Goal: Task Accomplishment & Management: Complete application form

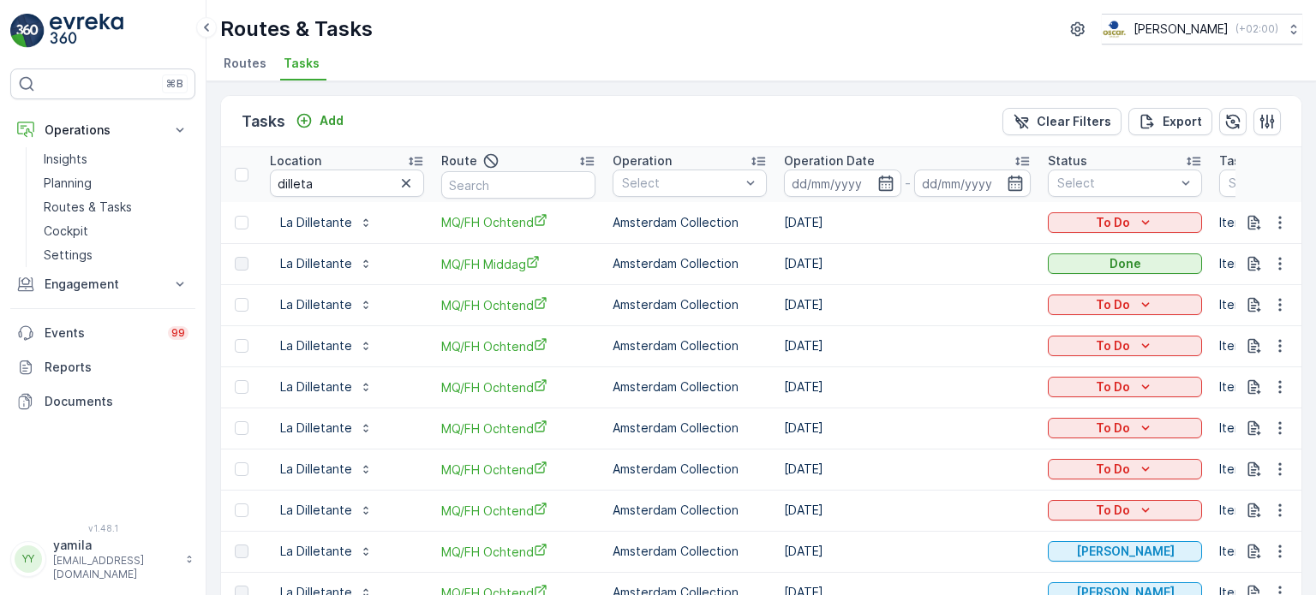
scroll to position [176, 0]
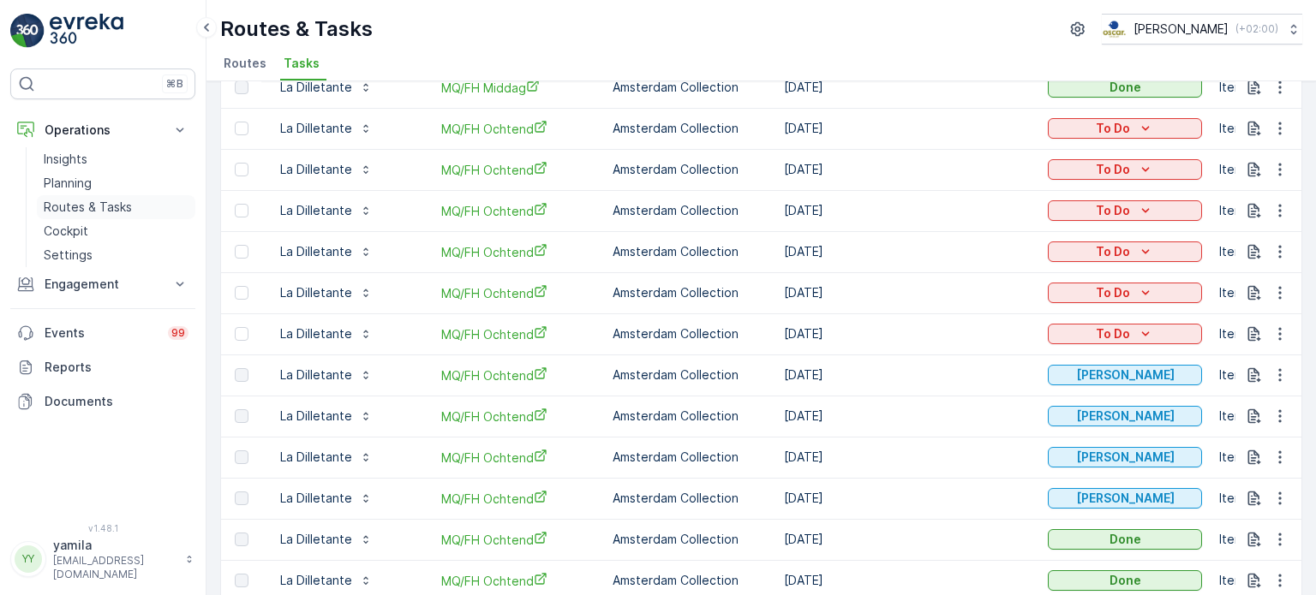
click at [111, 212] on p "Routes & Tasks" at bounding box center [88, 207] width 88 height 17
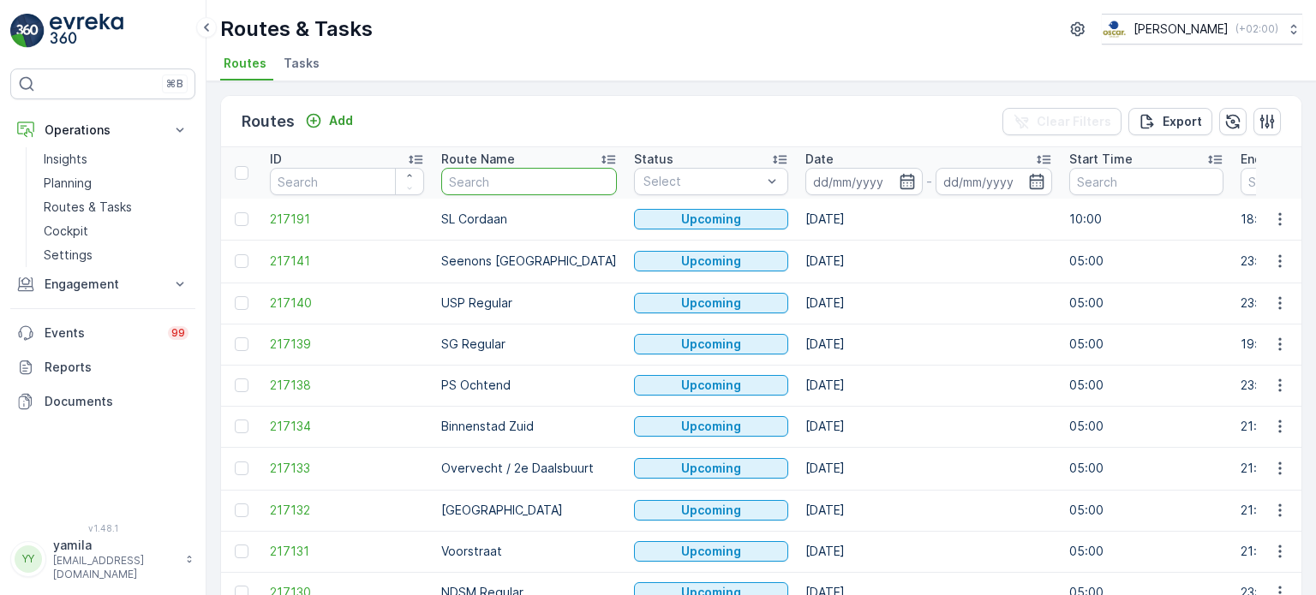
click at [480, 180] on input "text" at bounding box center [529, 181] width 176 height 27
type input "sl"
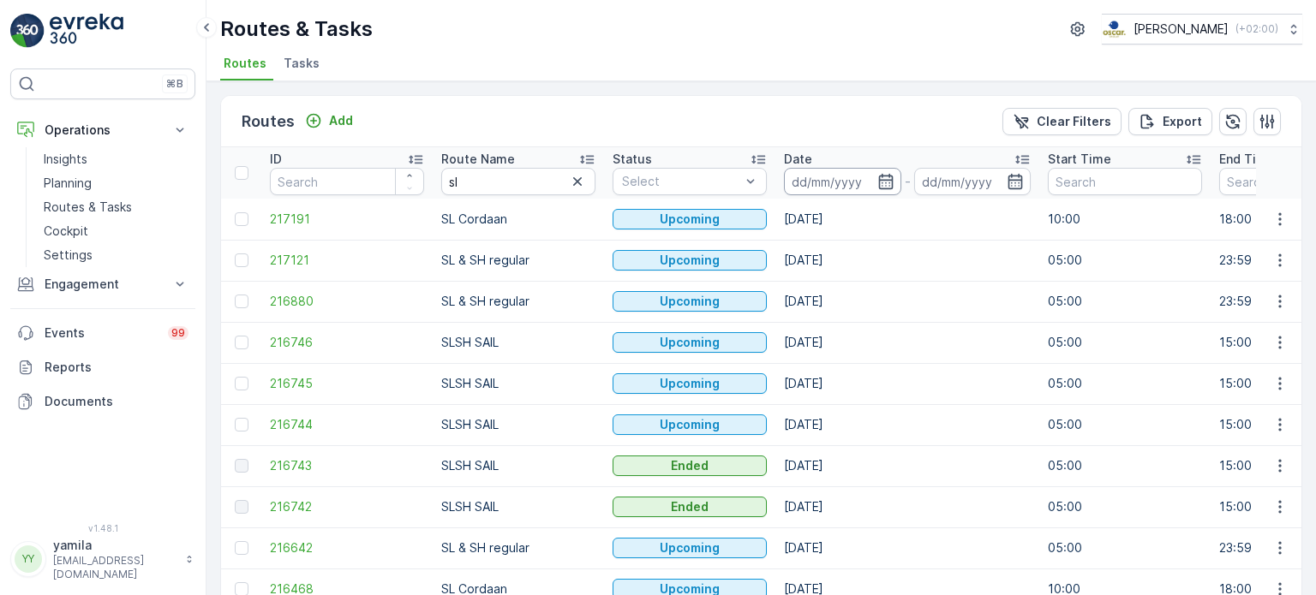
click at [845, 180] on input at bounding box center [842, 181] width 117 height 27
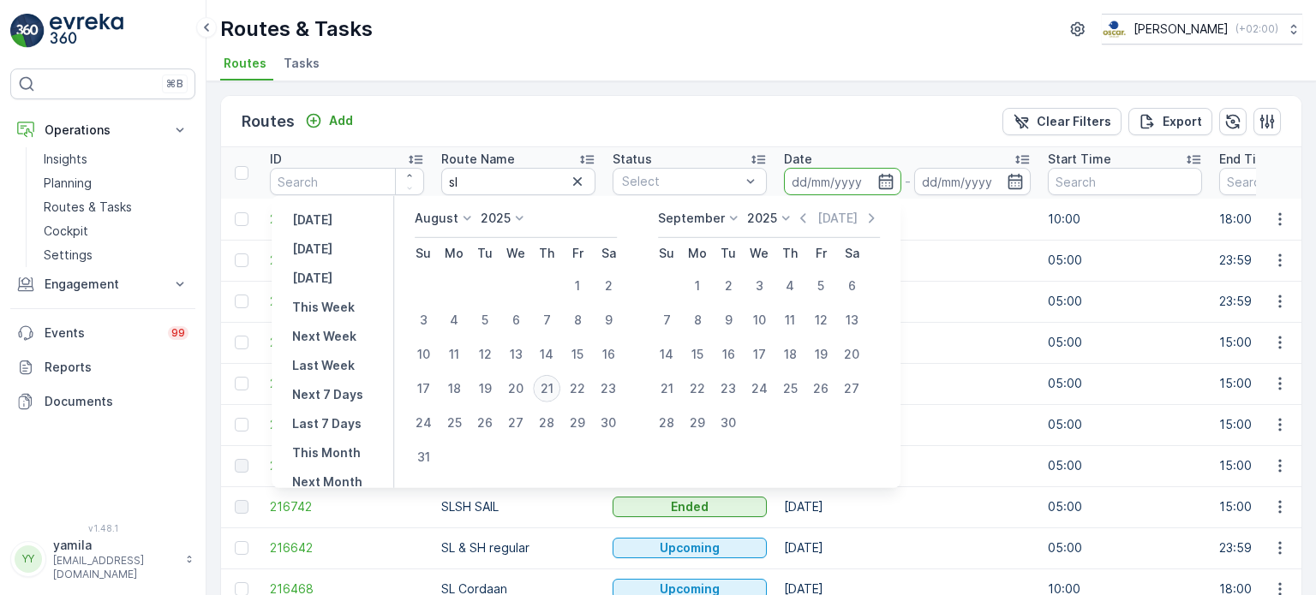
click at [549, 384] on div "21" at bounding box center [546, 388] width 27 height 27
type input "[DATE]"
click at [549, 384] on div "21" at bounding box center [546, 388] width 27 height 27
type input "[DATE]"
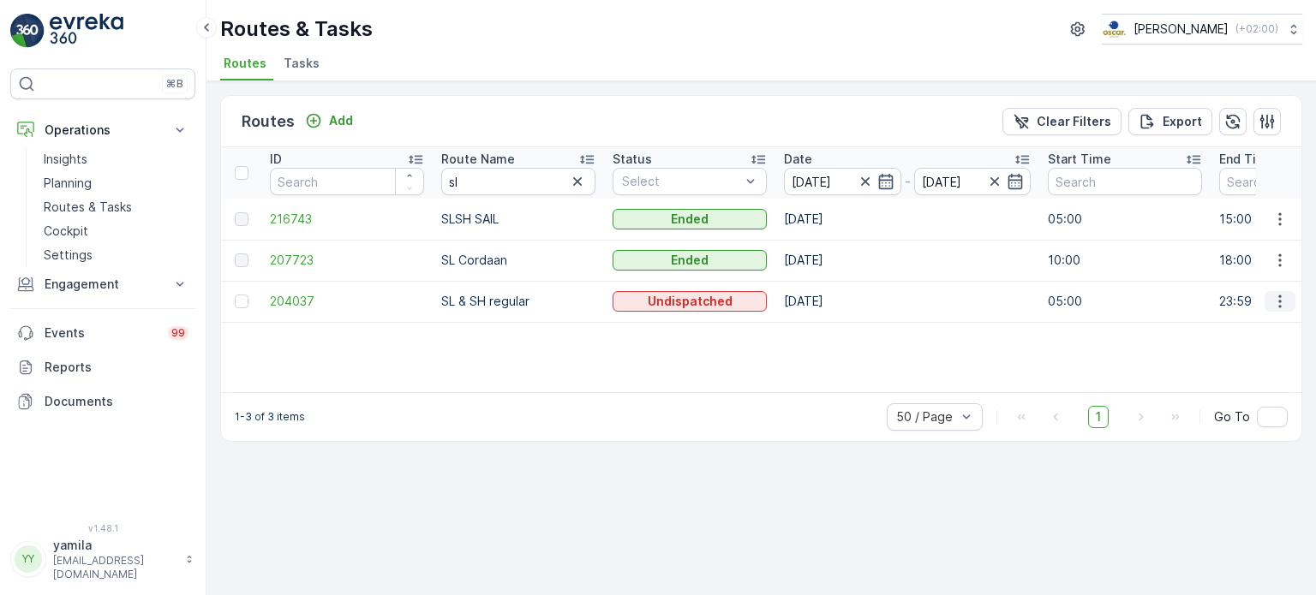
click at [1284, 298] on icon "button" at bounding box center [1279, 301] width 17 height 17
click at [1253, 326] on span "See More Details" at bounding box center [1239, 326] width 99 height 17
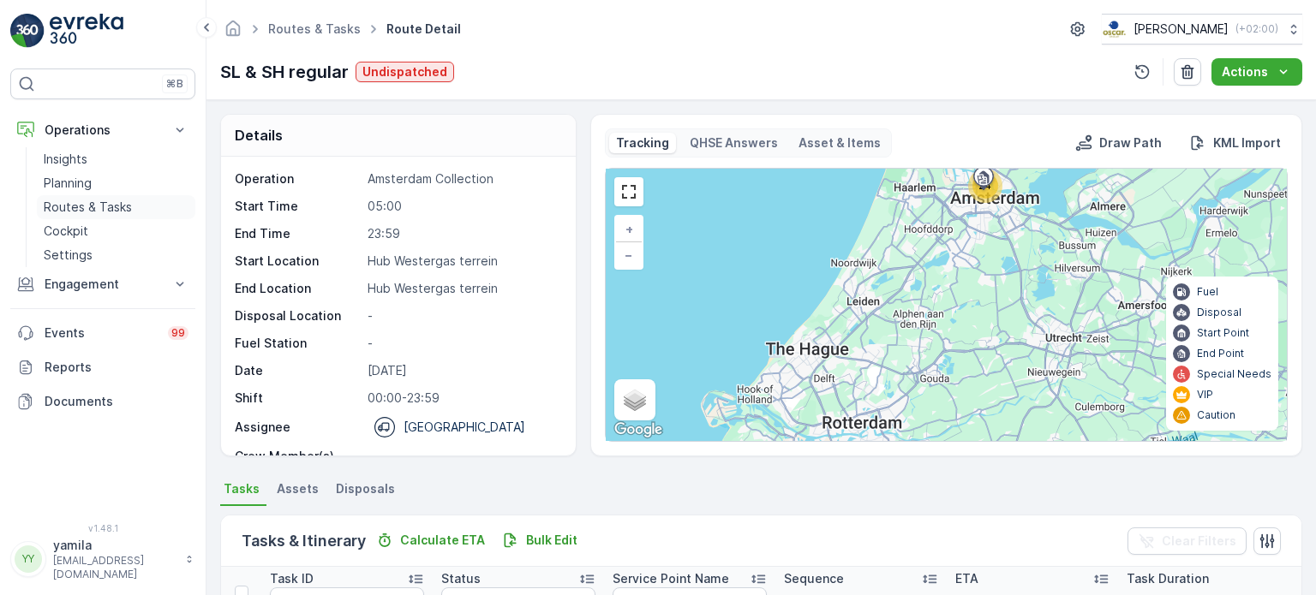
click at [69, 206] on p "Routes & Tasks" at bounding box center [88, 207] width 88 height 17
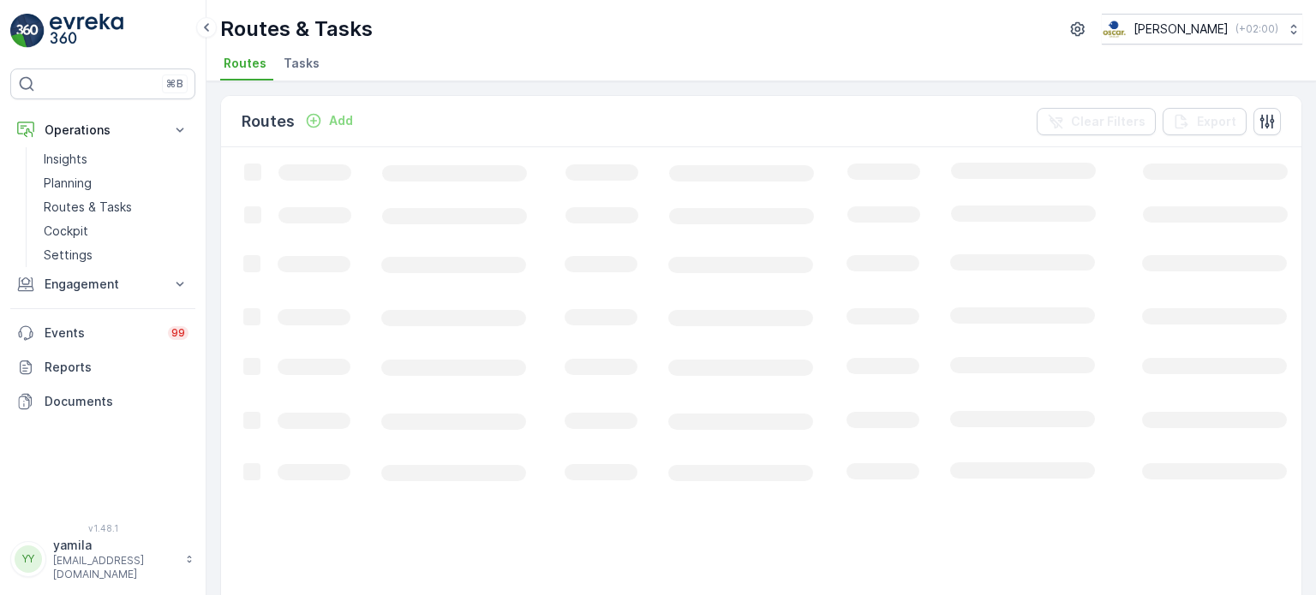
click at [308, 63] on span "Tasks" at bounding box center [301, 63] width 36 height 17
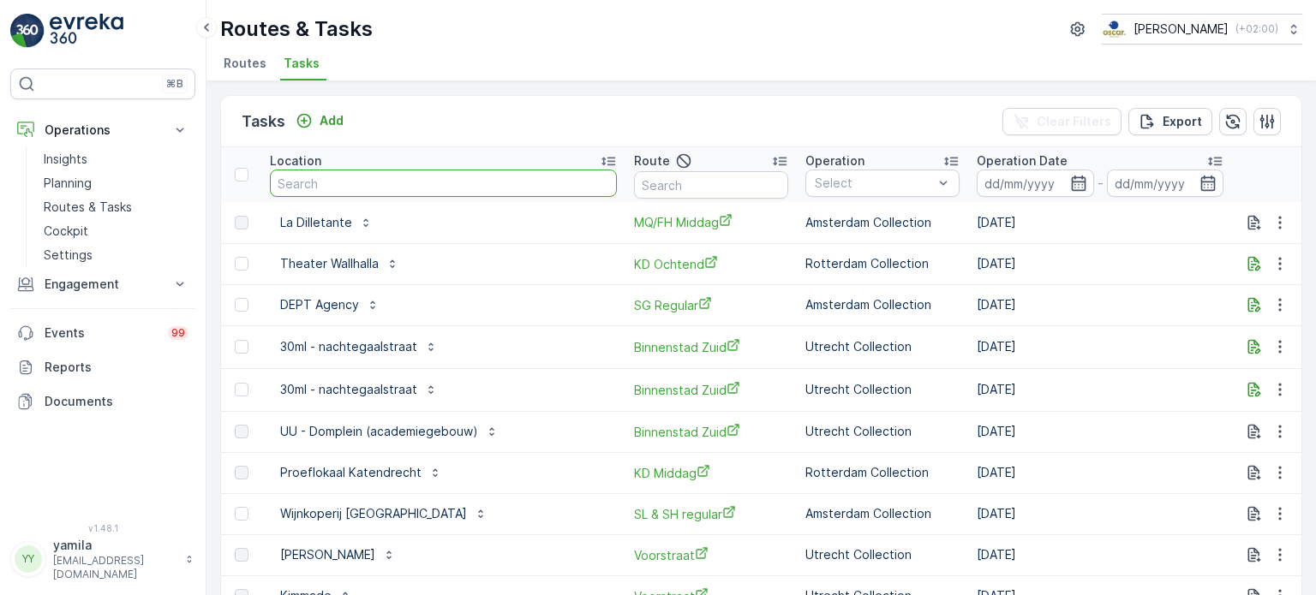
click at [316, 183] on input "text" at bounding box center [443, 183] width 347 height 27
type input "[GEOGRAPHIC_DATA]"
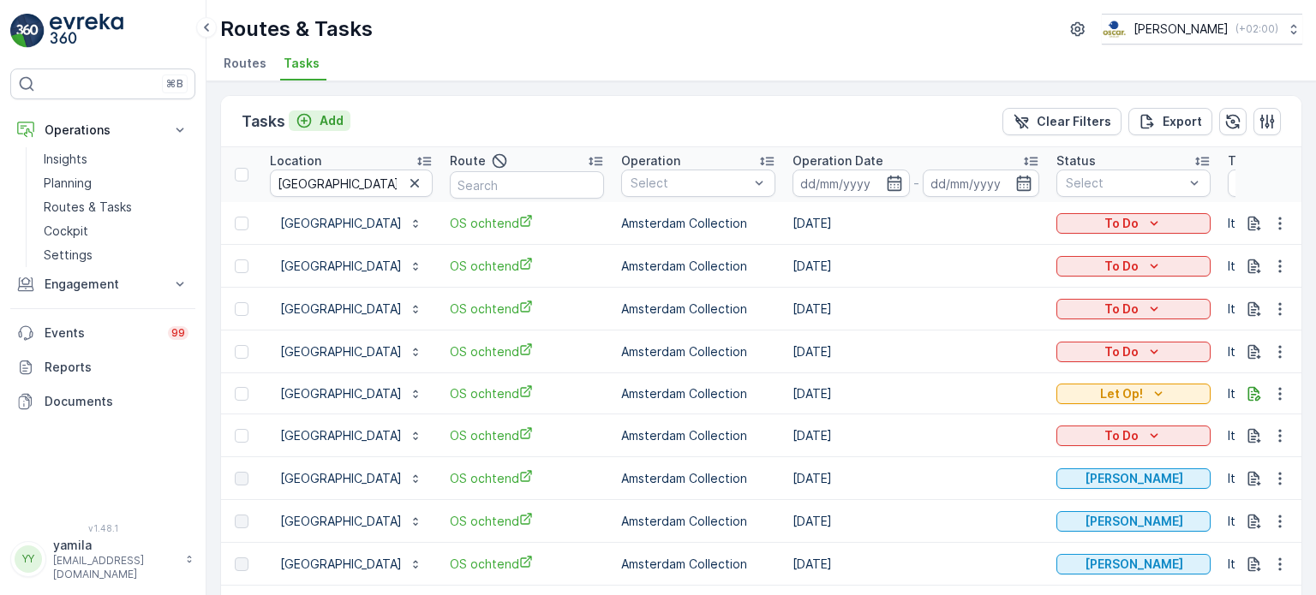
click at [322, 116] on p "Add" at bounding box center [331, 120] width 24 height 17
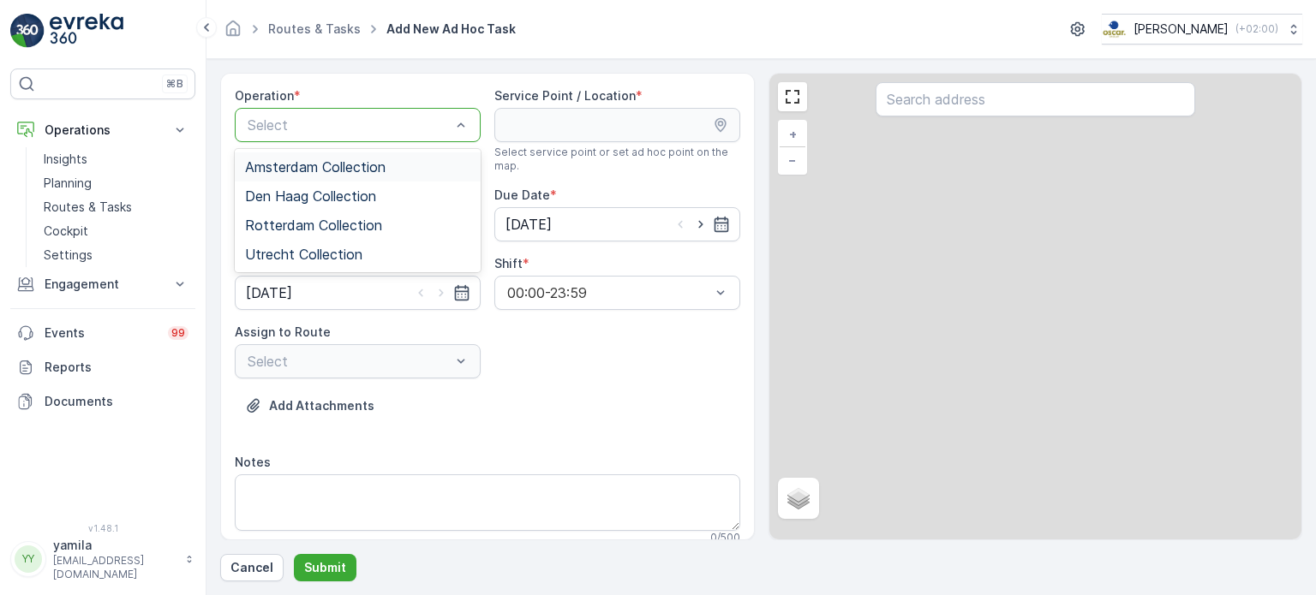
click at [294, 167] on span "Amsterdam Collection" at bounding box center [315, 166] width 140 height 15
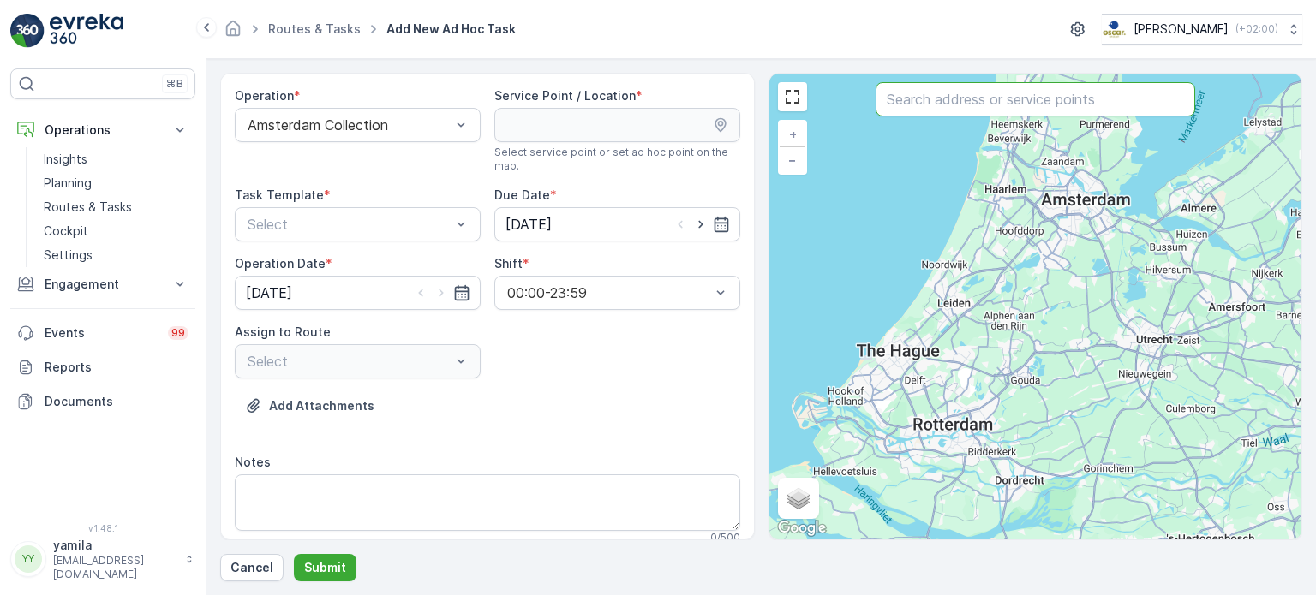
click at [925, 106] on input "text" at bounding box center [1034, 99] width 319 height 34
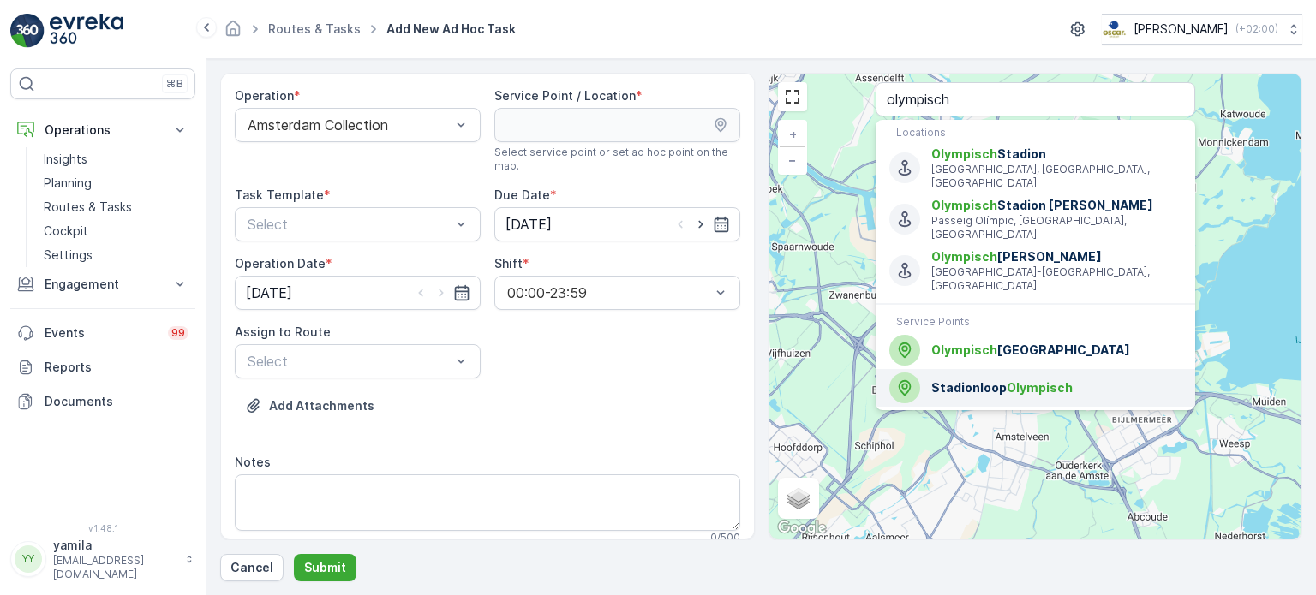
click at [997, 379] on span "[GEOGRAPHIC_DATA]" at bounding box center [1056, 387] width 250 height 17
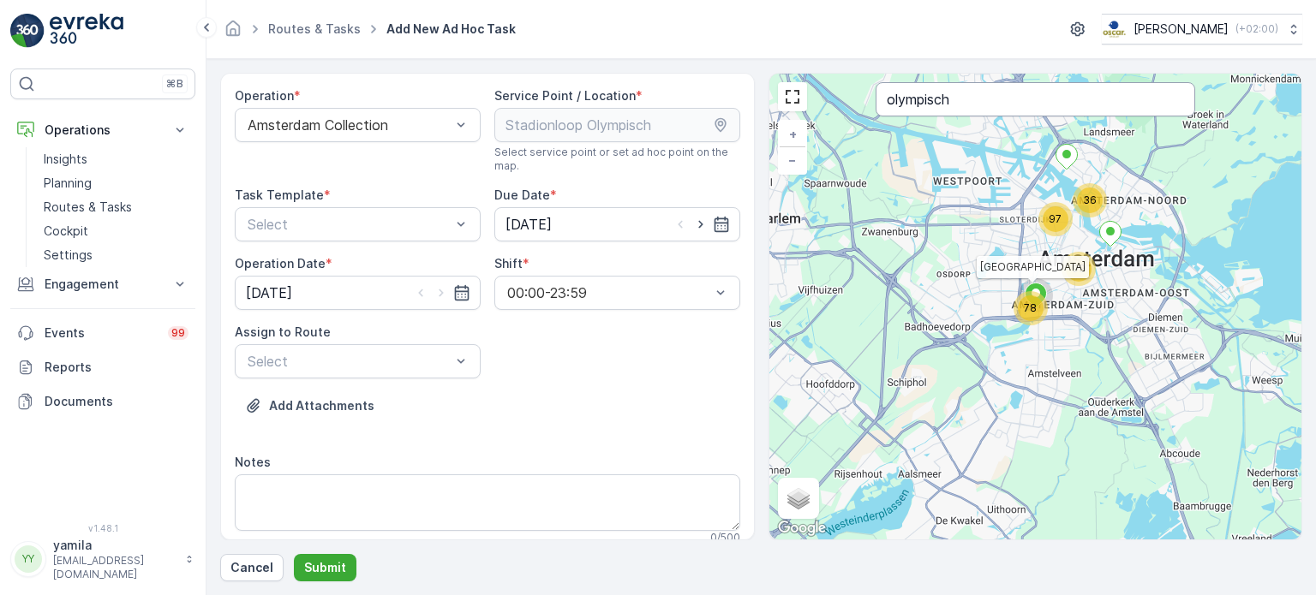
click at [1056, 100] on input "olympisch" at bounding box center [1034, 99] width 319 height 34
click at [1055, 100] on input "olympisch" at bounding box center [1034, 99] width 319 height 34
type input "olympisch"
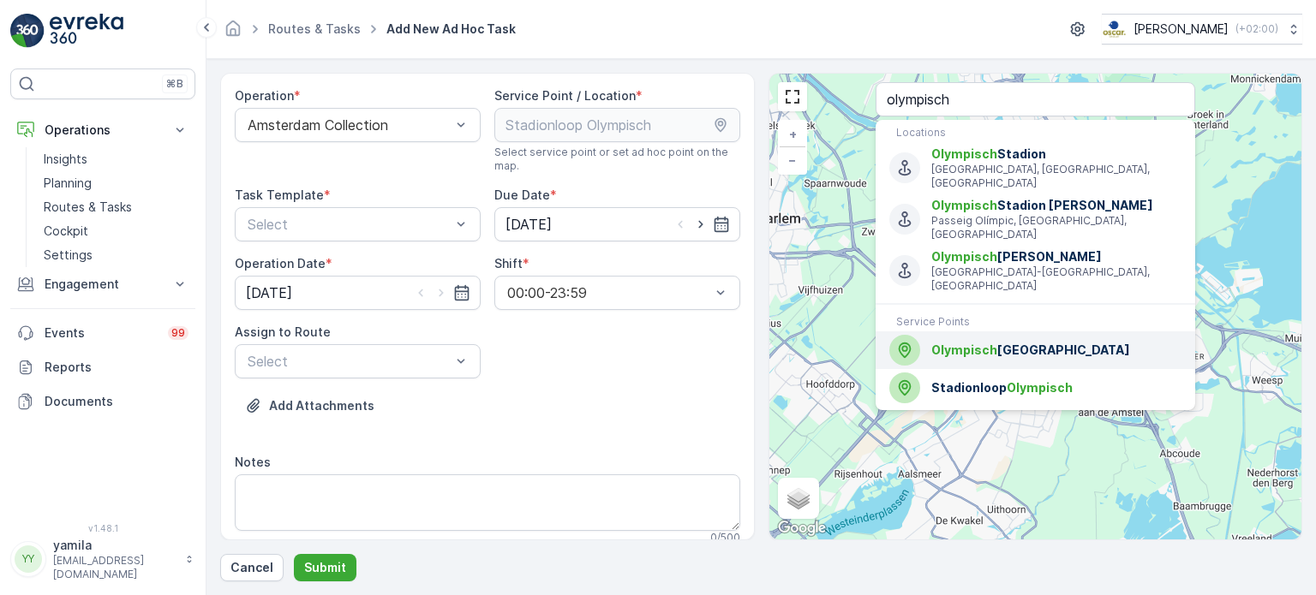
click at [1009, 342] on span "[GEOGRAPHIC_DATA]" at bounding box center [1056, 350] width 250 height 17
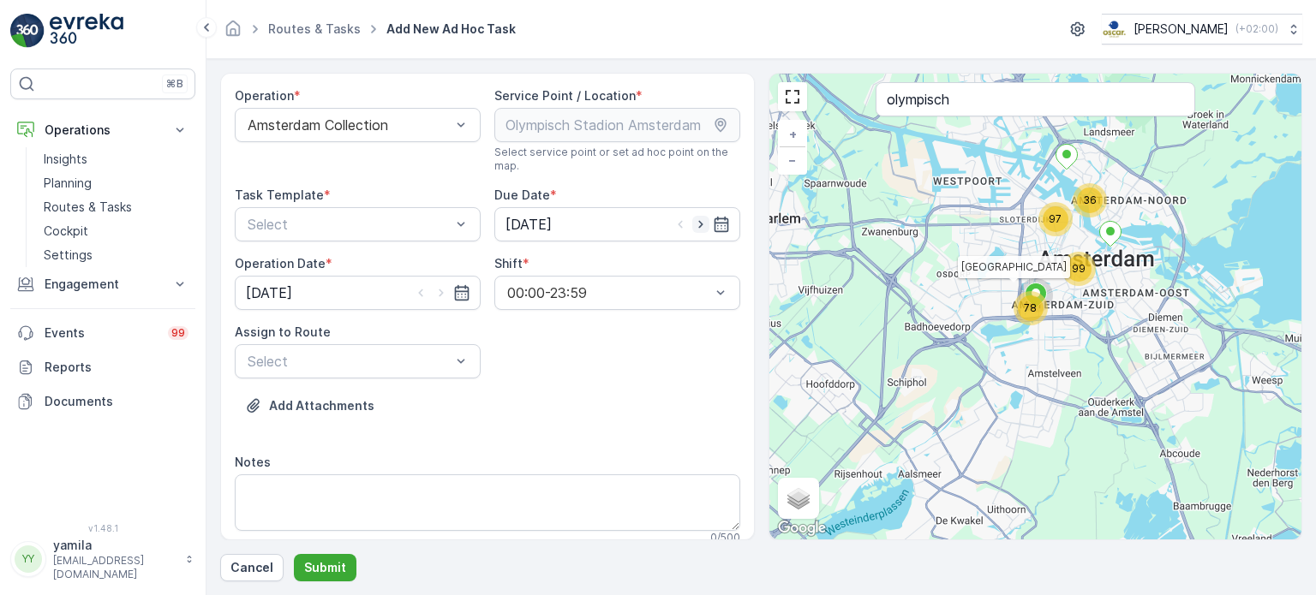
click at [692, 222] on icon "button" at bounding box center [700, 224] width 17 height 17
type input "[DATE]"
drag, startPoint x: 445, startPoint y: 297, endPoint x: 432, endPoint y: 283, distance: 19.4
click at [445, 297] on icon "button" at bounding box center [441, 292] width 17 height 17
type input "[DATE]"
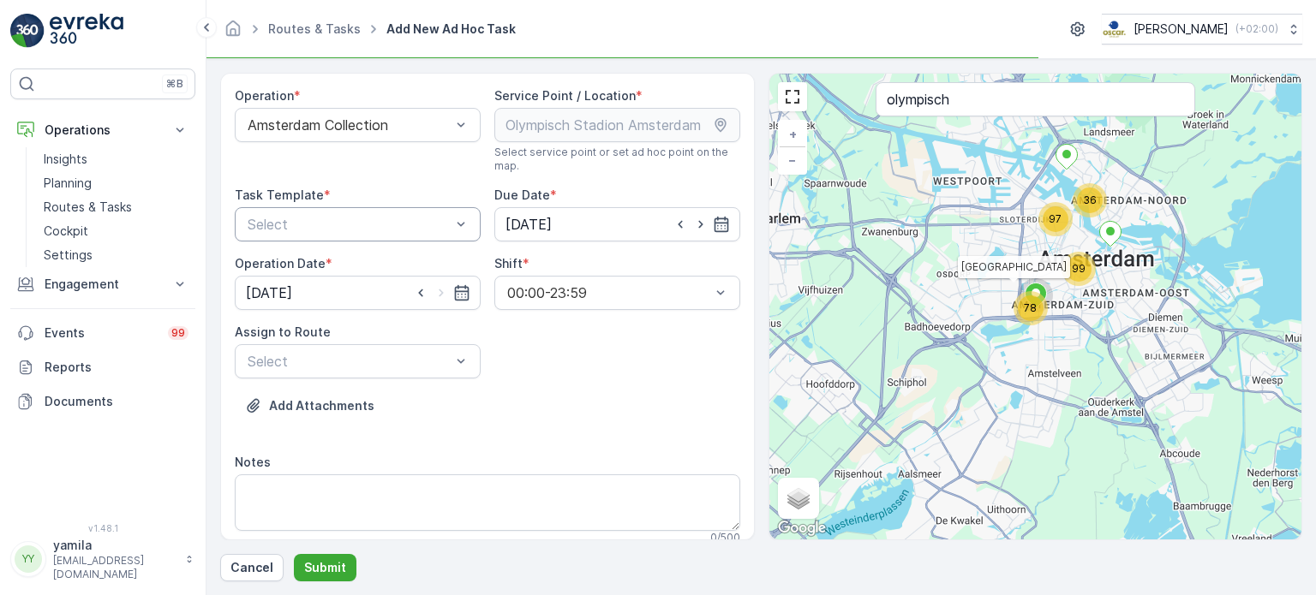
click at [392, 229] on div at bounding box center [349, 224] width 206 height 15
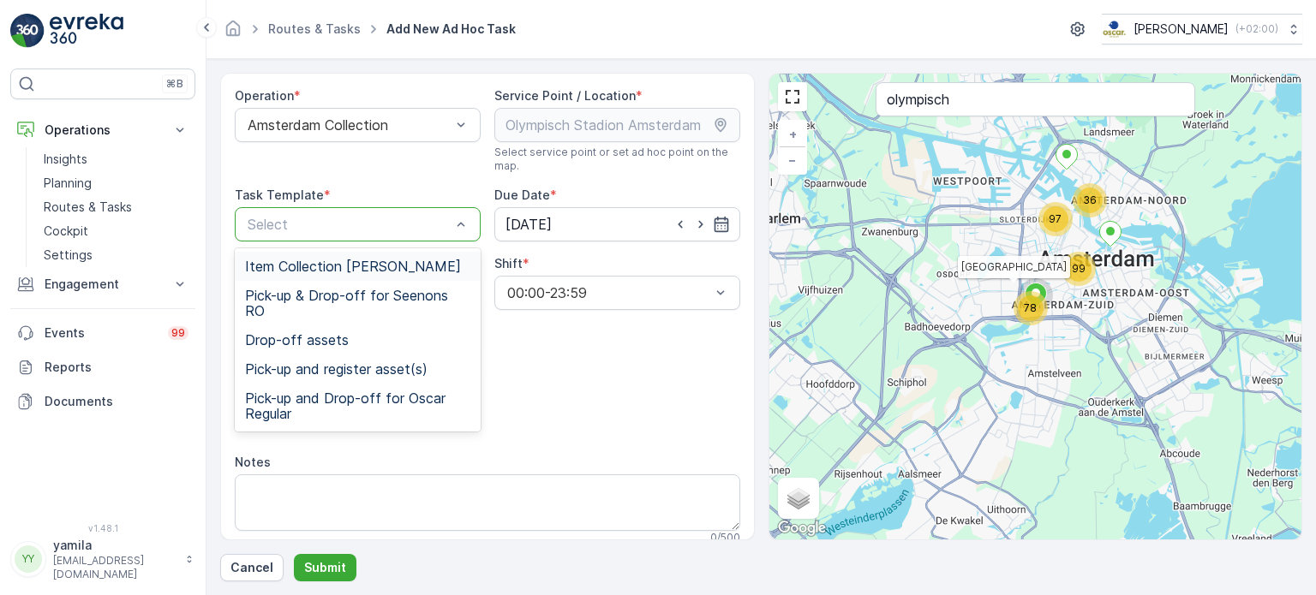
click at [380, 254] on div "Item Collection [PERSON_NAME]" at bounding box center [358, 266] width 246 height 29
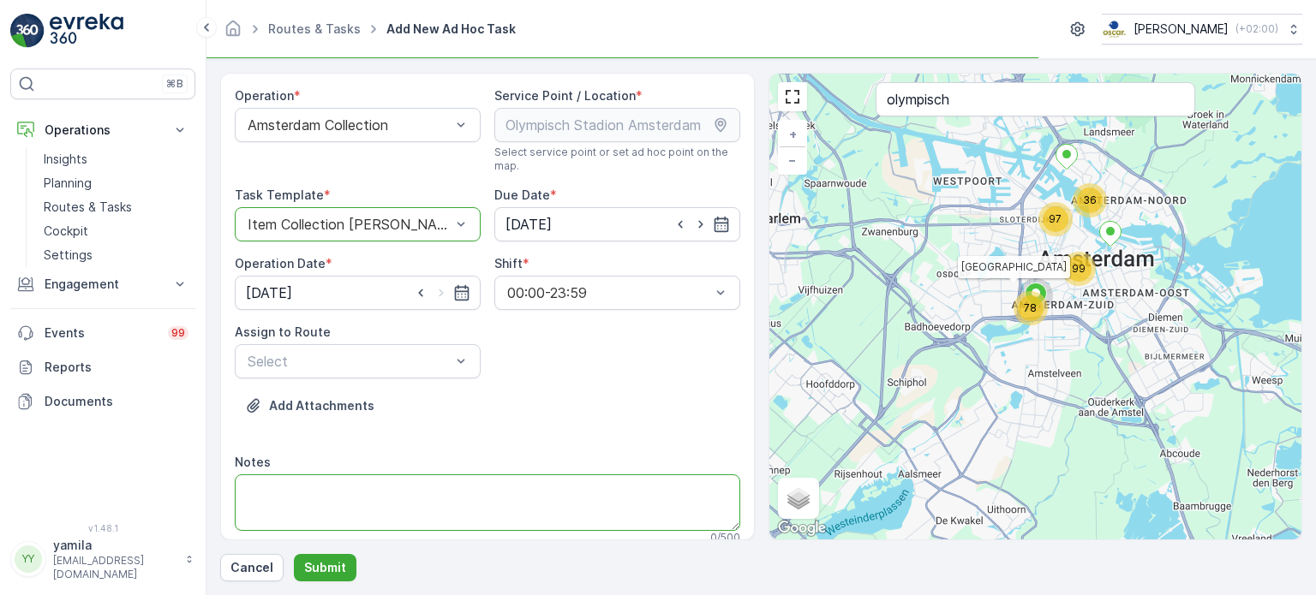
click at [336, 512] on textarea "Notes" at bounding box center [487, 502] width 505 height 57
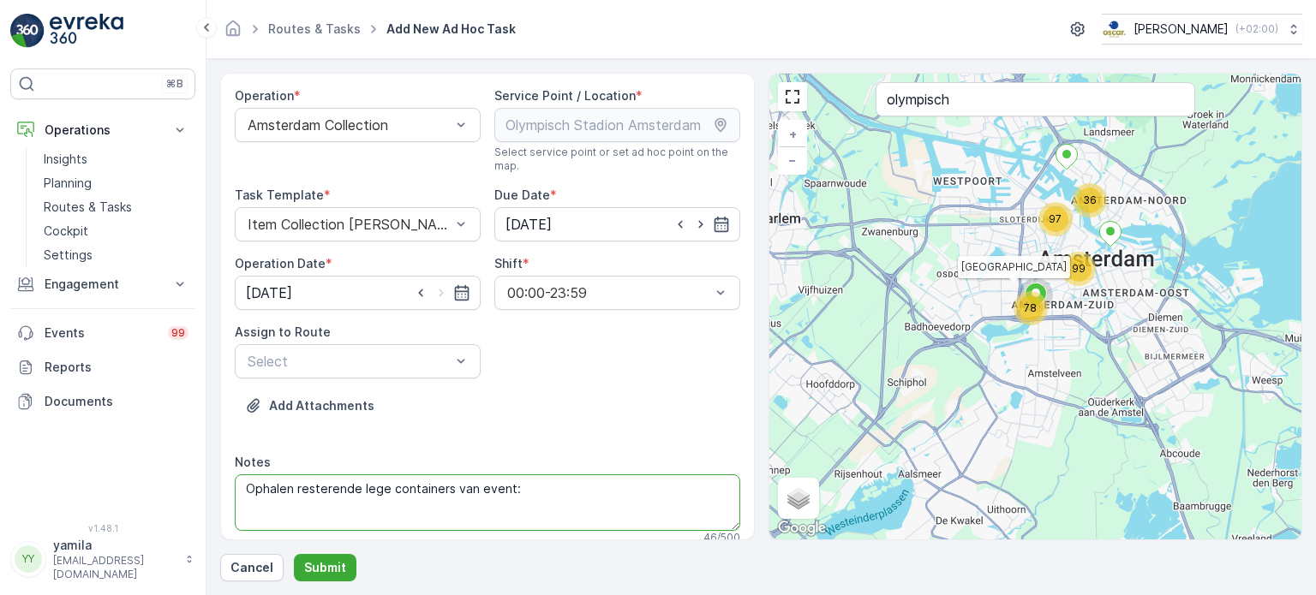
paste textarea "2x rest 660L 4x papier 240 2x pd 240 1x pd 660 2x rest 240"
click at [250, 514] on textarea "Ophalen resterende lege containers van event: 2x rest 660L 4x papier 240 2x pd …" at bounding box center [487, 502] width 505 height 57
click at [246, 523] on textarea "Ophalen resterende lege containers van event: 2x rest 660L, 4x papier 240 2x pd…" at bounding box center [487, 502] width 505 height 57
click at [245, 523] on textarea "Ophalen resterende lege containers van event: 2x rest 660L, 4x papier 240, 2x p…" at bounding box center [487, 502] width 505 height 57
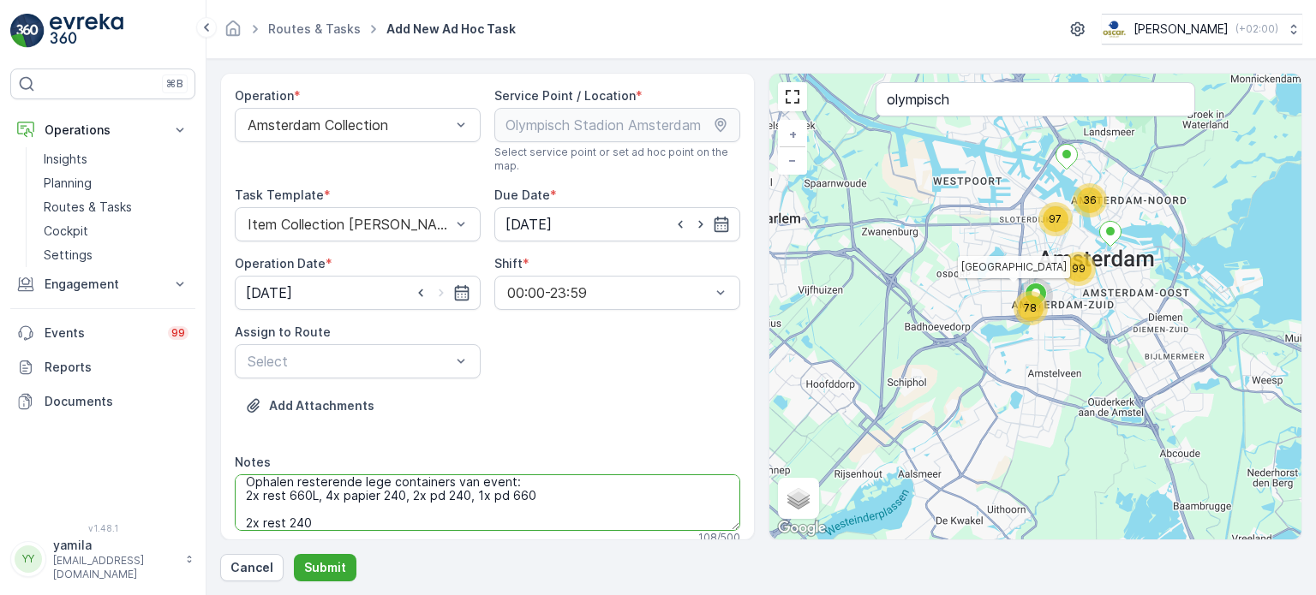
click at [245, 523] on textarea "Ophalen resterende lege containers van event: 2x rest 660L, 4x papier 240, 2x p…" at bounding box center [487, 502] width 505 height 57
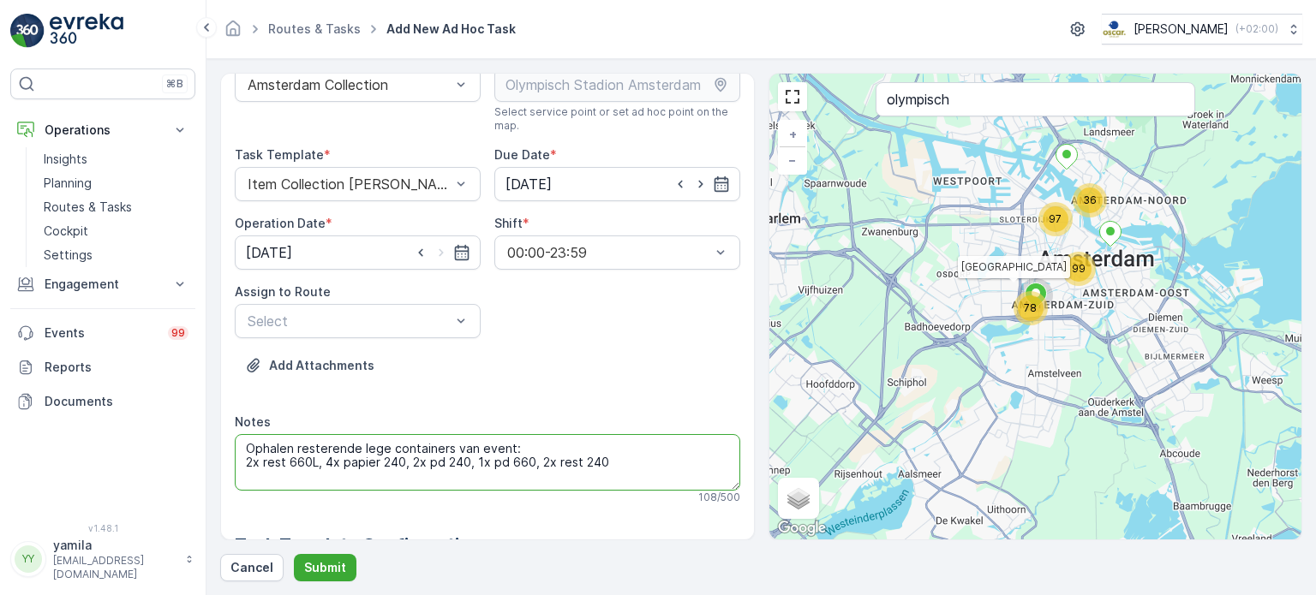
scroll to position [41, 0]
click at [517, 451] on textarea "Ophalen resterende lege containers van event: 2x rest 660L, 4x papier 240, 2x p…" at bounding box center [487, 461] width 505 height 57
click at [524, 456] on textarea "Ophalen resterende lege containers van event: 2x rest 660L, 4x papier 240, 2x p…" at bounding box center [487, 461] width 505 height 57
click at [512, 441] on textarea "Ophalen resterende lege containers van event: 2x rest 660L, 4x papier 240, 2x p…" at bounding box center [487, 461] width 505 height 57
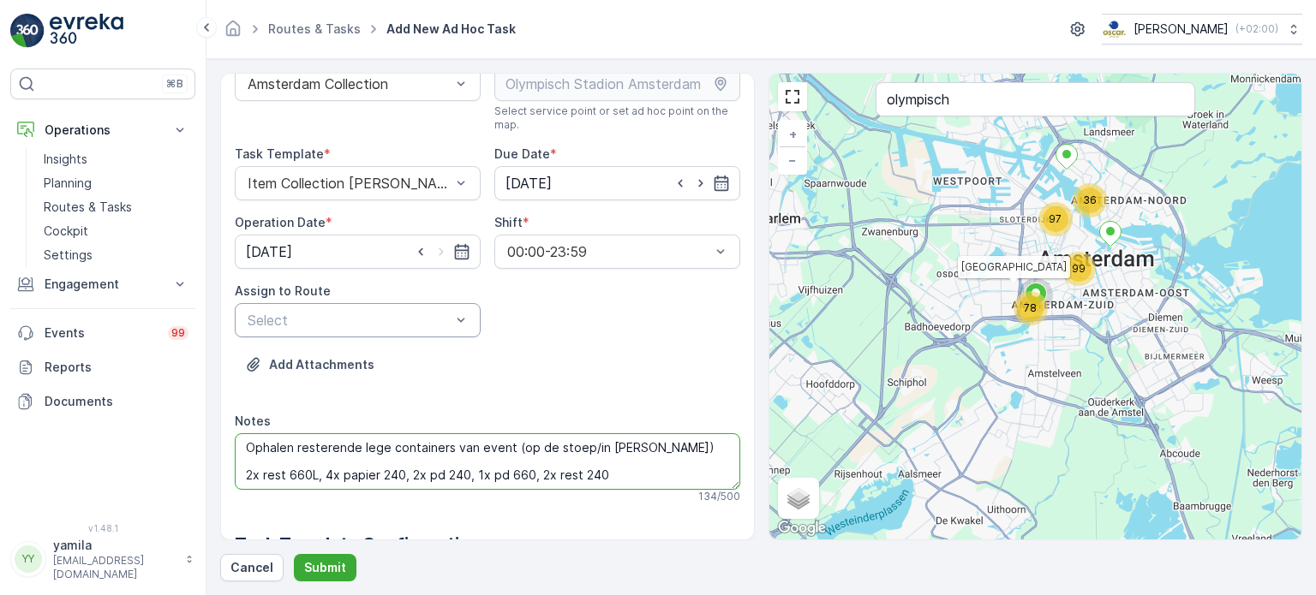
type textarea "Ophalen resterende lege containers van event (op de stoep/in [PERSON_NAME]) 2x …"
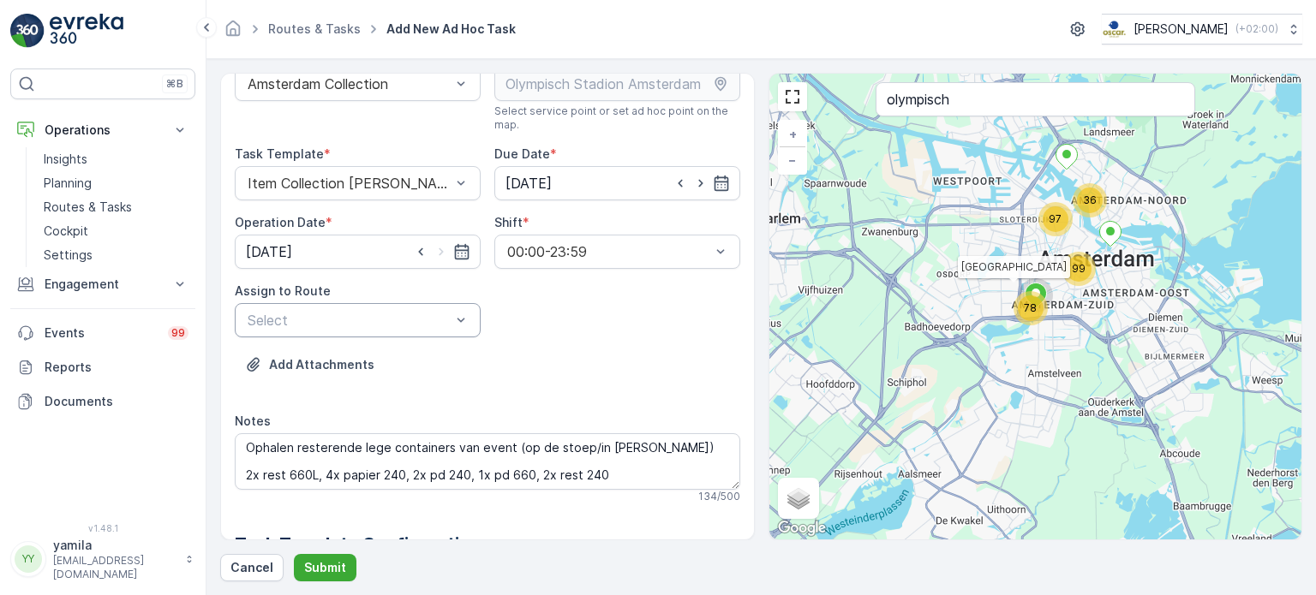
click at [362, 321] on div at bounding box center [349, 320] width 206 height 15
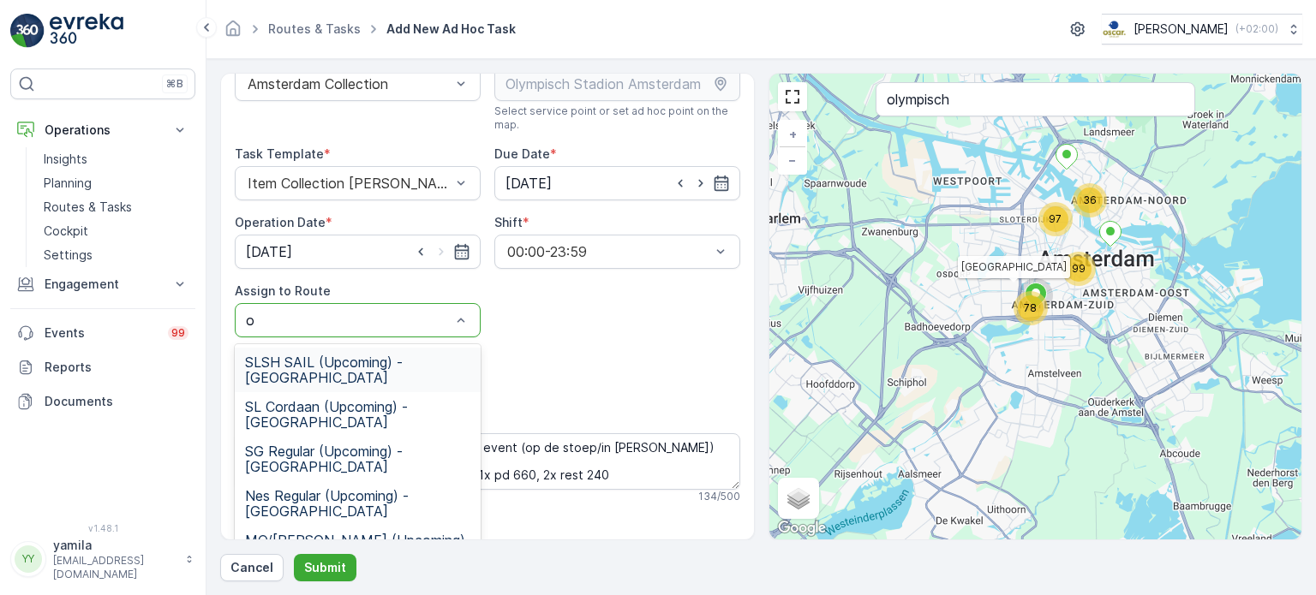
type input "os"
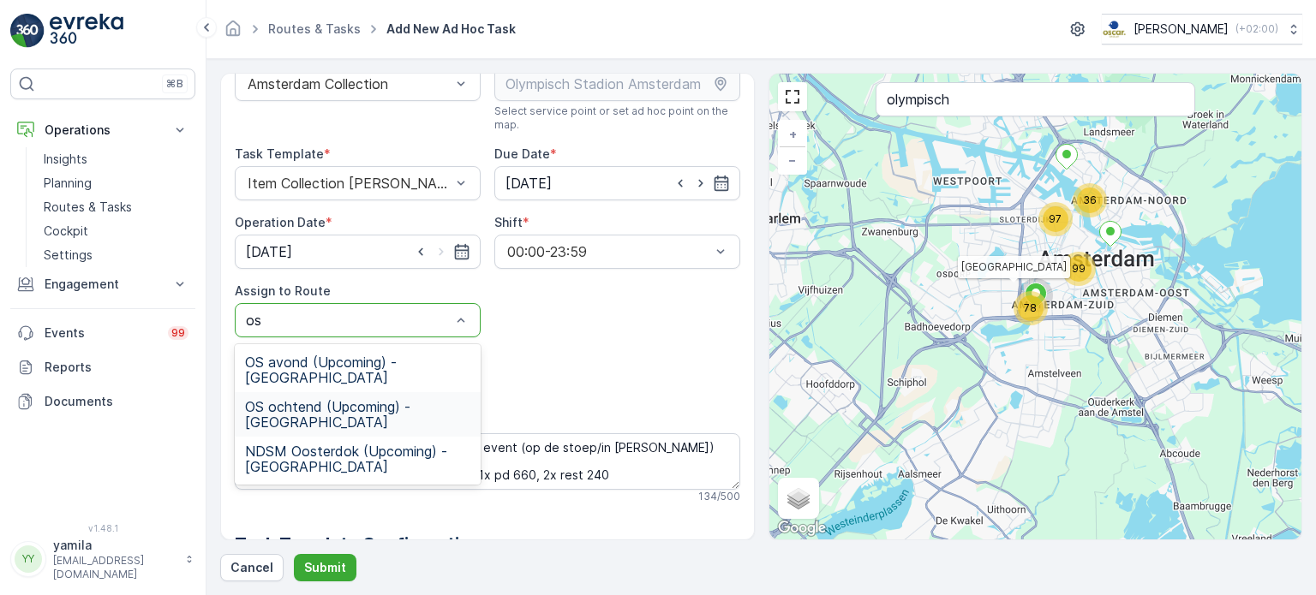
click at [327, 419] on span "OS ochtend (Upcoming) - [GEOGRAPHIC_DATA]" at bounding box center [357, 414] width 225 height 31
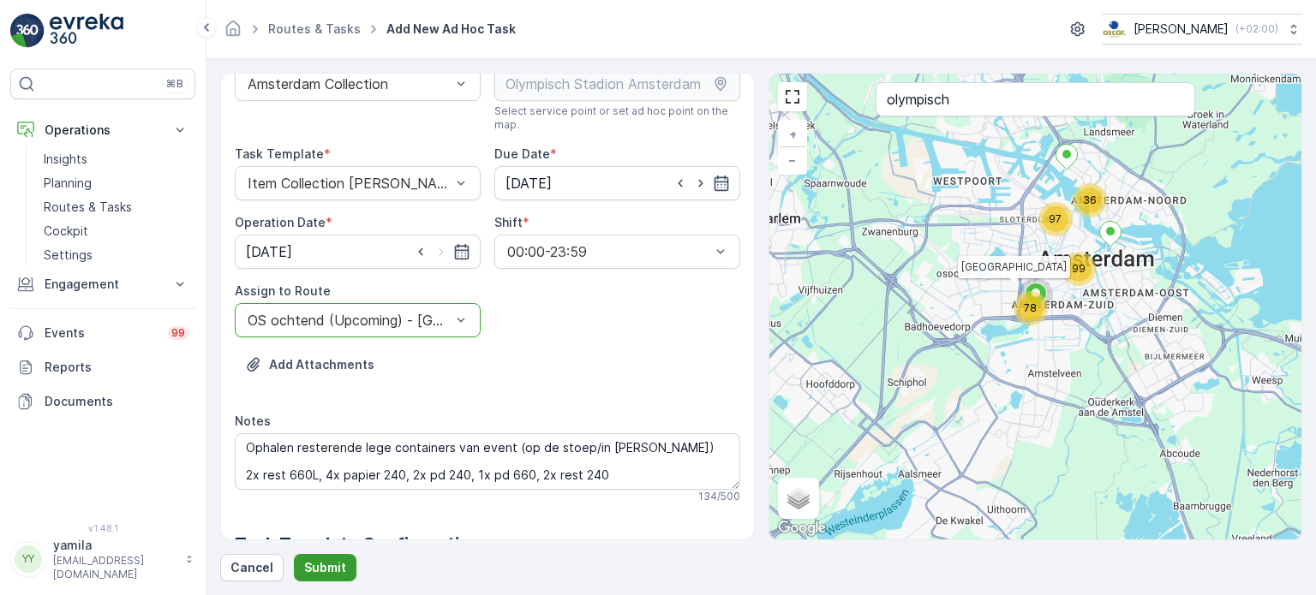
click at [319, 568] on p "Submit" at bounding box center [325, 567] width 42 height 17
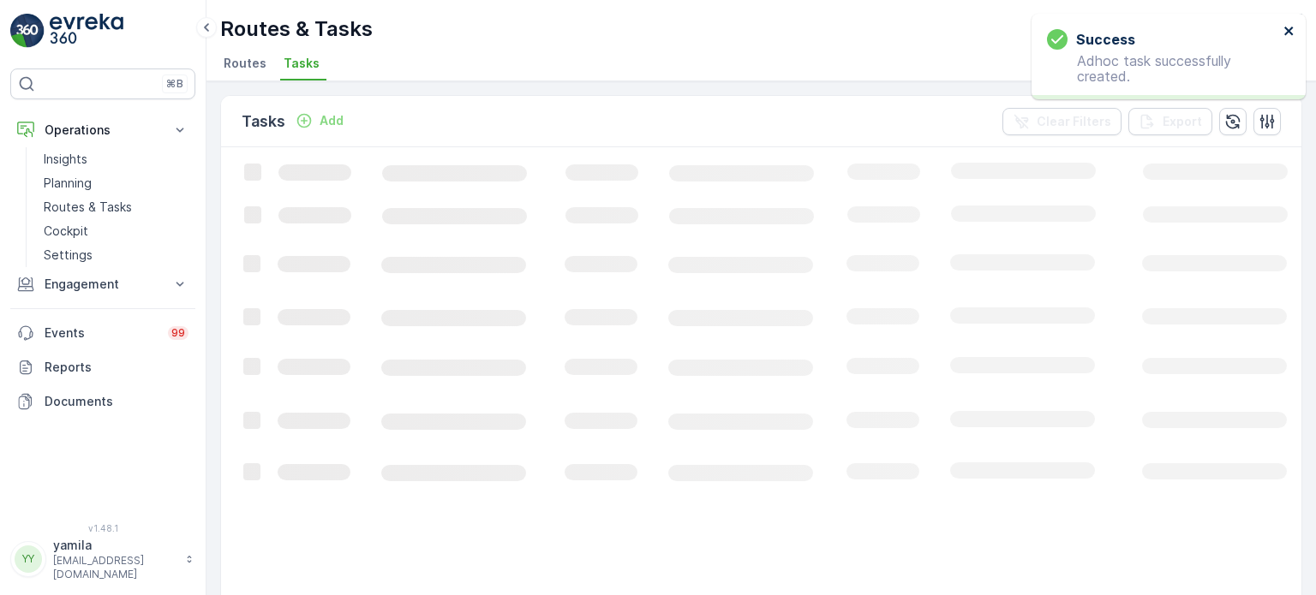
click at [1286, 27] on icon "close" at bounding box center [1288, 31] width 9 height 9
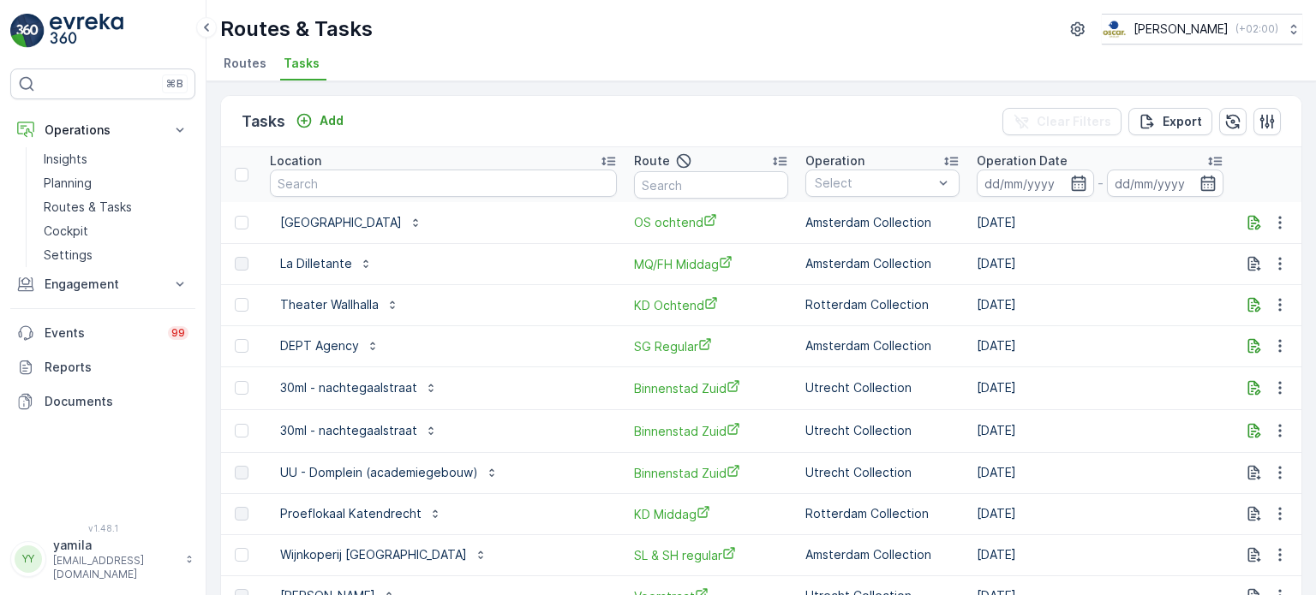
click at [1240, 230] on button "To Do" at bounding box center [1317, 222] width 154 height 21
click at [1182, 247] on span "Let Op!" at bounding box center [1190, 246] width 43 height 17
click at [292, 69] on span "Tasks" at bounding box center [301, 63] width 36 height 17
click at [332, 183] on input "text" at bounding box center [443, 183] width 347 height 27
type input "stromma"
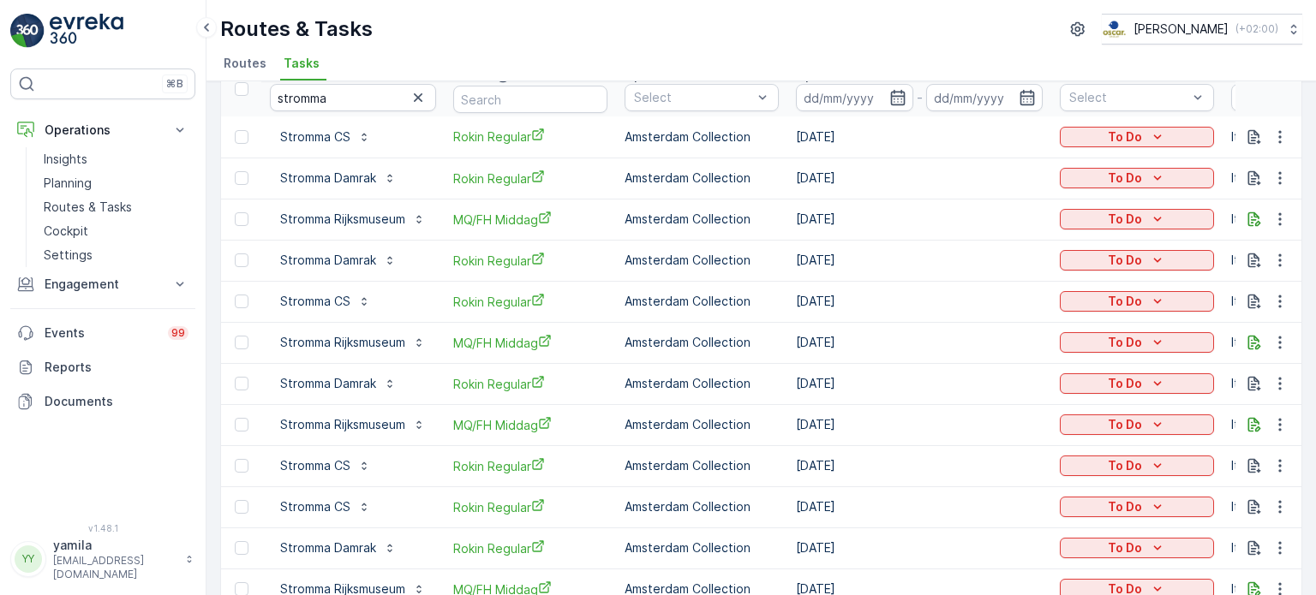
scroll to position [171, 0]
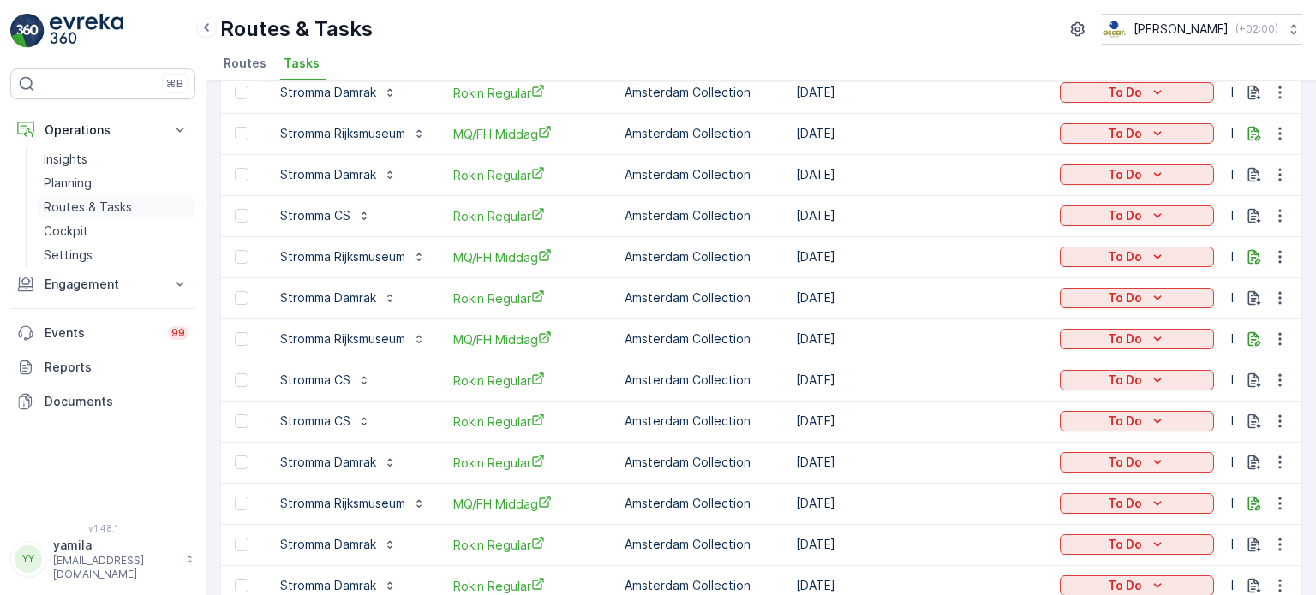
click at [120, 213] on p "Routes & Tasks" at bounding box center [88, 207] width 88 height 17
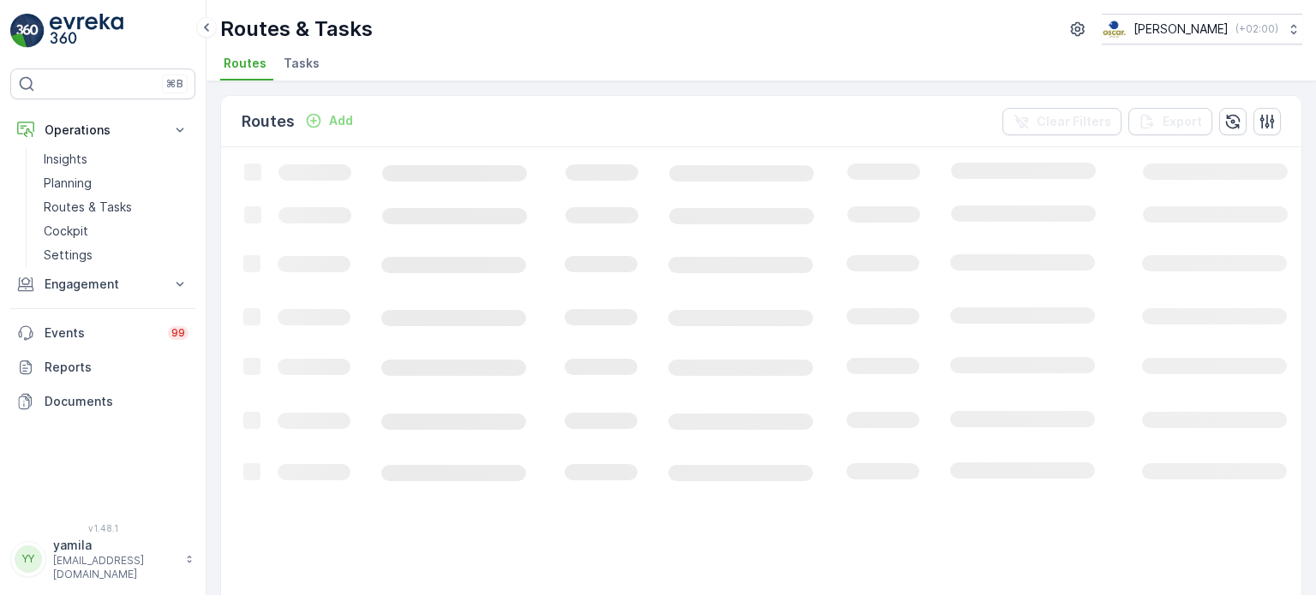
click at [307, 64] on span "Tasks" at bounding box center [301, 63] width 36 height 17
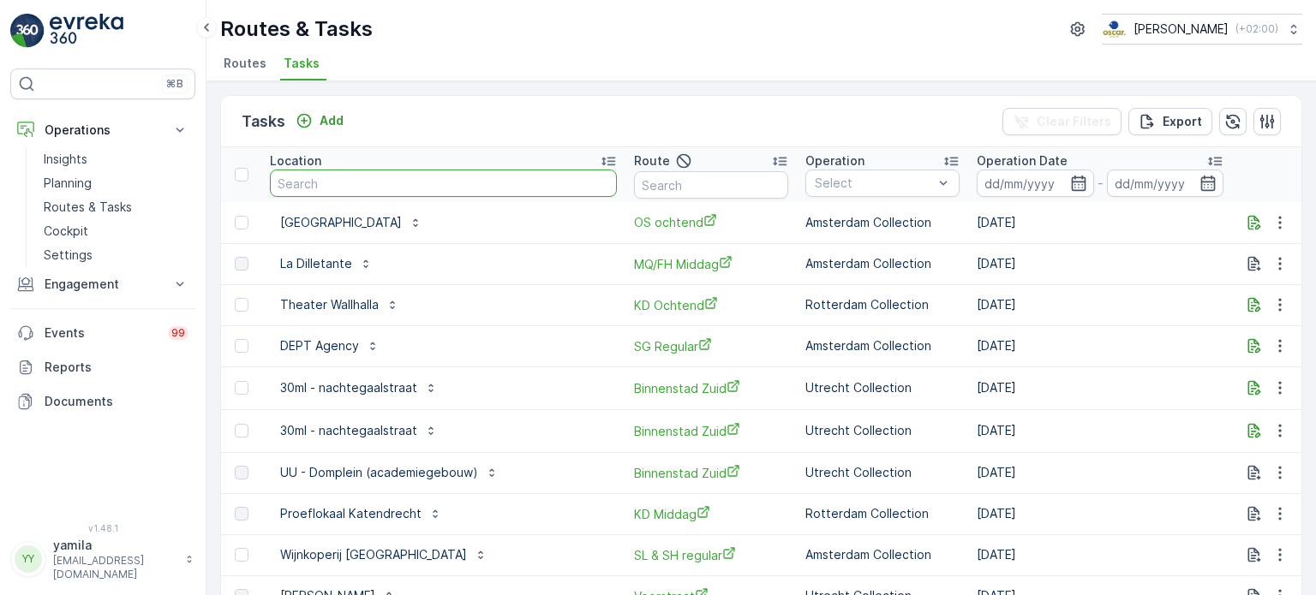
click at [346, 188] on input "text" at bounding box center [443, 183] width 347 height 27
type input "pizzabakkers"
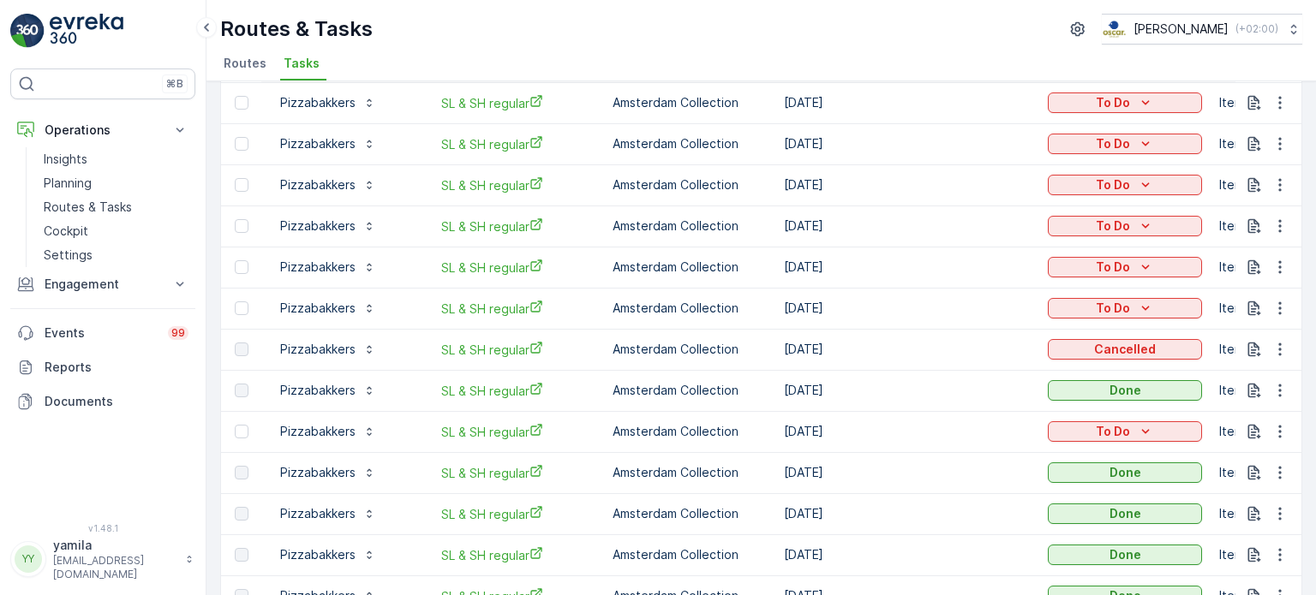
scroll to position [242, 0]
click at [97, 206] on p "Routes & Tasks" at bounding box center [88, 207] width 88 height 17
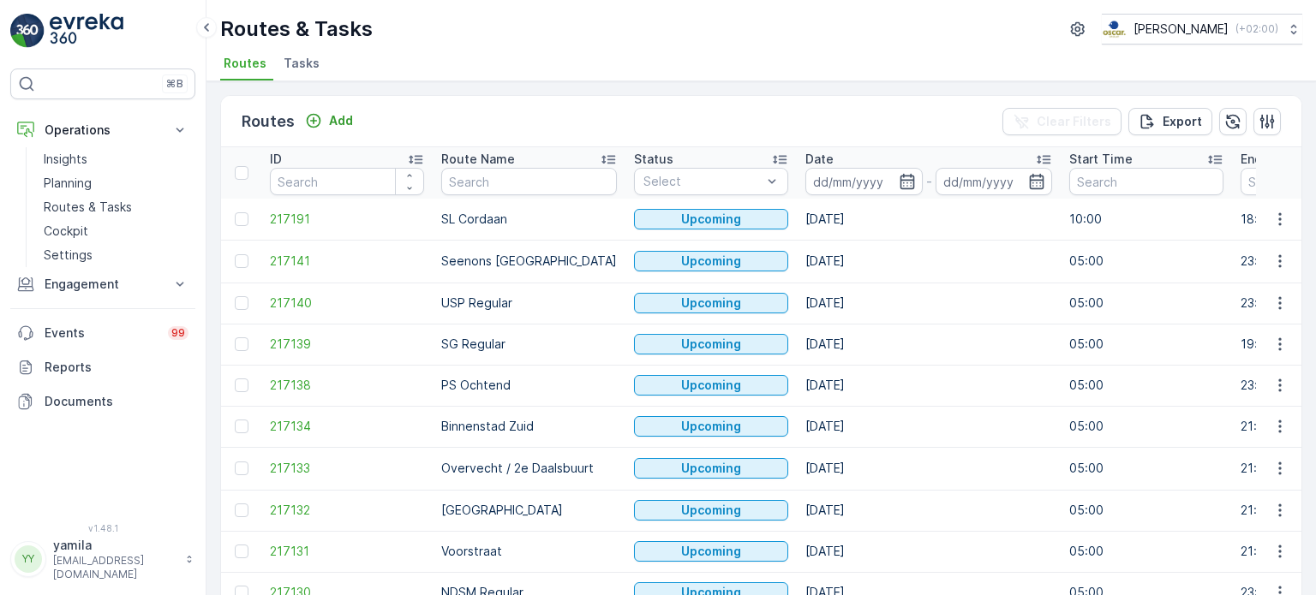
click at [302, 56] on span "Tasks" at bounding box center [301, 63] width 36 height 17
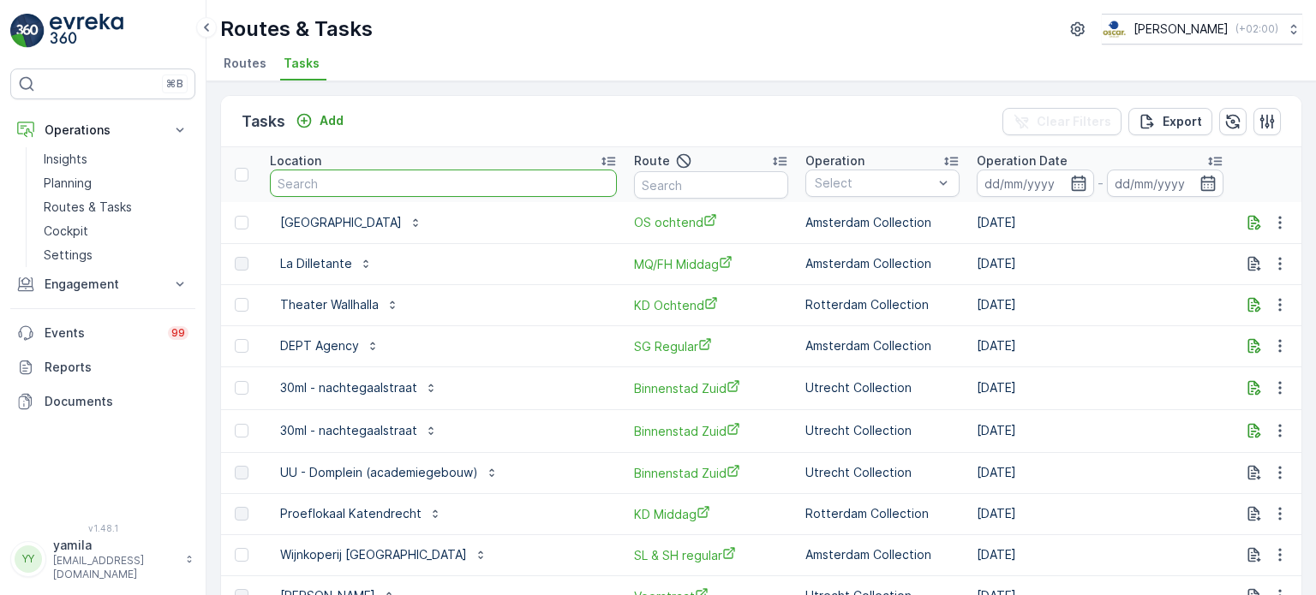
click at [322, 172] on input "text" at bounding box center [443, 183] width 347 height 27
type input "het zuiden"
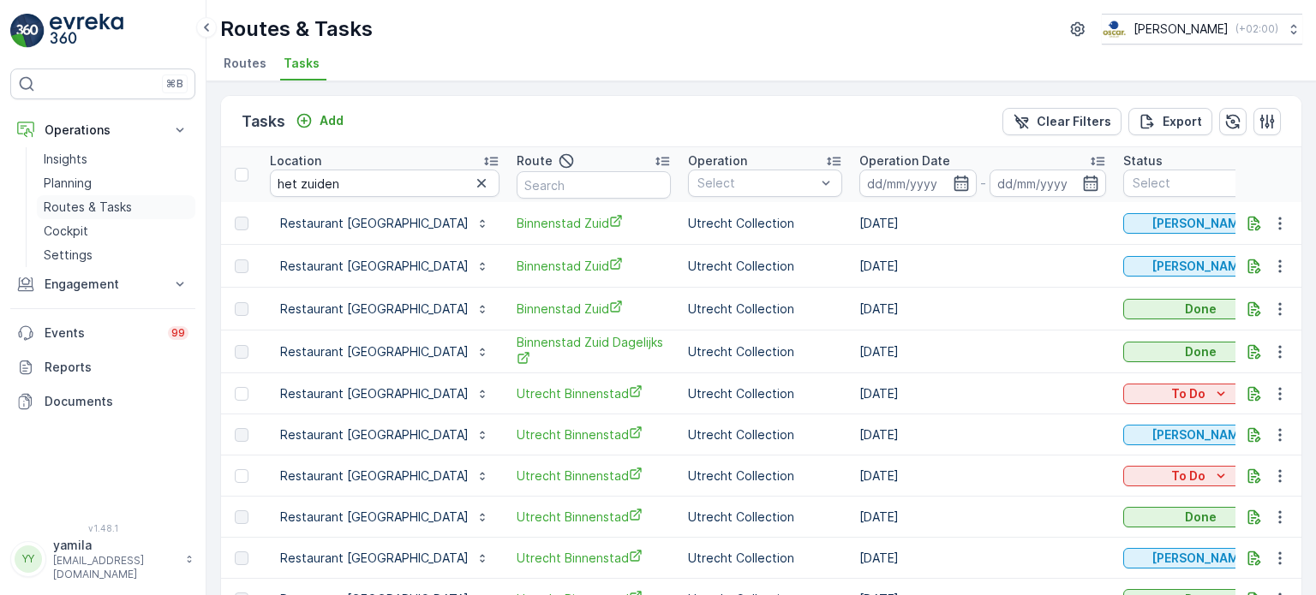
click at [112, 205] on p "Routes & Tasks" at bounding box center [88, 207] width 88 height 17
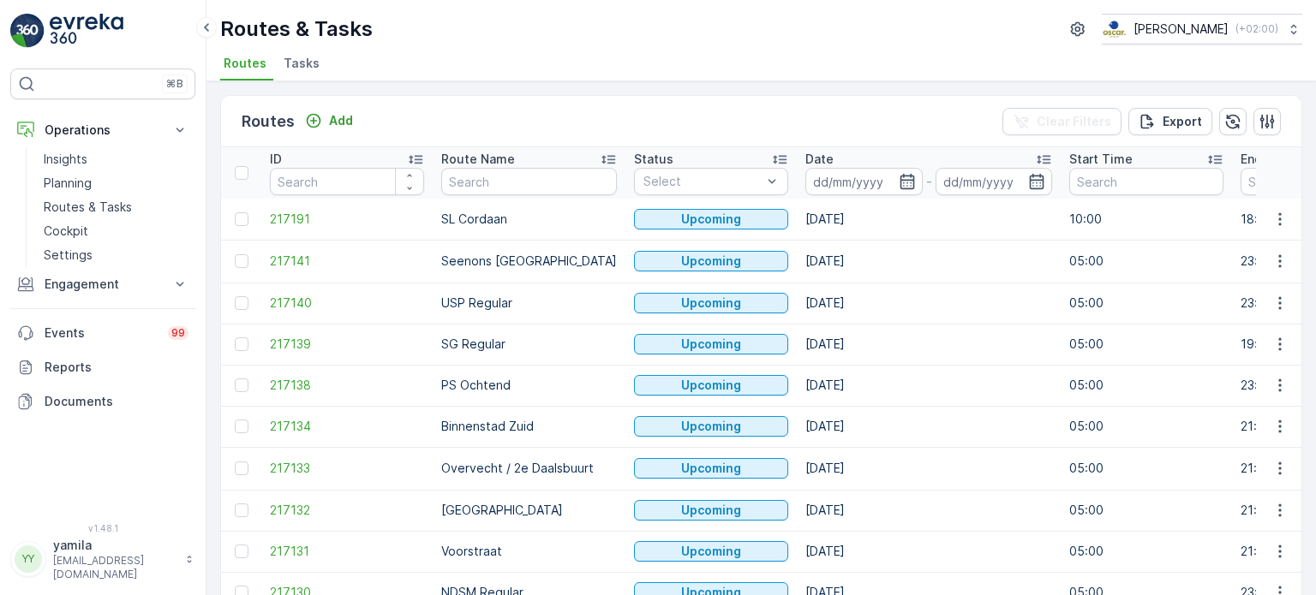
click at [304, 69] on span "Tasks" at bounding box center [301, 63] width 36 height 17
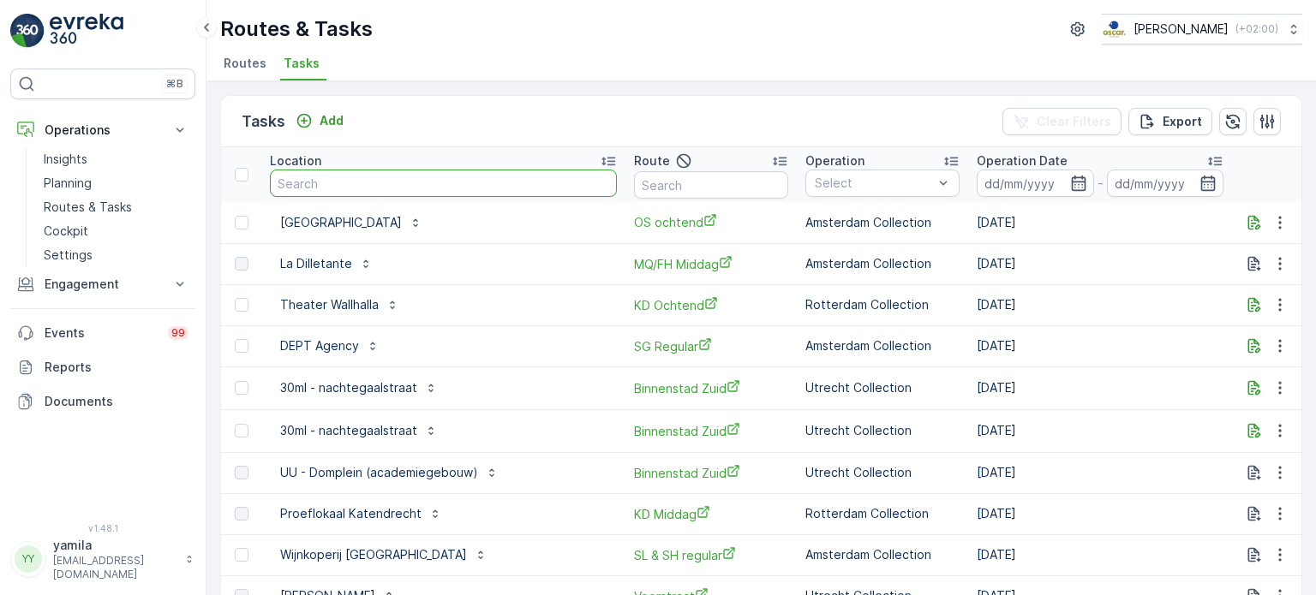
click at [314, 186] on input "text" at bounding box center [443, 183] width 347 height 27
type input "pizzabakkers"
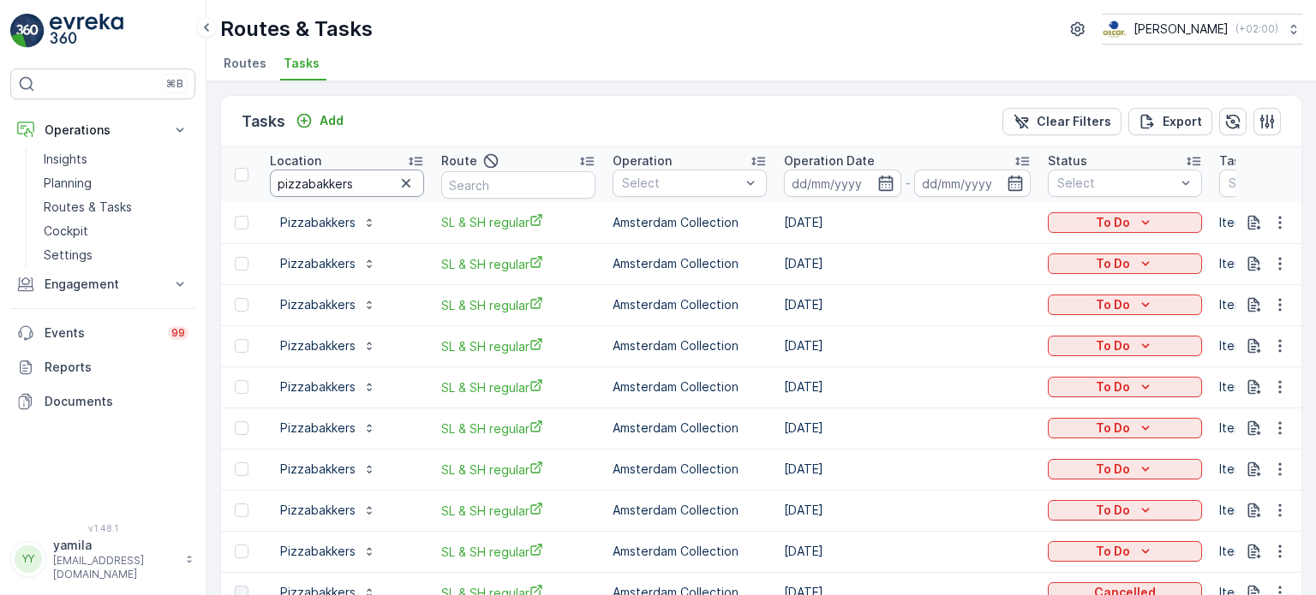
click at [319, 191] on input "pizzabakkers" at bounding box center [347, 183] width 154 height 27
type input "cradam"
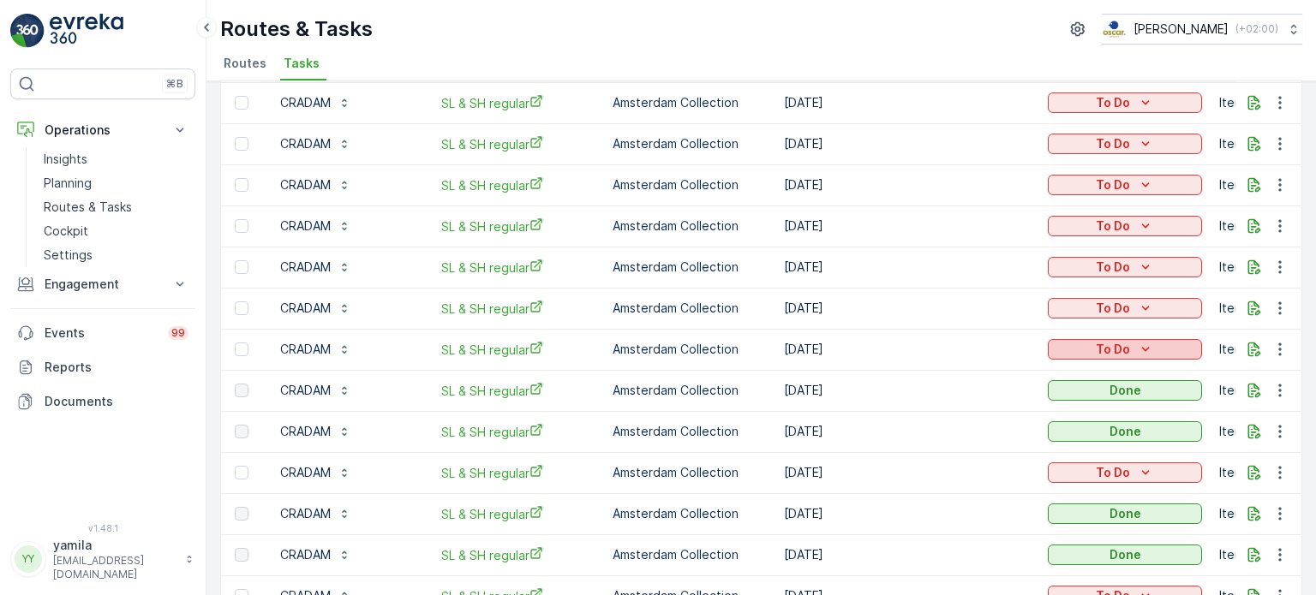
scroll to position [257, 0]
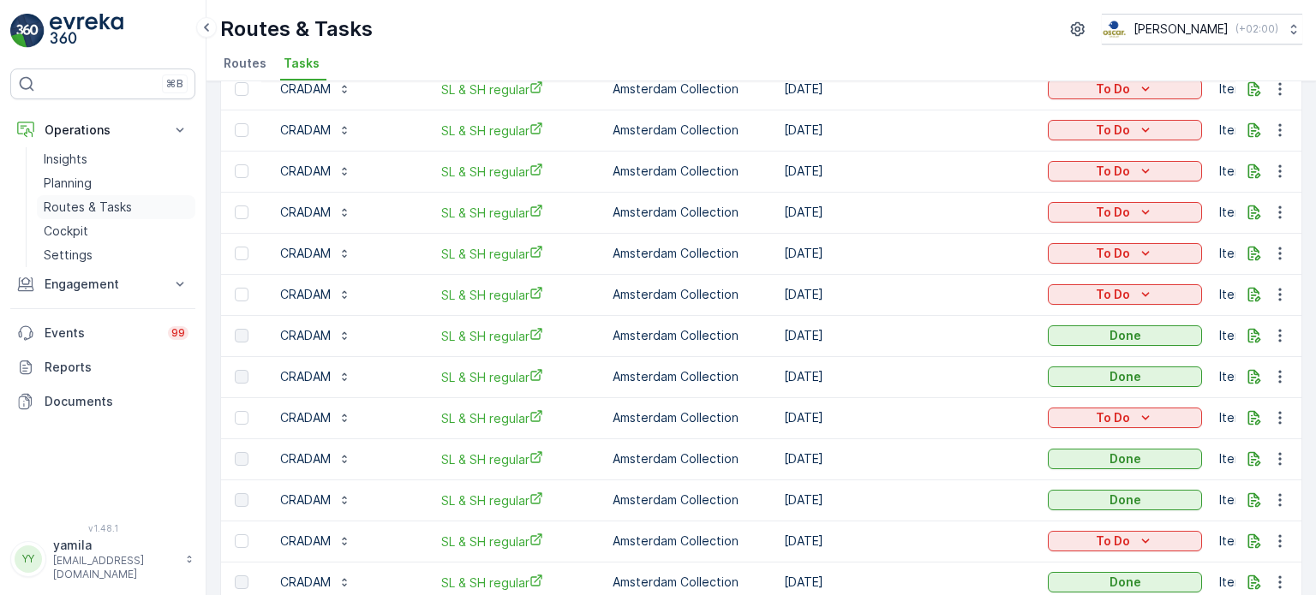
click at [107, 195] on link "Routes & Tasks" at bounding box center [116, 207] width 158 height 24
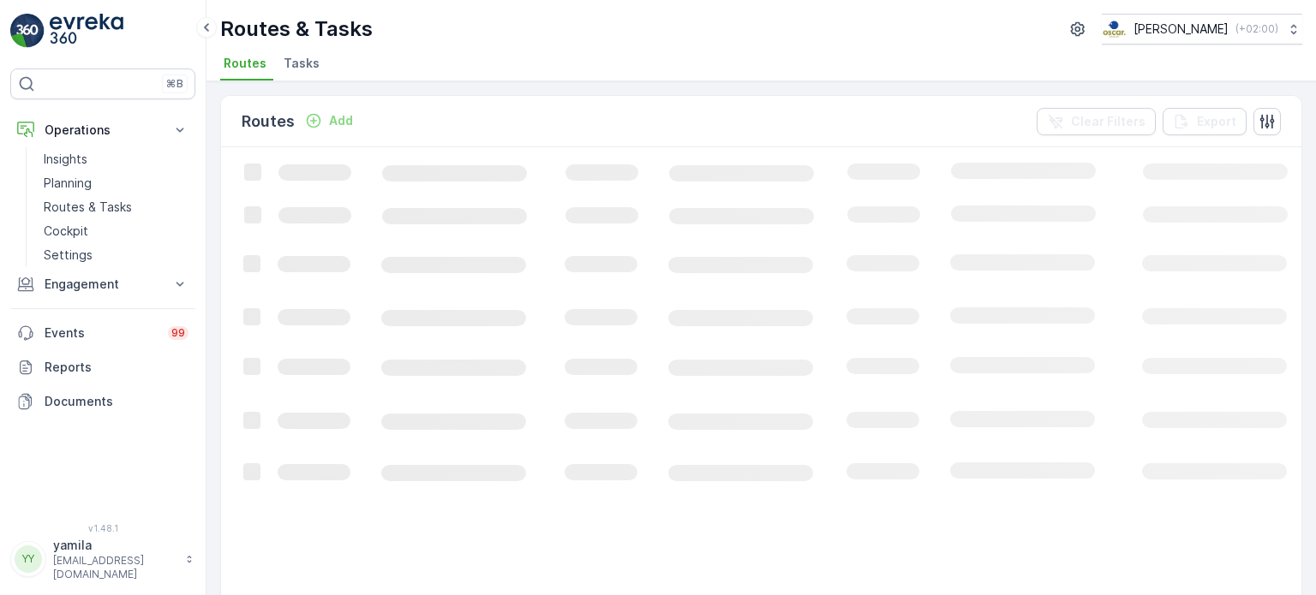
click at [295, 68] on span "Tasks" at bounding box center [301, 63] width 36 height 17
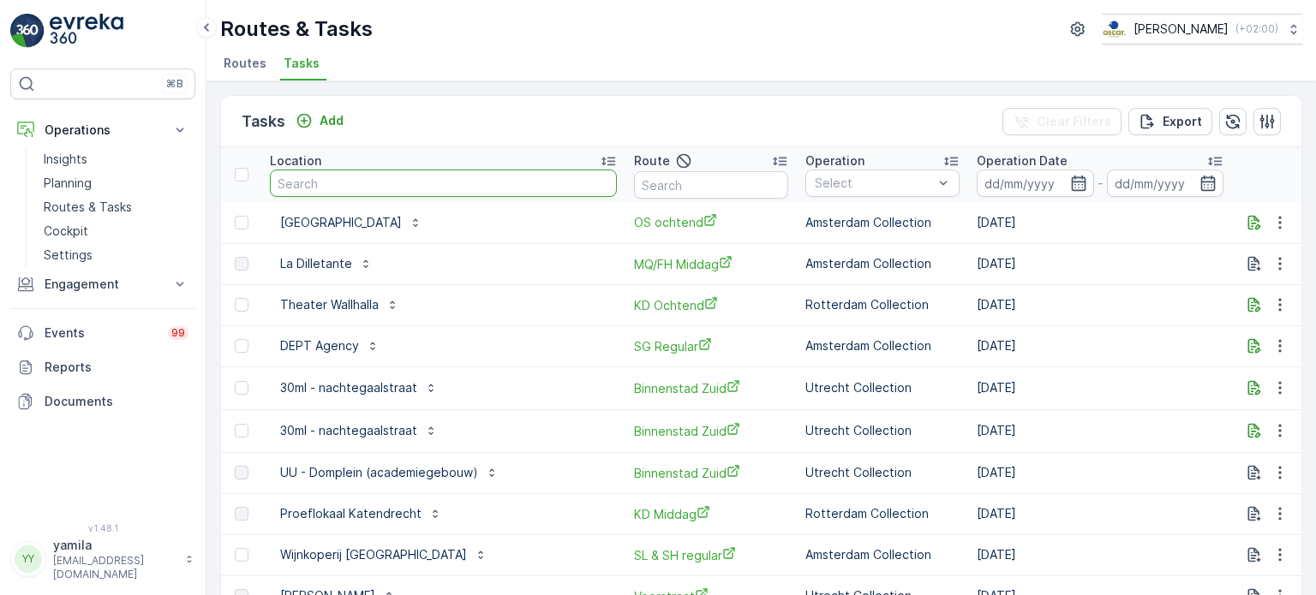
click at [332, 184] on input "text" at bounding box center [443, 183] width 347 height 27
type input "edge"
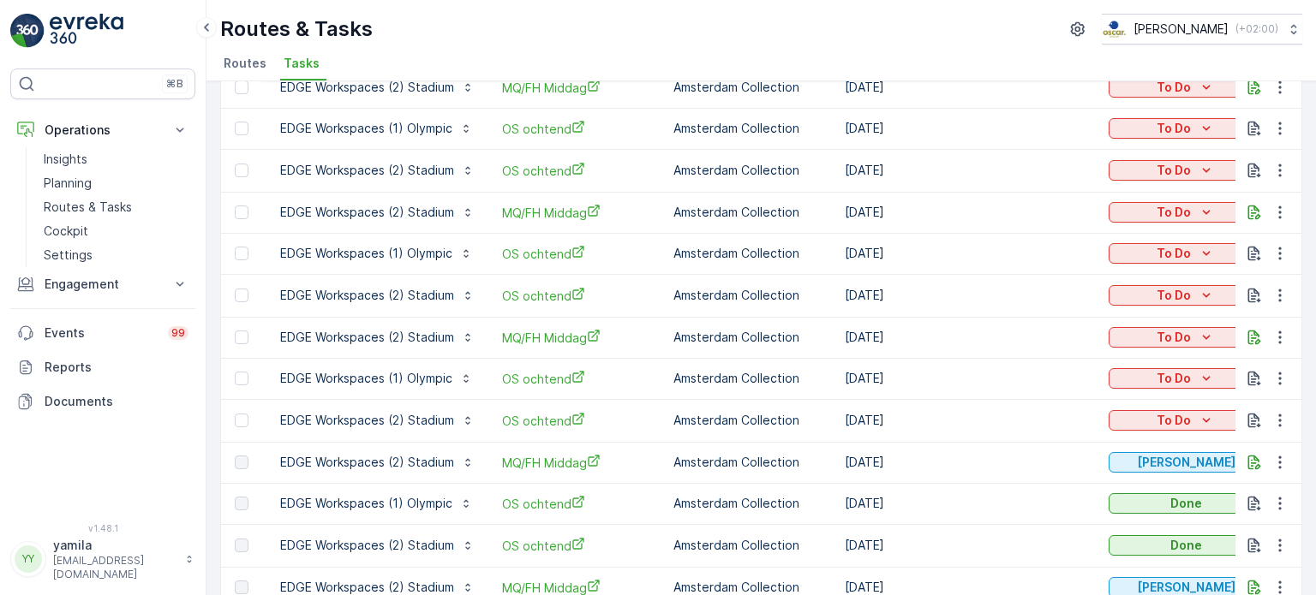
scroll to position [427, 0]
click at [96, 199] on p "Routes & Tasks" at bounding box center [88, 207] width 88 height 17
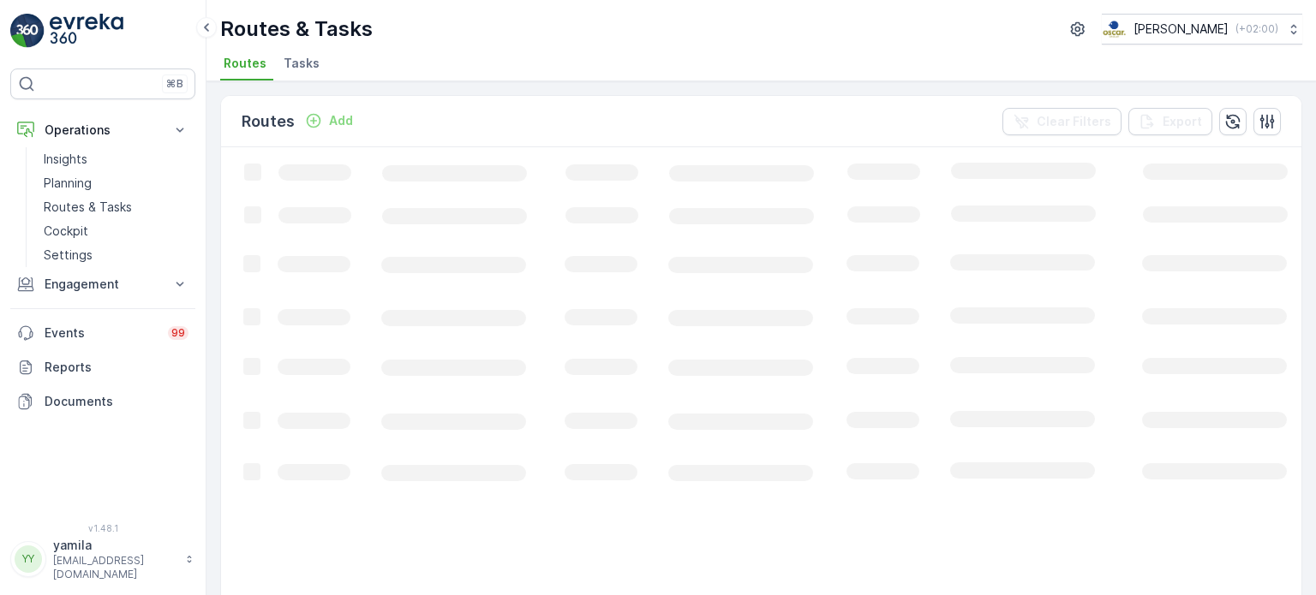
click at [298, 56] on span "Tasks" at bounding box center [301, 63] width 36 height 17
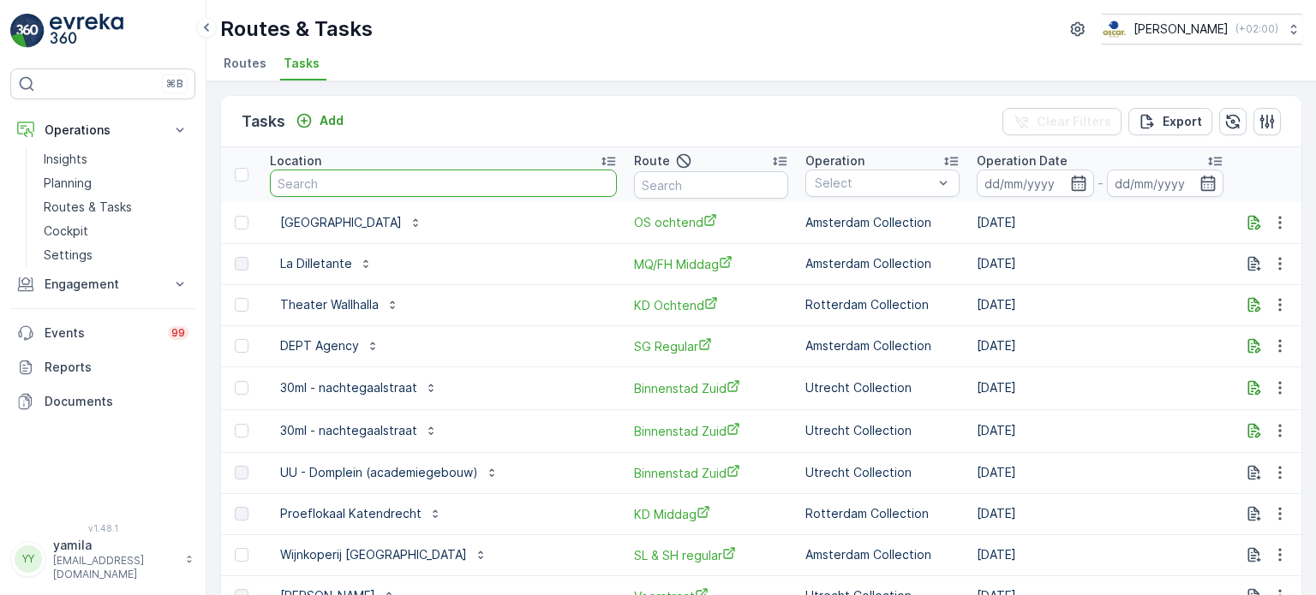
click at [304, 180] on input "text" at bounding box center [443, 183] width 347 height 27
type input "sea palace"
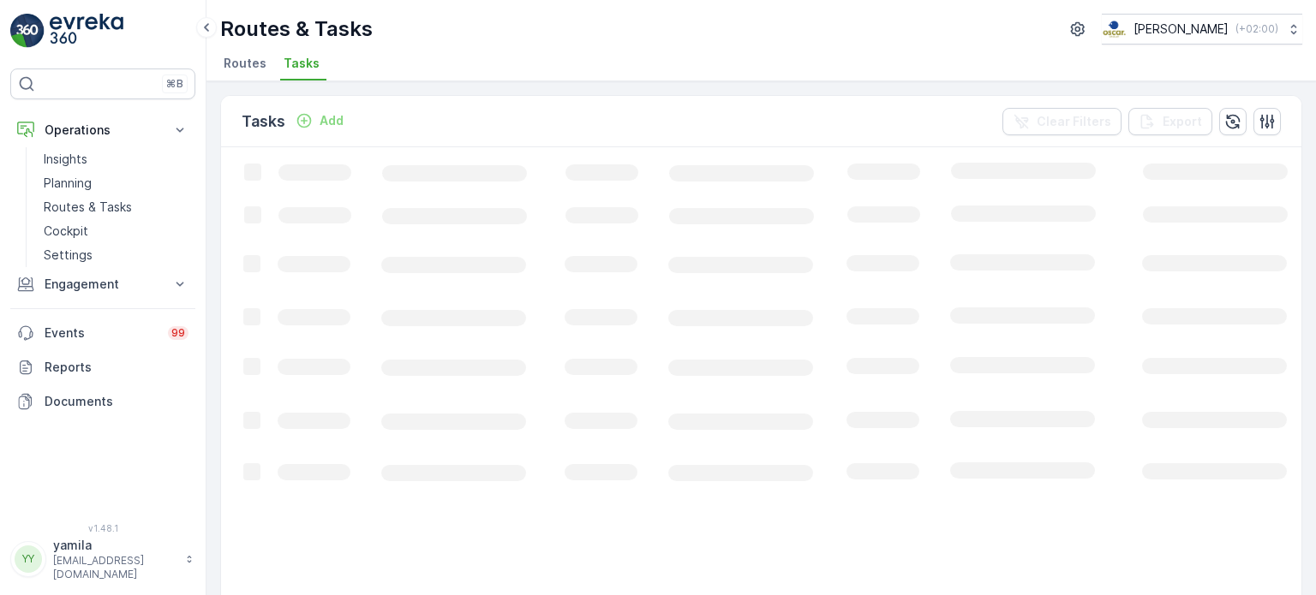
click at [250, 59] on span "Routes" at bounding box center [245, 63] width 43 height 17
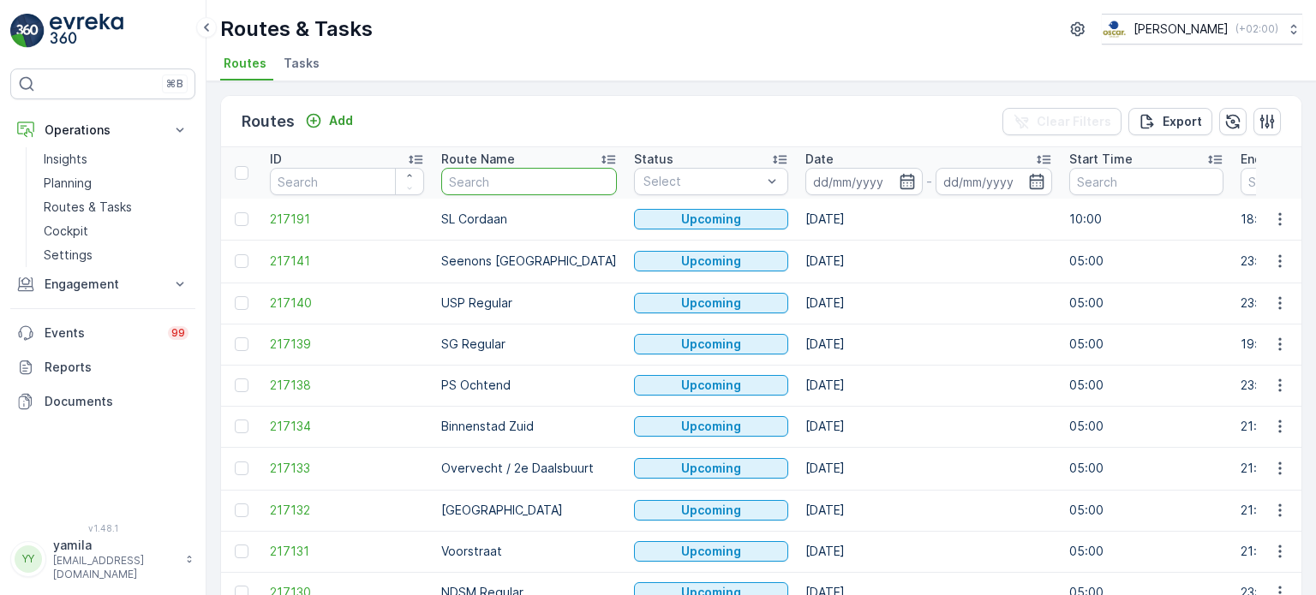
click at [473, 185] on input "text" at bounding box center [529, 181] width 176 height 27
type input "rokin"
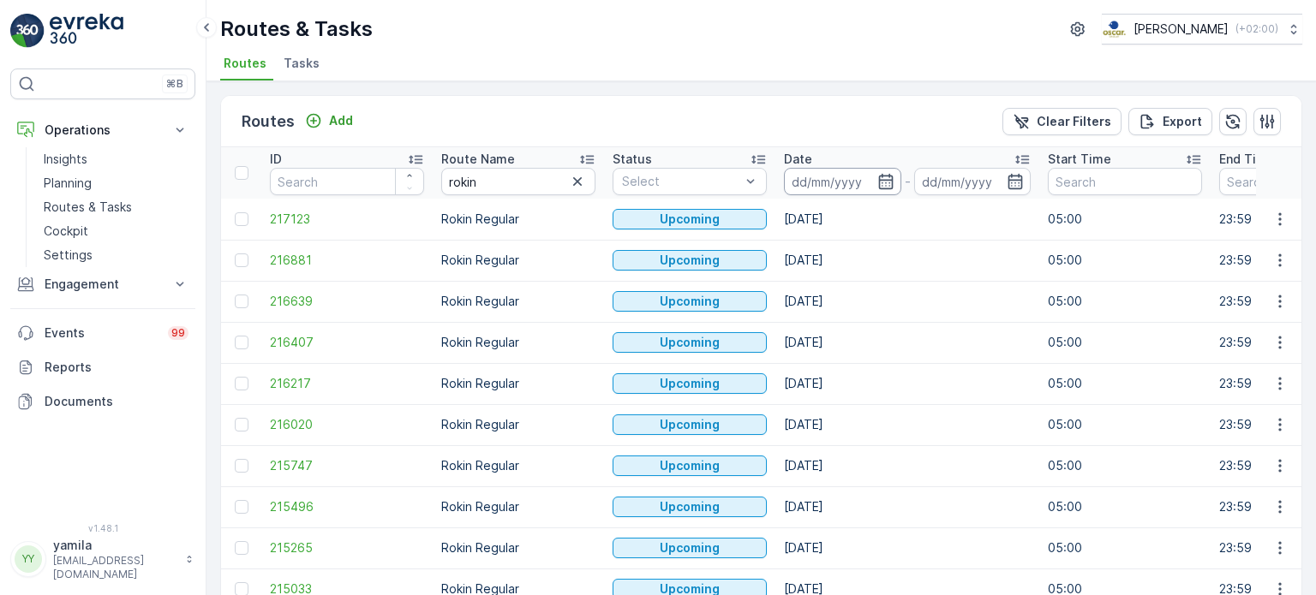
click at [851, 186] on input at bounding box center [842, 181] width 117 height 27
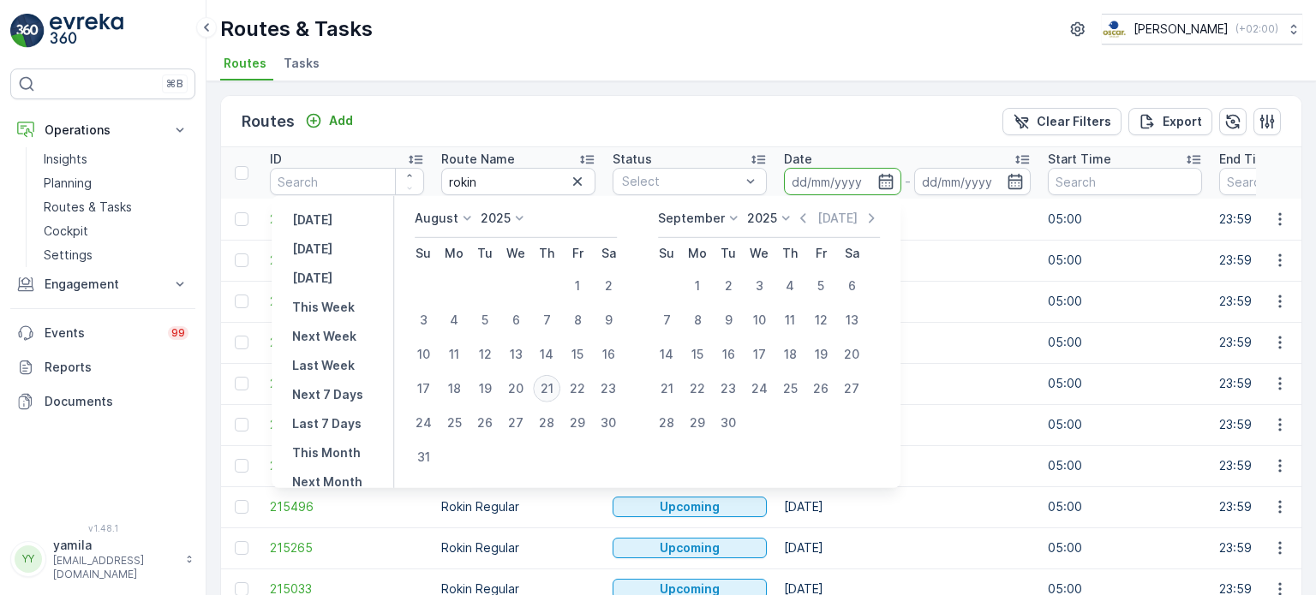
click at [555, 390] on div "21" at bounding box center [546, 388] width 27 height 27
type input "[DATE]"
click at [555, 390] on div "21" at bounding box center [546, 388] width 27 height 27
type input "[DATE]"
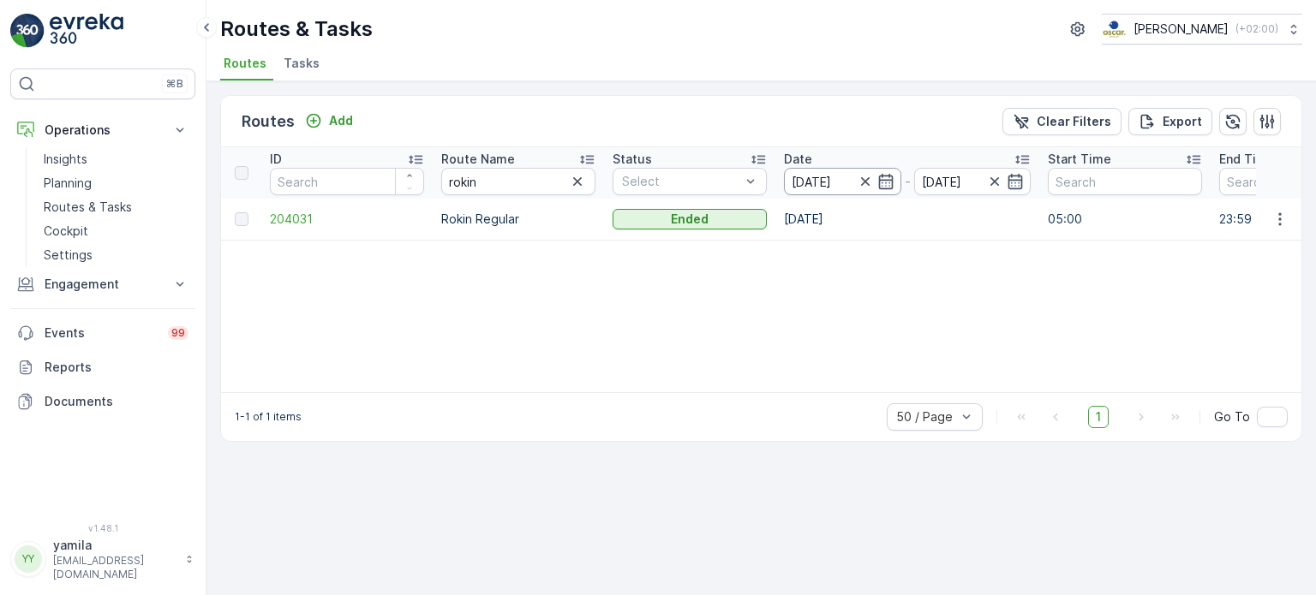
click at [813, 170] on input "[DATE]" at bounding box center [842, 181] width 117 height 27
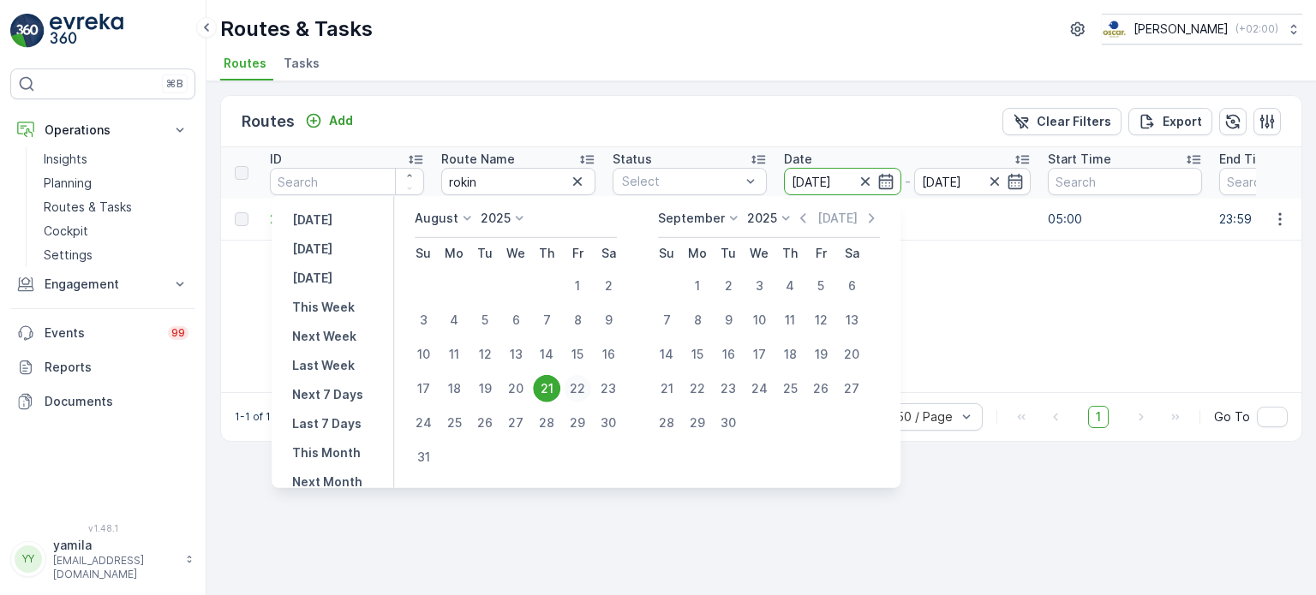
click at [586, 385] on div "22" at bounding box center [577, 388] width 27 height 27
type input "[DATE]"
click at [586, 385] on div "22" at bounding box center [577, 388] width 27 height 27
type input "[DATE]"
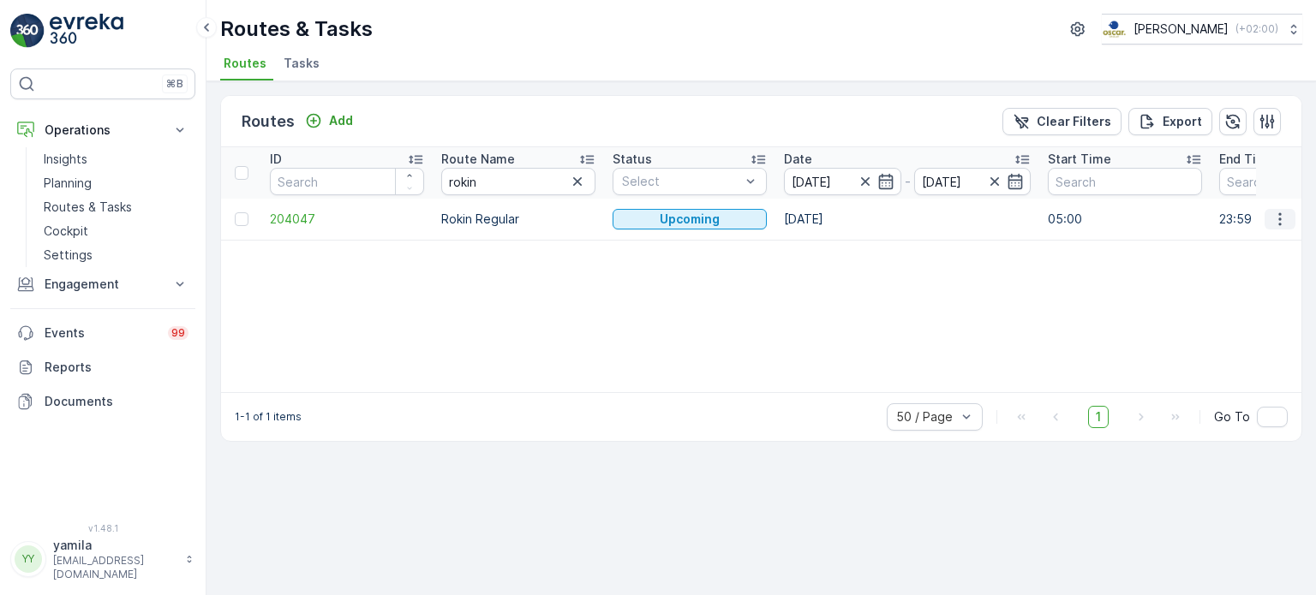
click at [1281, 213] on icon "button" at bounding box center [1279, 219] width 17 height 17
click at [1240, 242] on span "See More Details" at bounding box center [1239, 243] width 99 height 17
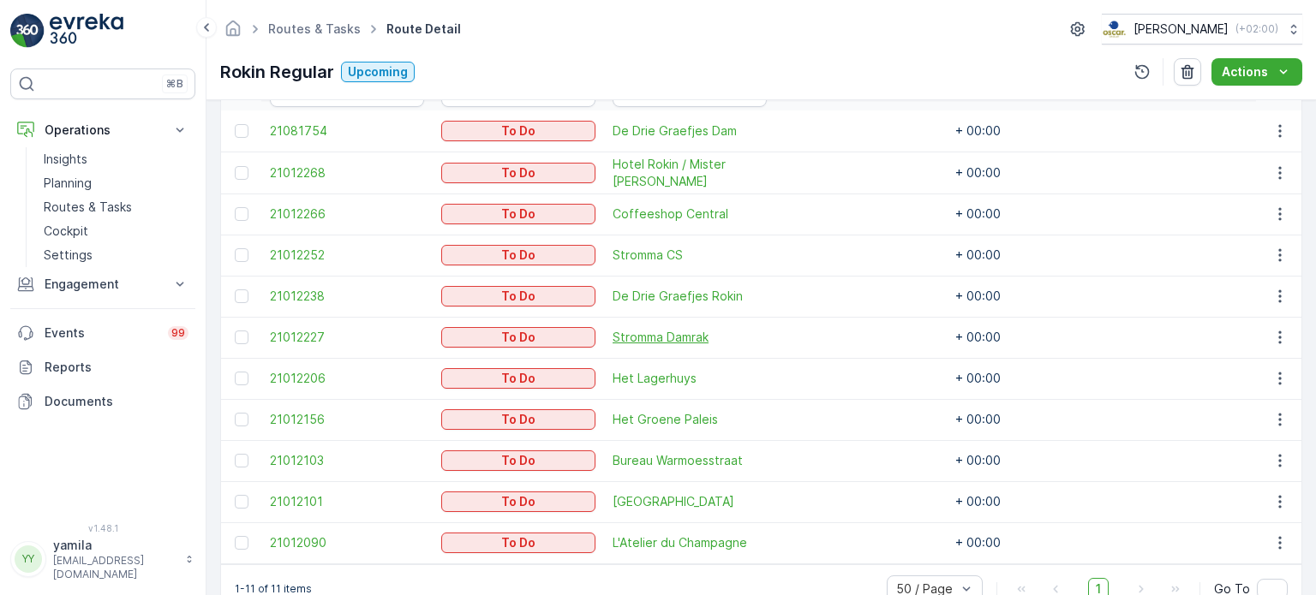
scroll to position [509, 0]
click at [1278, 123] on icon "button" at bounding box center [1279, 130] width 17 height 17
click at [1217, 206] on span "Change Route" at bounding box center [1235, 202] width 83 height 17
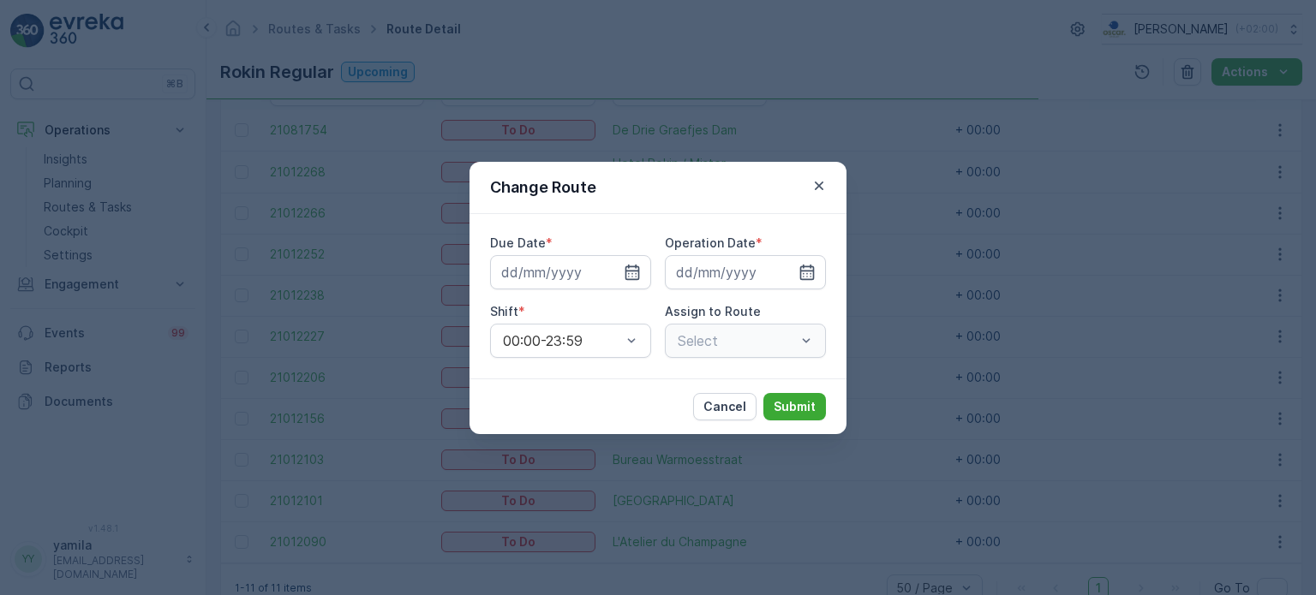
type input "[DATE]"
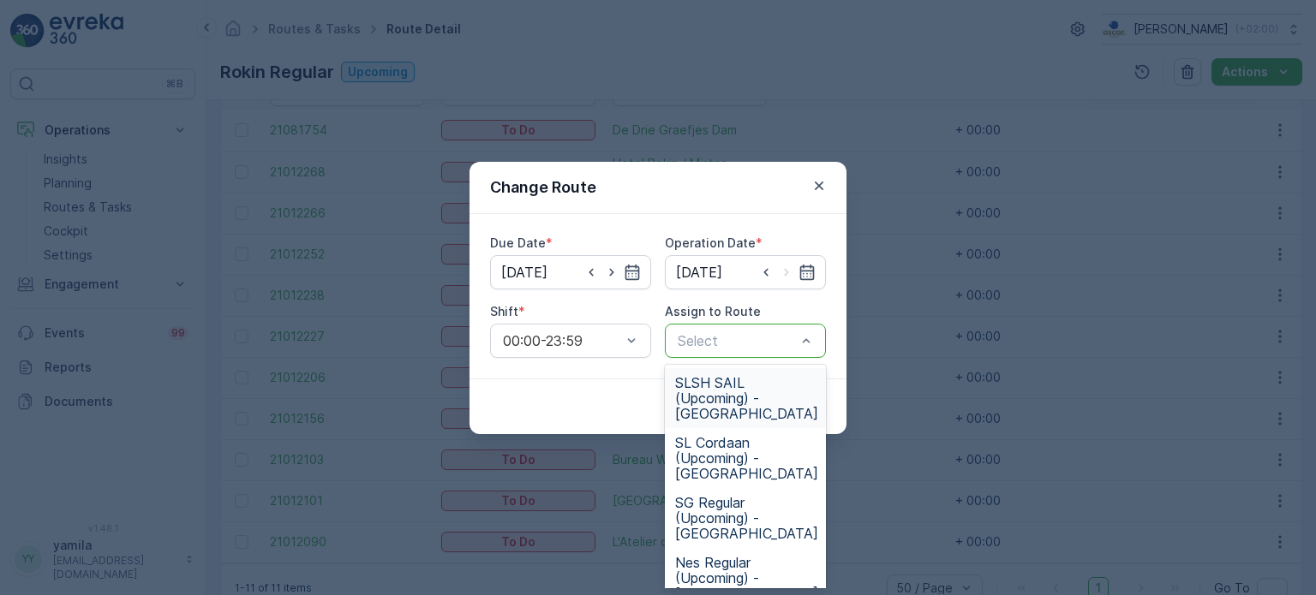
click at [785, 338] on div at bounding box center [737, 340] width 122 height 15
type input "nes"
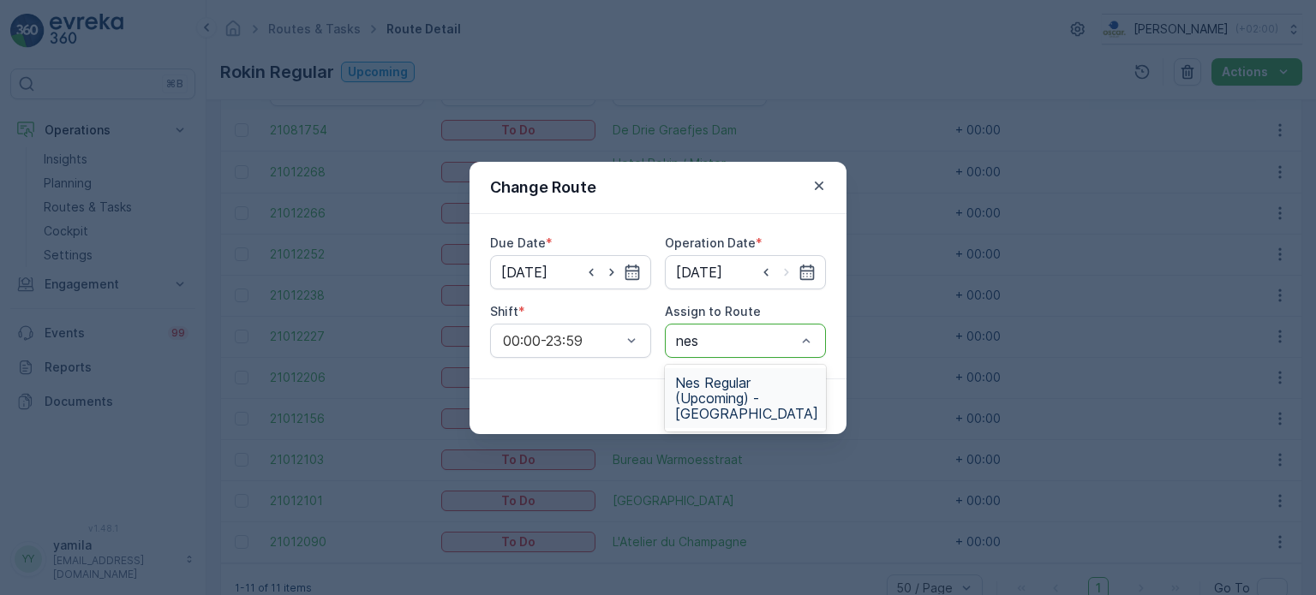
click at [770, 366] on div "Nes Regular (Upcoming) - [GEOGRAPHIC_DATA]" at bounding box center [745, 398] width 161 height 67
click at [763, 397] on span "Nes Regular (Upcoming) - [GEOGRAPHIC_DATA]" at bounding box center [746, 398] width 143 height 46
click at [782, 403] on p "Submit" at bounding box center [794, 406] width 42 height 17
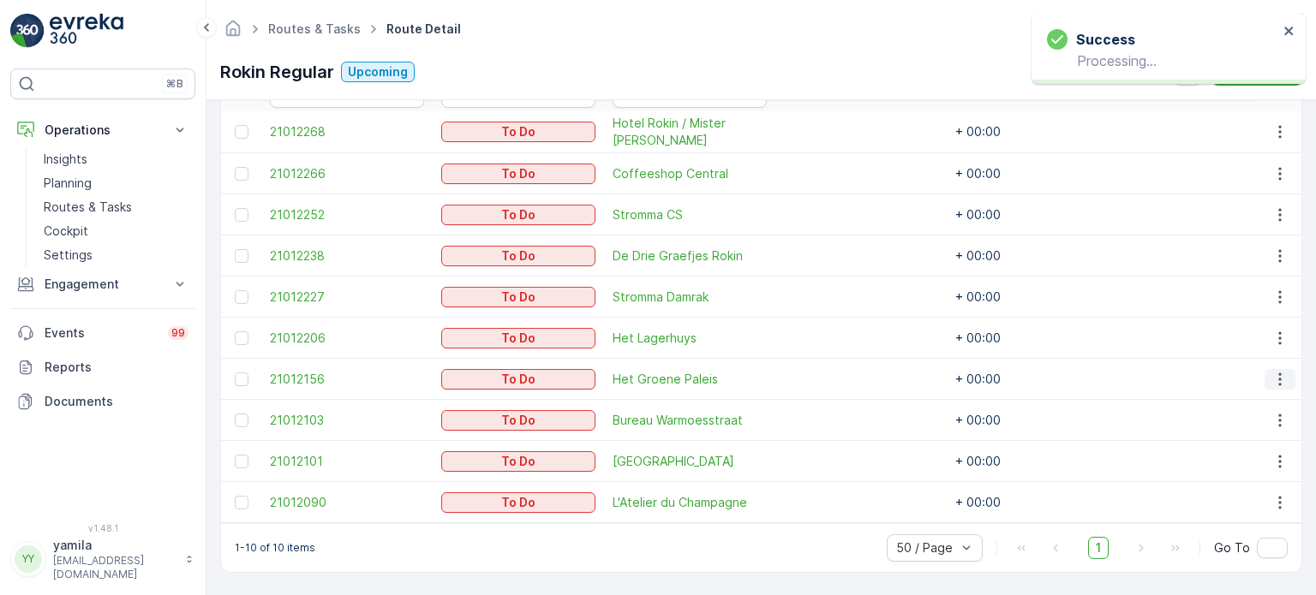
click at [1271, 379] on icon "button" at bounding box center [1279, 379] width 17 height 17
click at [1226, 445] on span "Change Route" at bounding box center [1235, 449] width 83 height 17
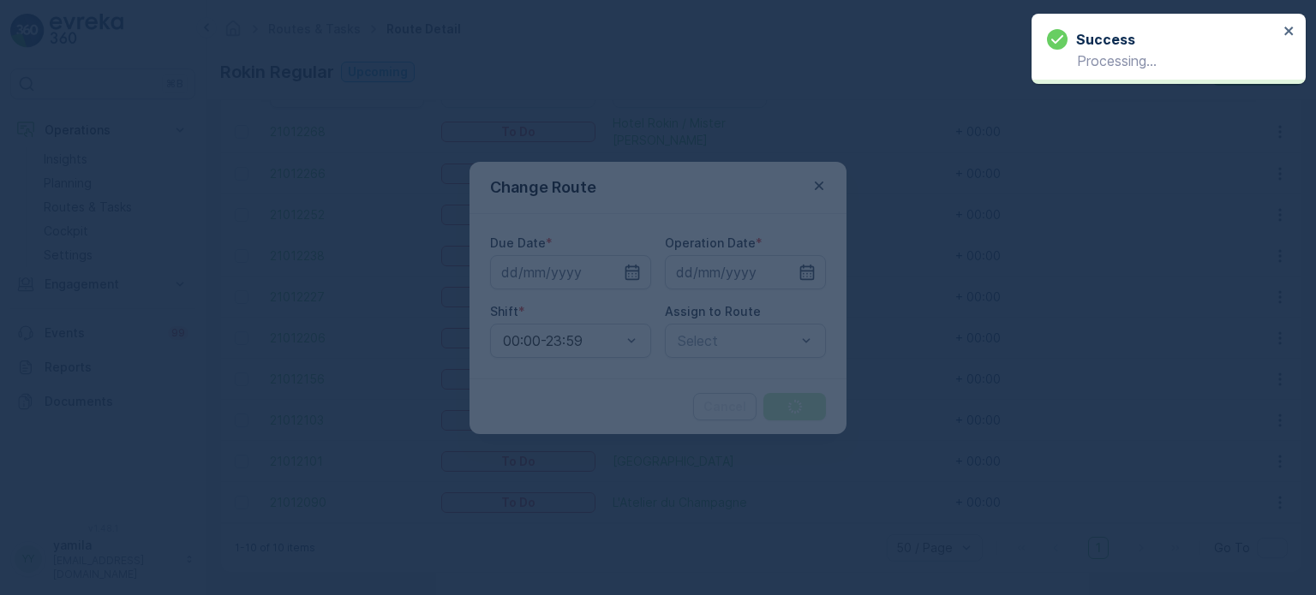
type input "[DATE]"
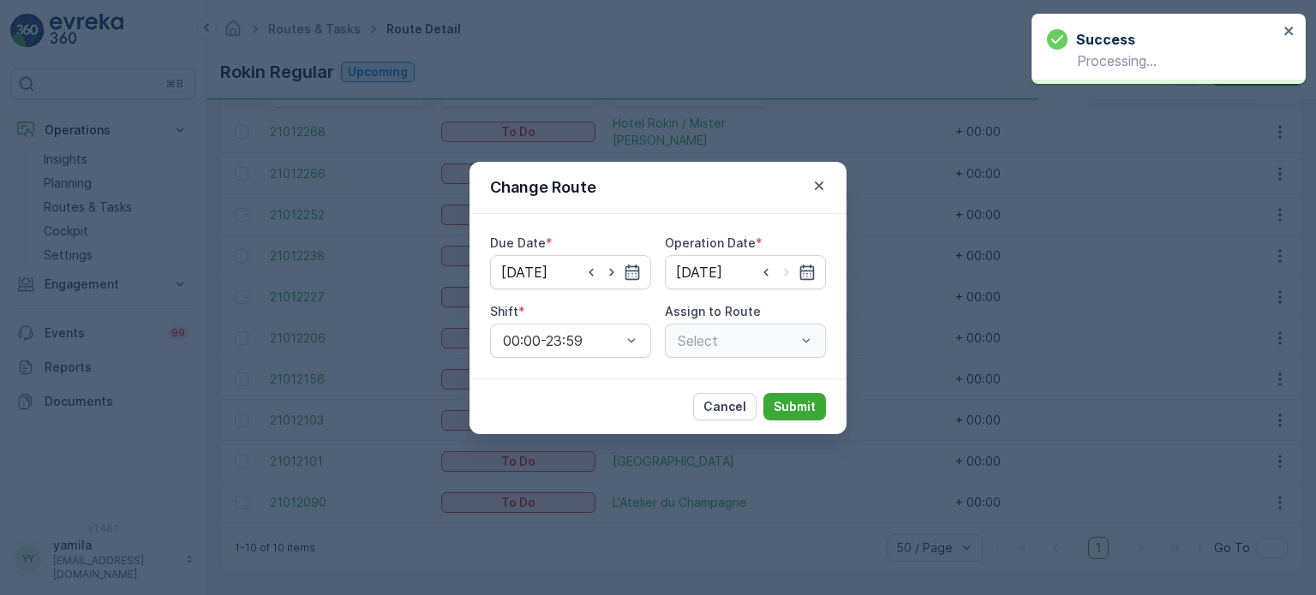
click at [805, 345] on div "Select" at bounding box center [745, 341] width 161 height 34
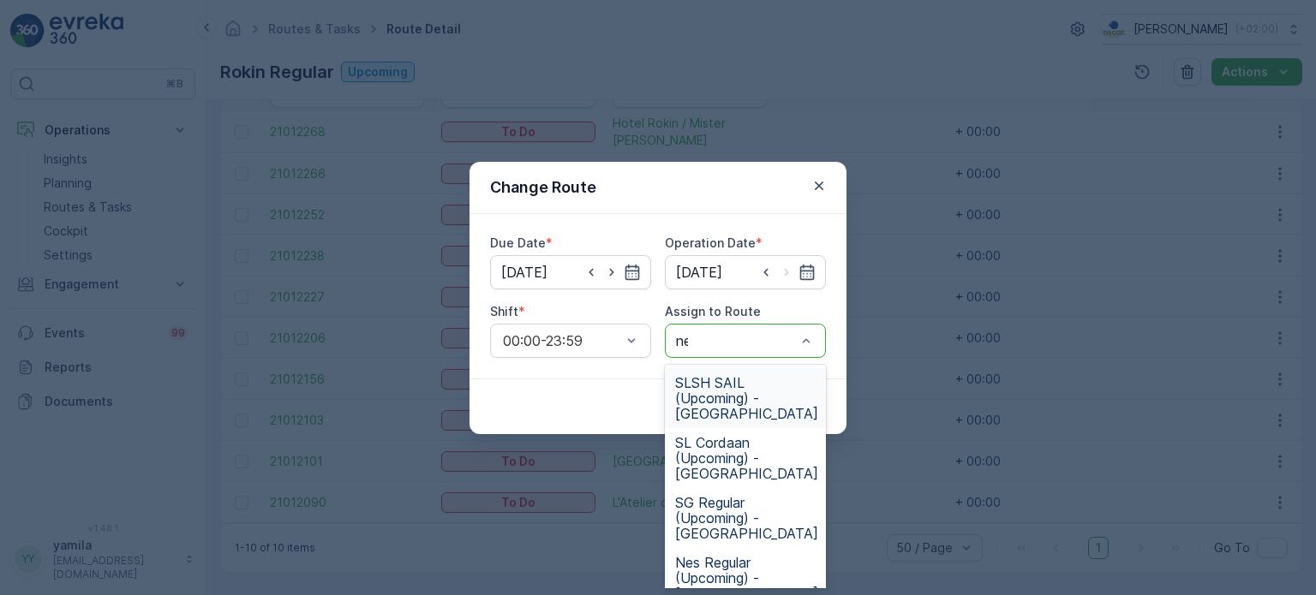
type input "nes"
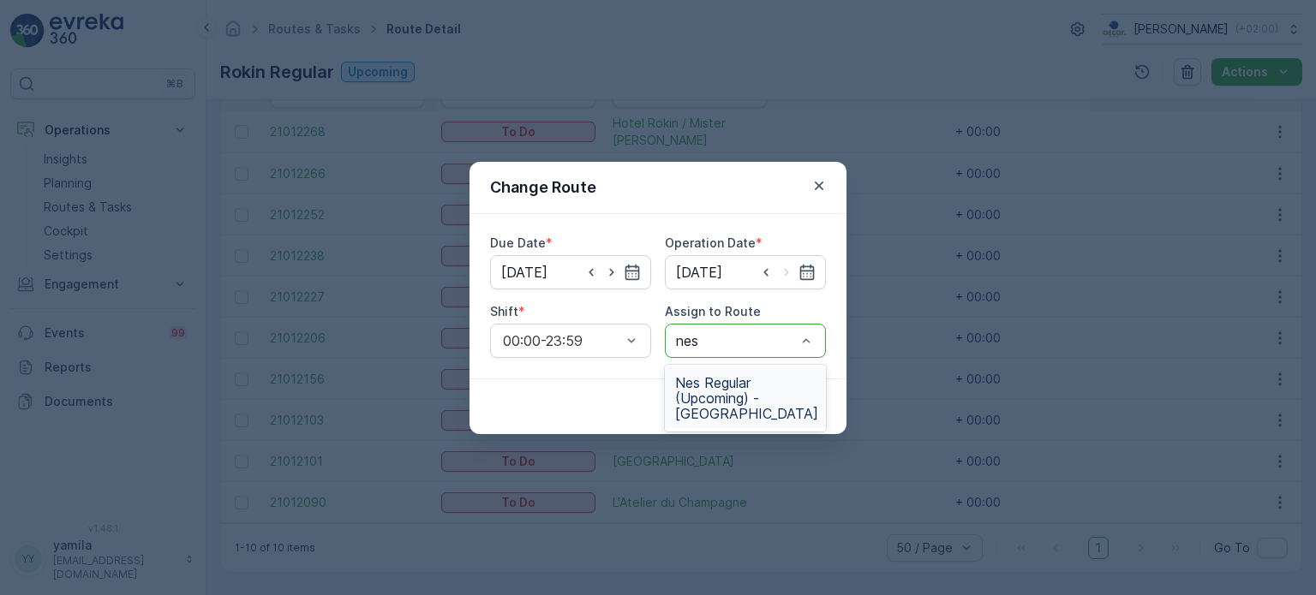
click at [742, 368] on div "Nes Regular (Upcoming) - [GEOGRAPHIC_DATA]" at bounding box center [745, 398] width 161 height 60
click at [790, 403] on p "Submit" at bounding box center [794, 406] width 42 height 17
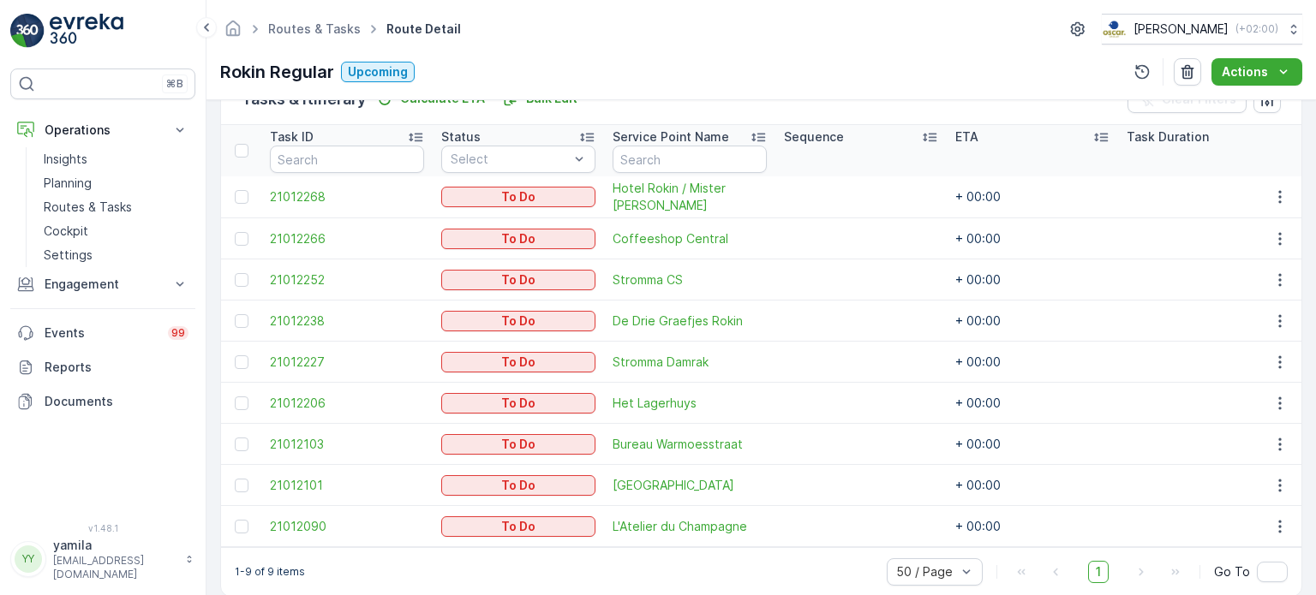
scroll to position [444, 0]
click at [1283, 405] on icon "button" at bounding box center [1279, 401] width 17 height 17
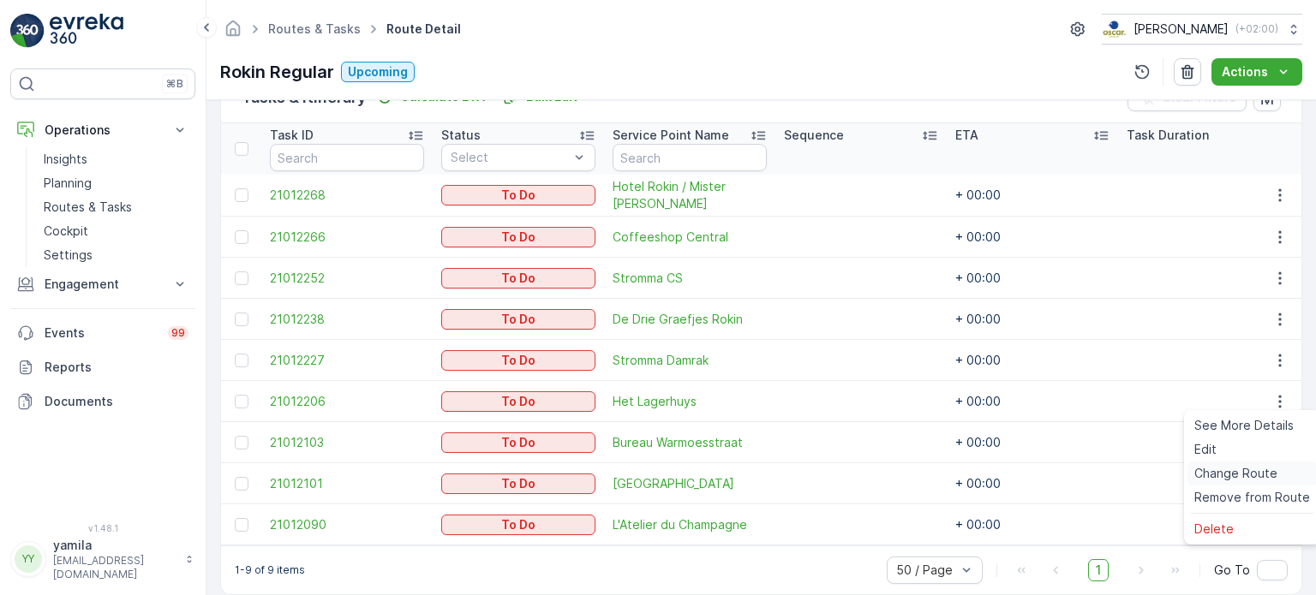
click at [1213, 472] on span "Change Route" at bounding box center [1235, 473] width 83 height 17
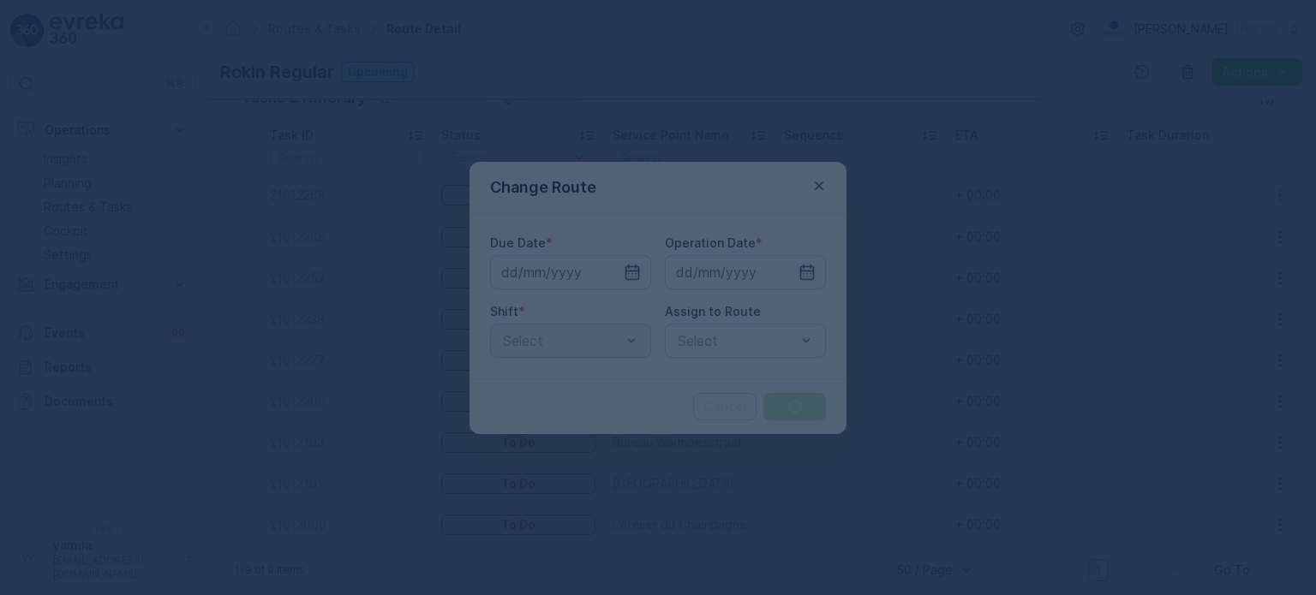
type input "[DATE]"
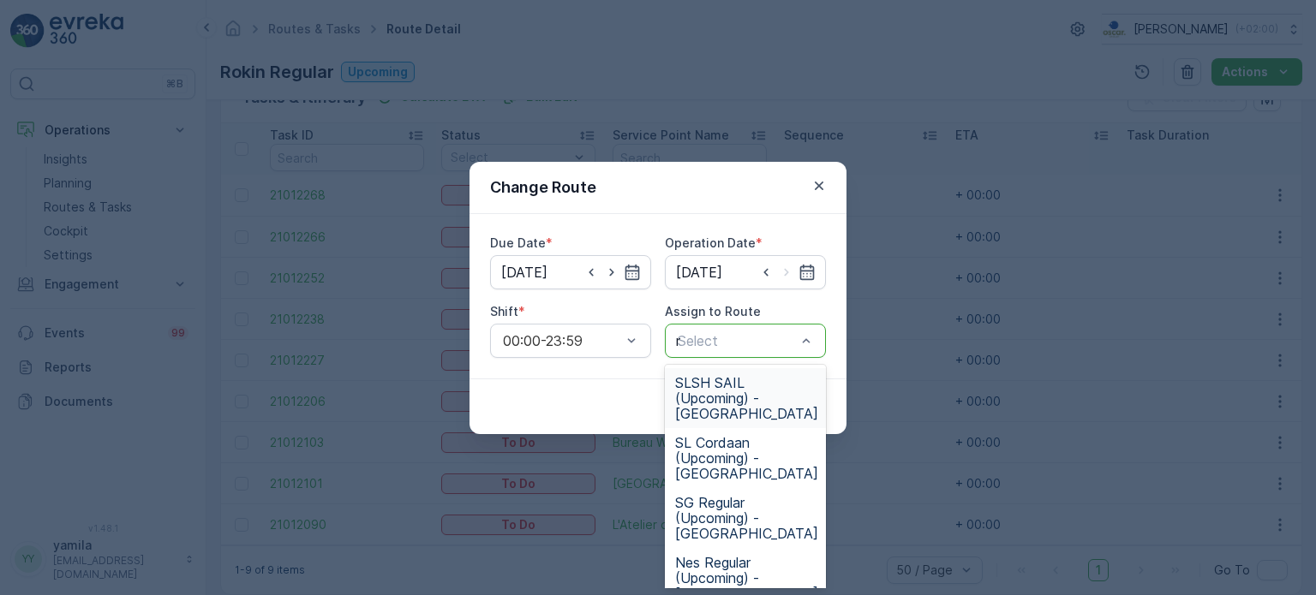
type input "nes"
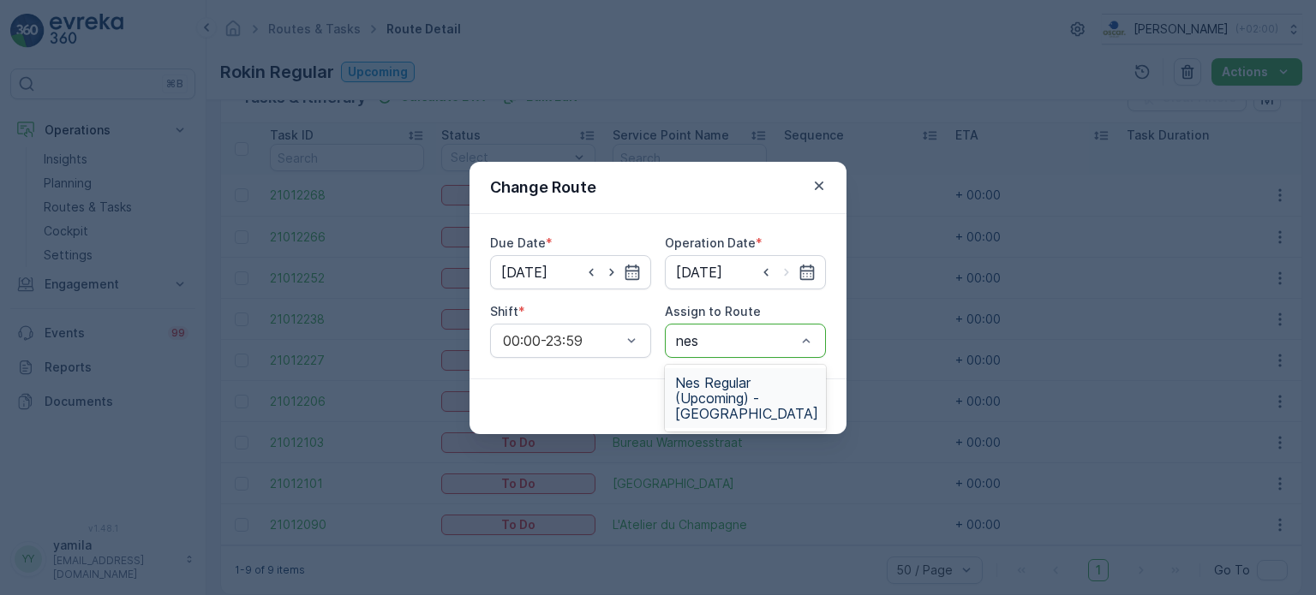
click at [731, 385] on span "Nes Regular (Upcoming) - [GEOGRAPHIC_DATA]" at bounding box center [746, 398] width 143 height 46
click at [804, 393] on button "Submit" at bounding box center [794, 406] width 63 height 27
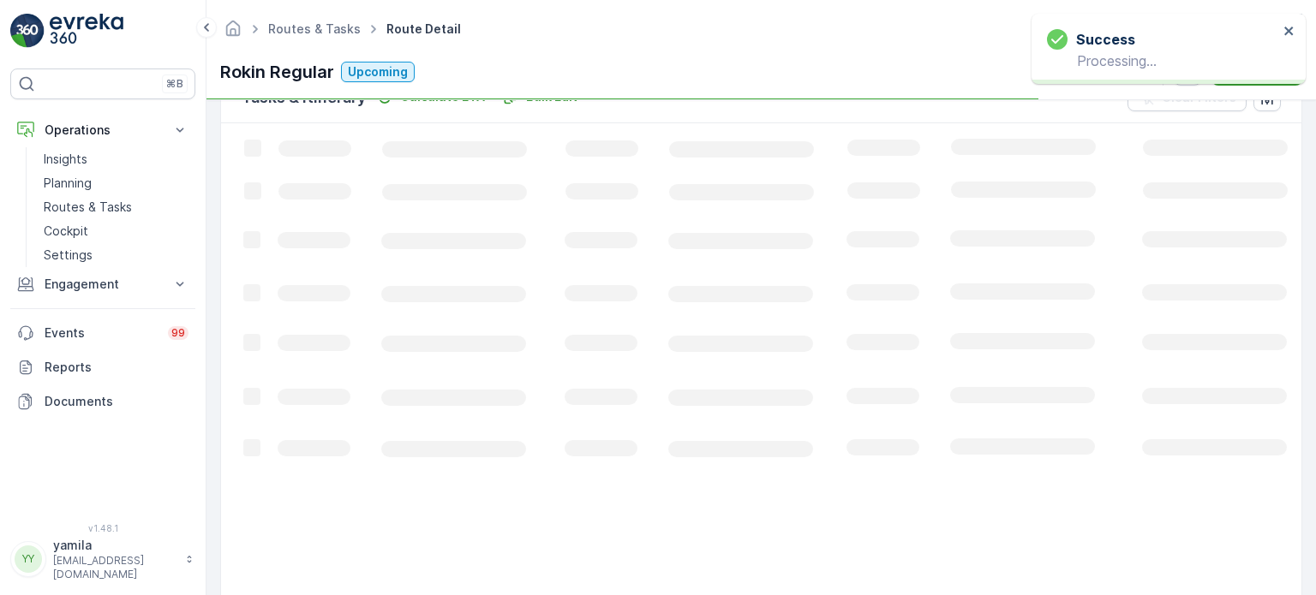
scroll to position [431, 0]
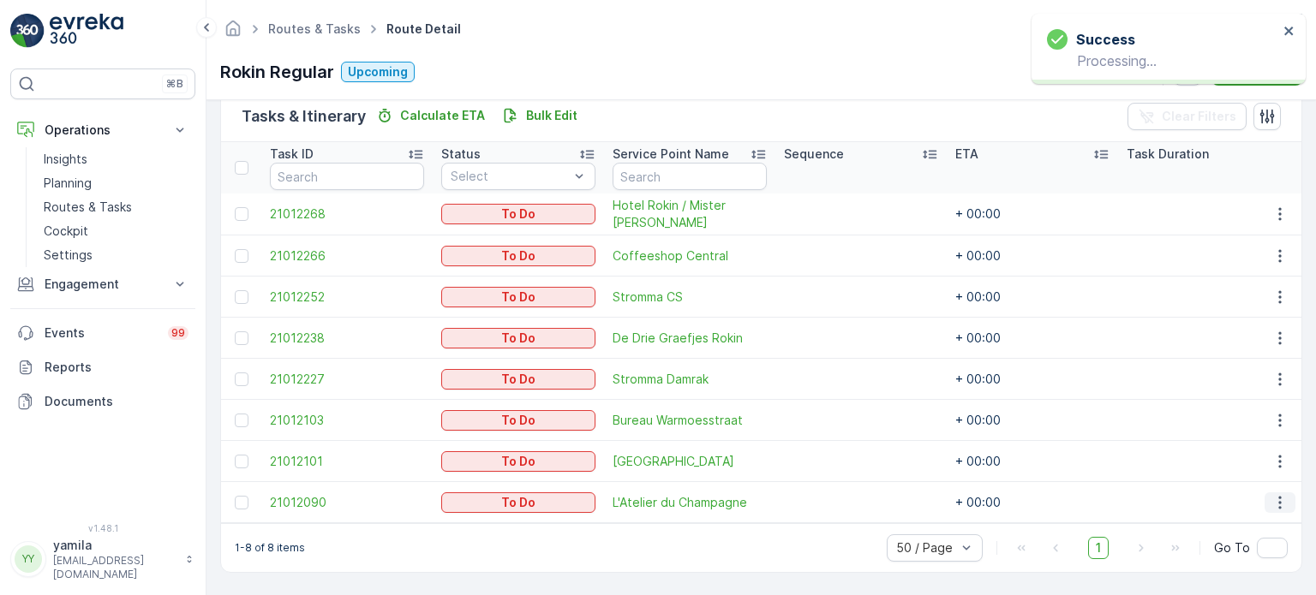
click at [1274, 494] on icon "button" at bounding box center [1279, 502] width 17 height 17
click at [1250, 409] on span "Change Route" at bounding box center [1235, 413] width 83 height 17
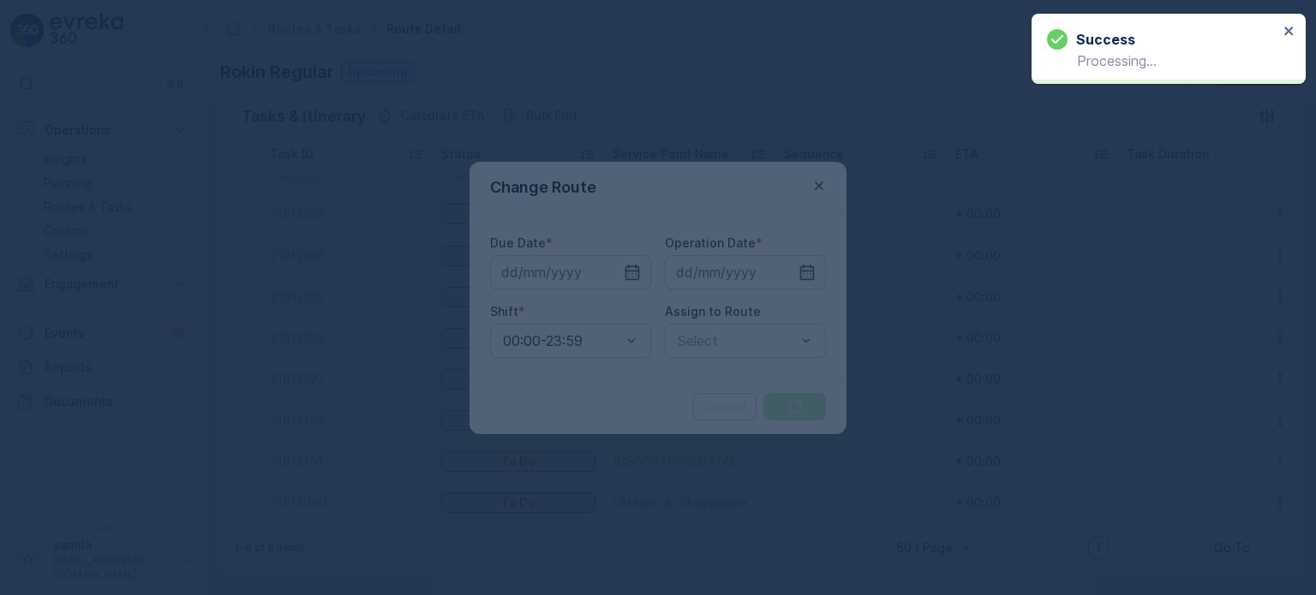
type input "[DATE]"
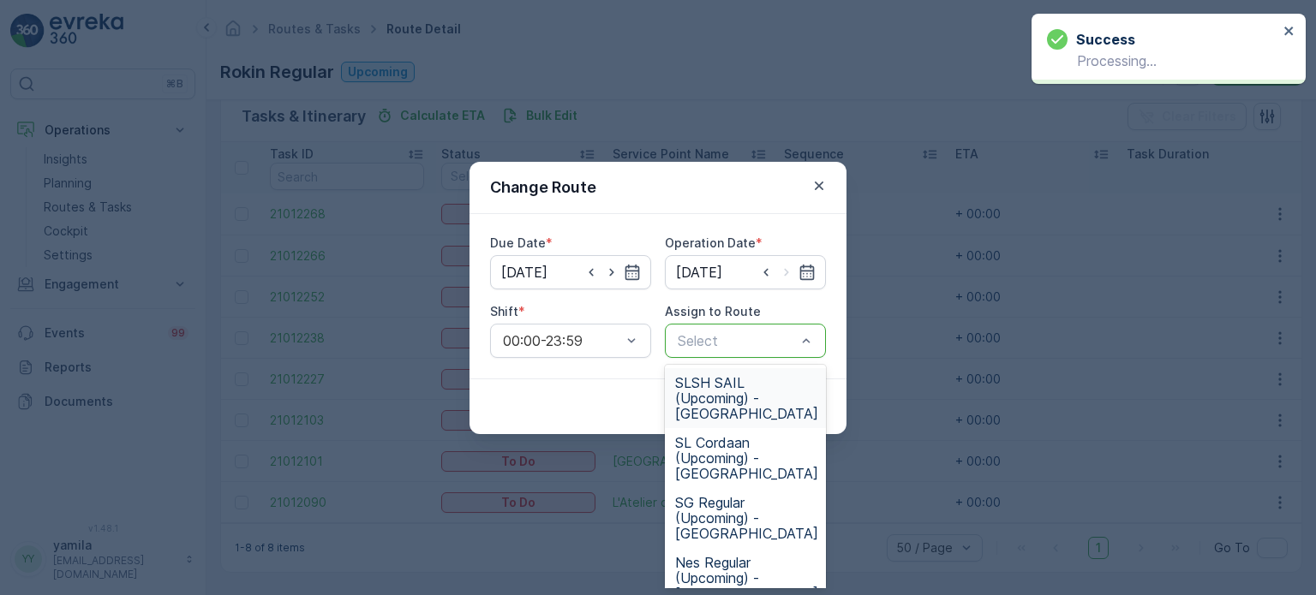
click at [741, 339] on div at bounding box center [737, 340] width 122 height 15
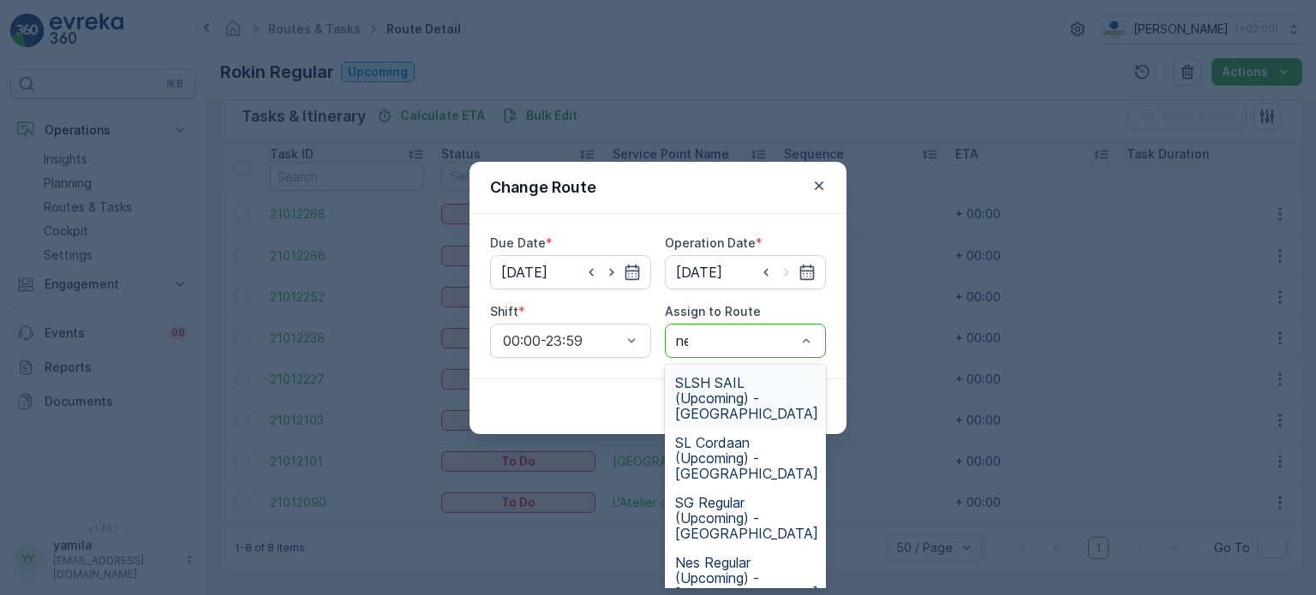
type input "nes"
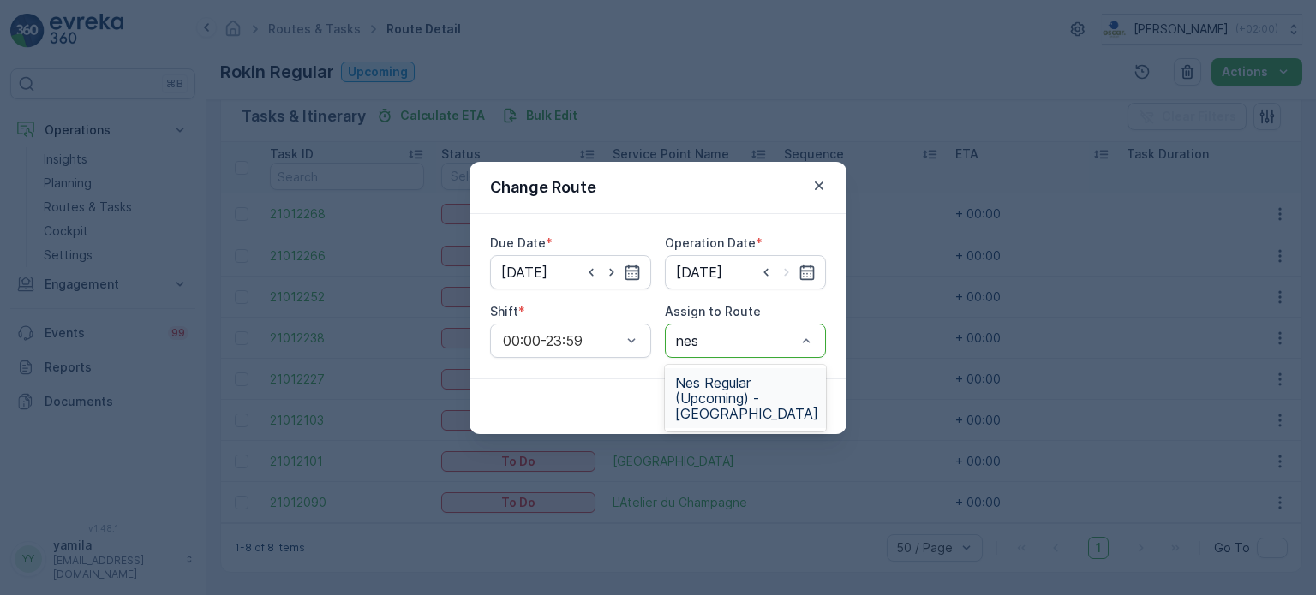
click at [730, 403] on span "Nes Regular (Upcoming) - [GEOGRAPHIC_DATA]" at bounding box center [746, 398] width 143 height 46
click at [777, 404] on p "Submit" at bounding box center [794, 406] width 42 height 17
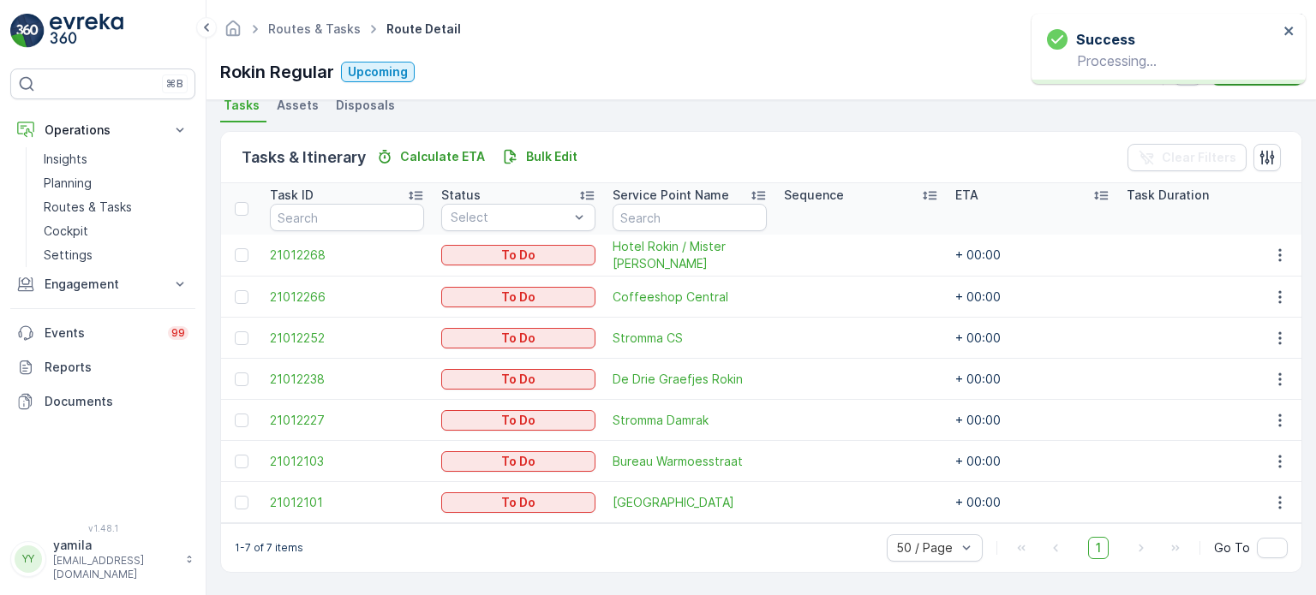
scroll to position [390, 0]
click at [89, 199] on p "Routes & Tasks" at bounding box center [88, 207] width 88 height 17
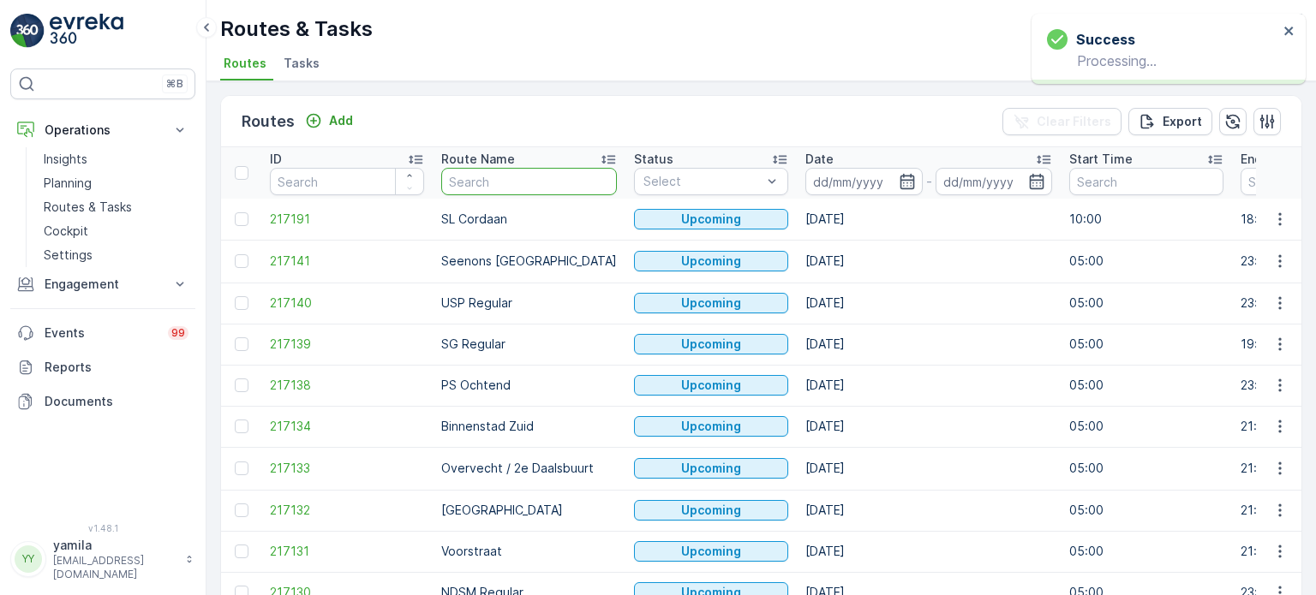
click at [479, 180] on input "text" at bounding box center [529, 181] width 176 height 27
type input "sl"
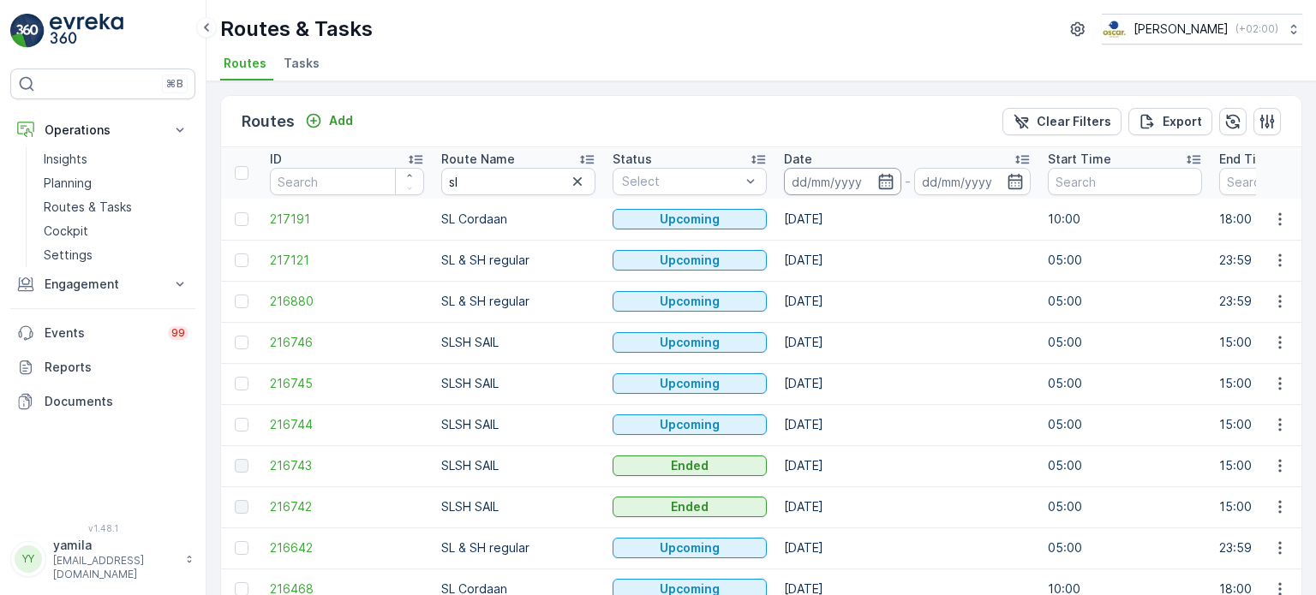
click at [853, 179] on input at bounding box center [842, 181] width 117 height 27
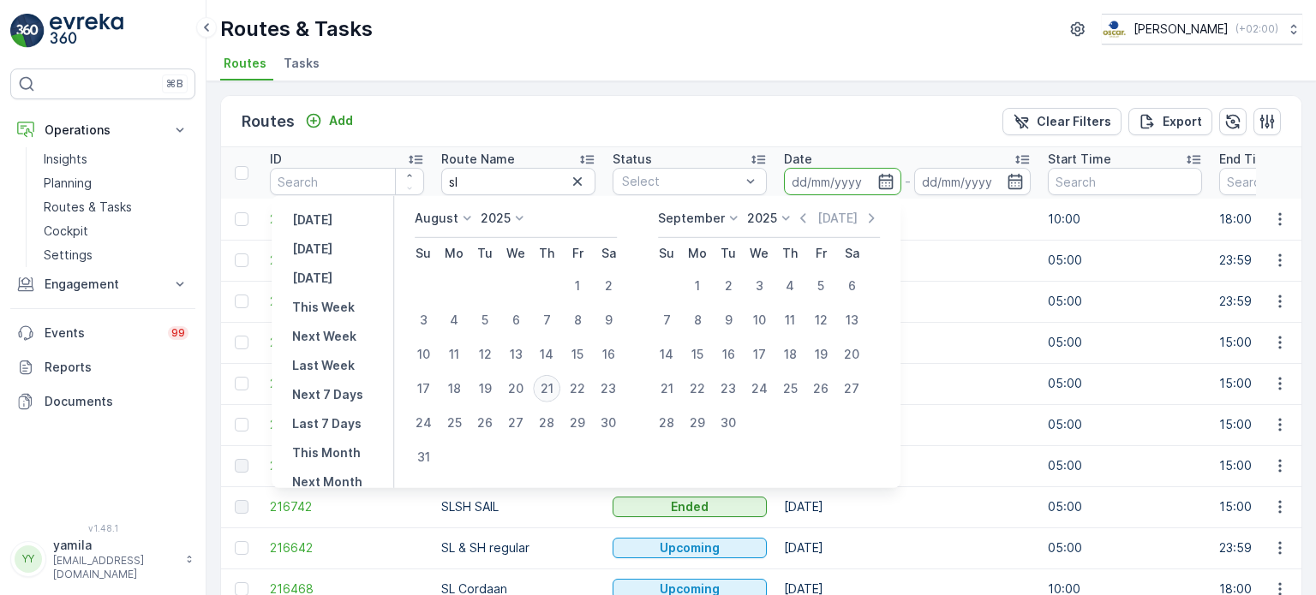
click at [558, 380] on div "21" at bounding box center [546, 388] width 27 height 27
type input "[DATE]"
click at [558, 380] on div "21" at bounding box center [546, 388] width 27 height 27
type input "[DATE]"
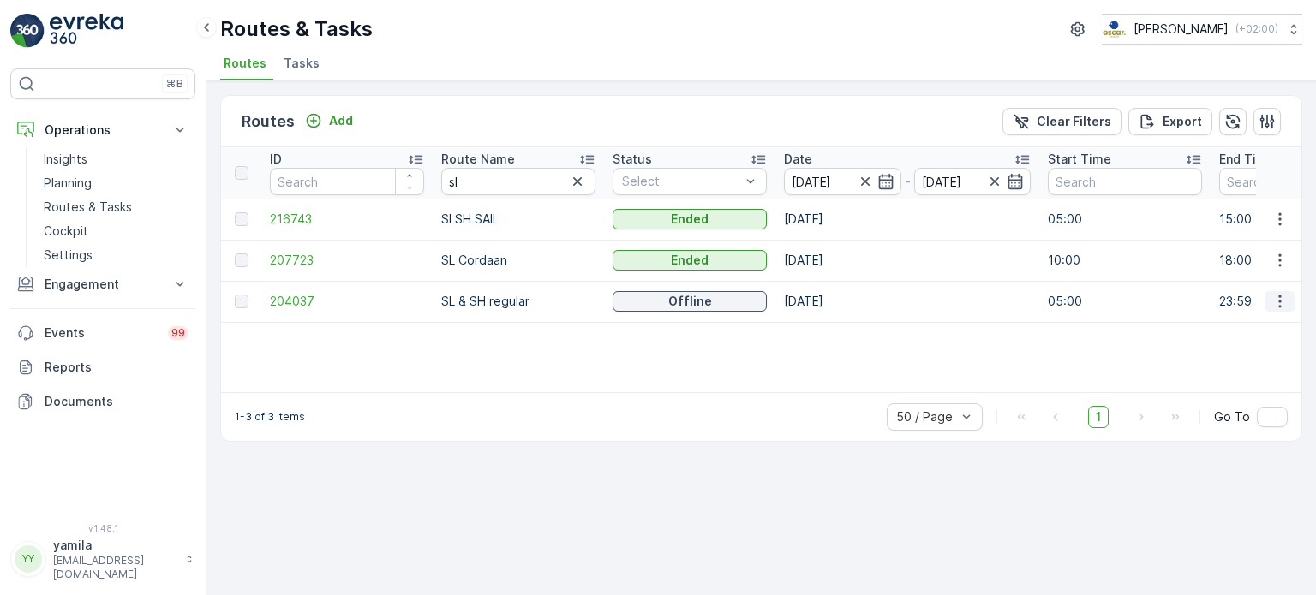
click at [1280, 300] on icon "button" at bounding box center [1279, 301] width 3 height 13
click at [1249, 328] on span "See More Details" at bounding box center [1239, 326] width 99 height 17
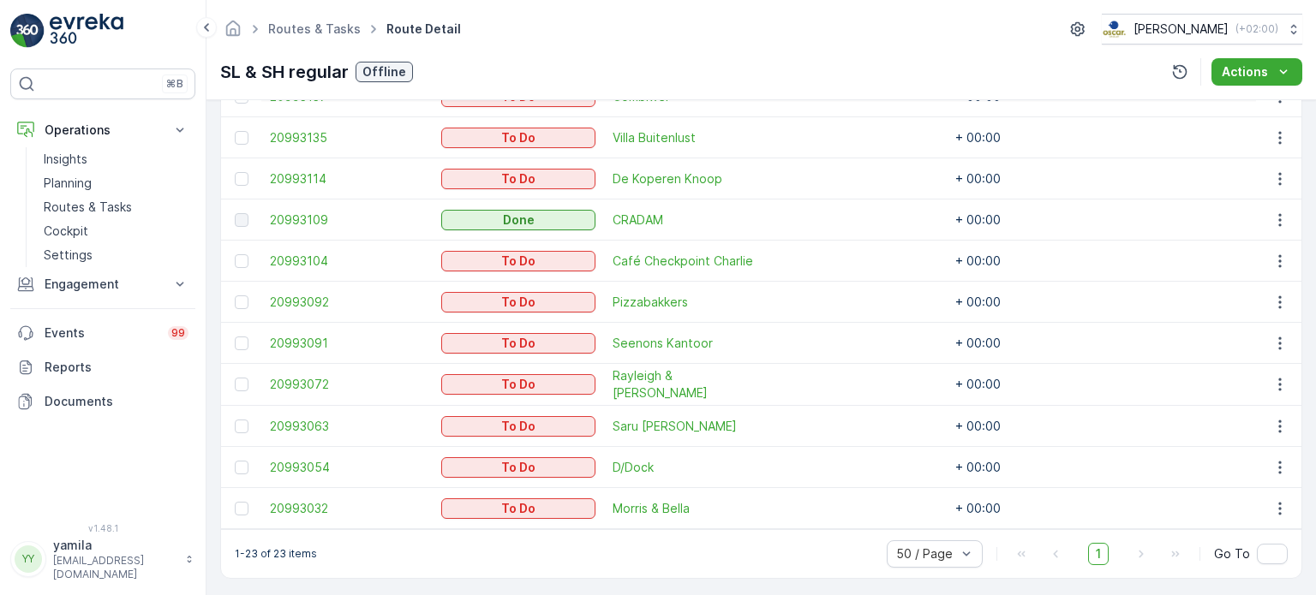
scroll to position [1045, 0]
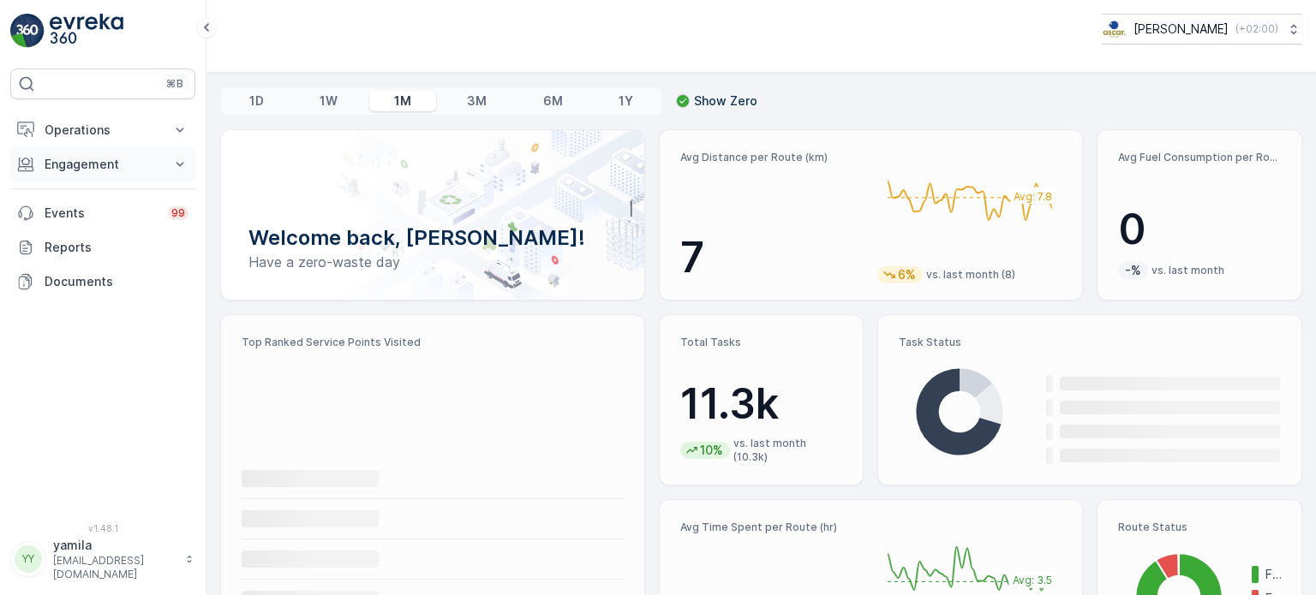
click at [110, 157] on p "Engagement" at bounding box center [103, 164] width 116 height 17
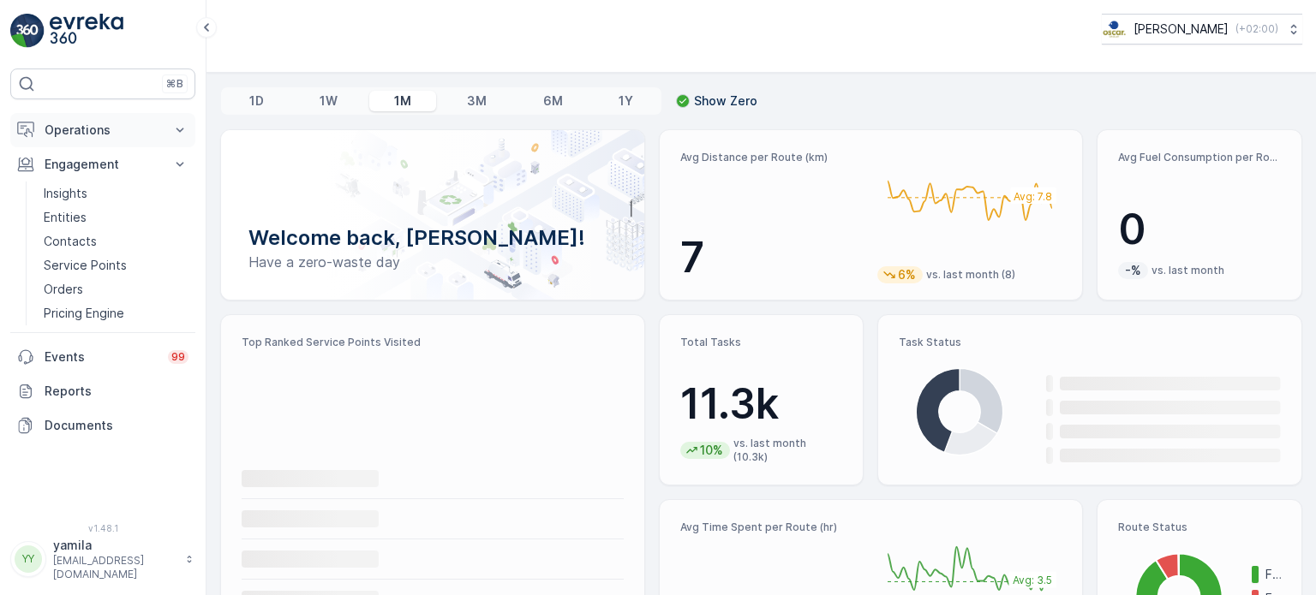
click at [99, 135] on p "Operations" at bounding box center [103, 130] width 116 height 17
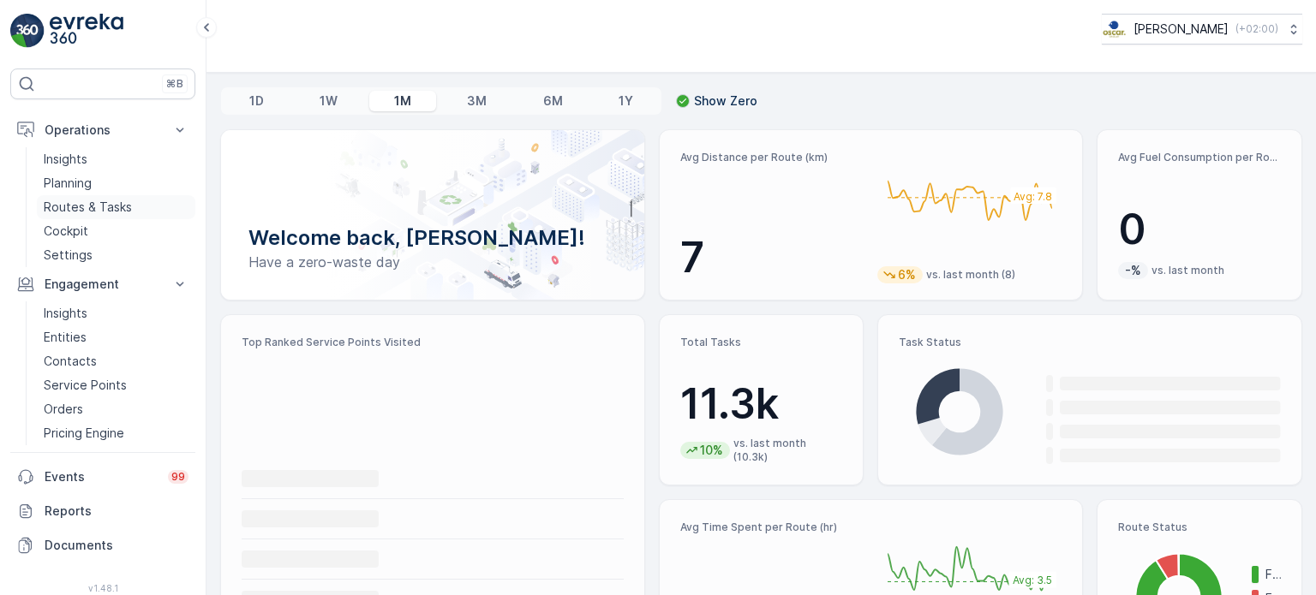
click at [86, 202] on p "Routes & Tasks" at bounding box center [88, 207] width 88 height 17
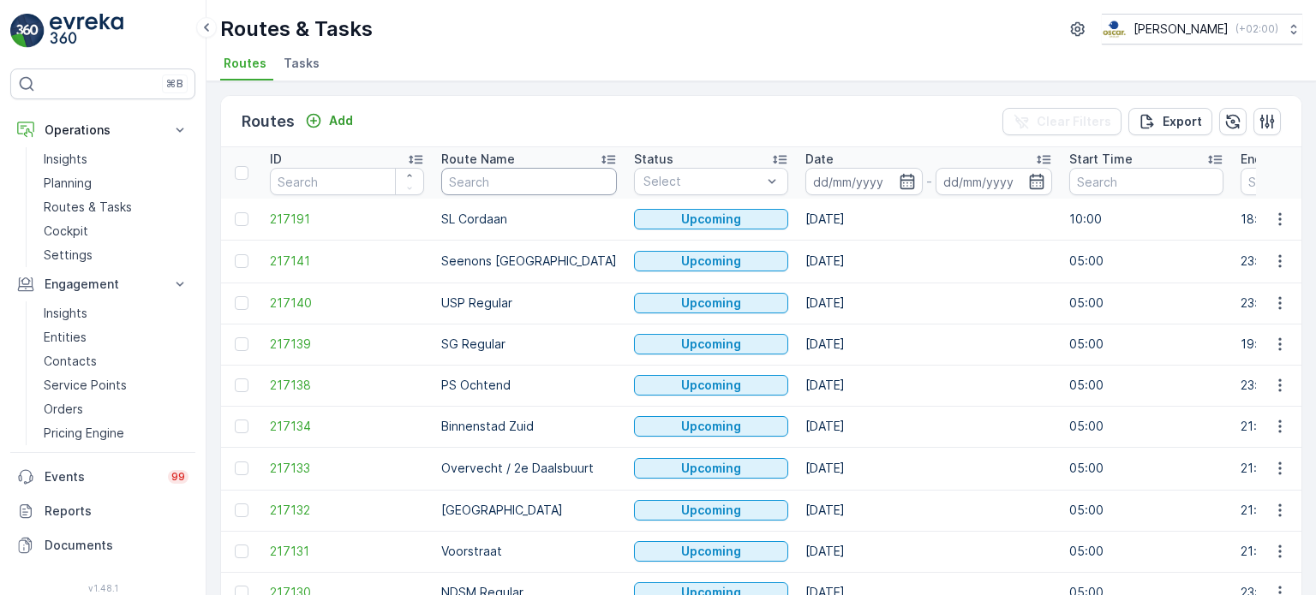
click at [498, 182] on input "text" at bounding box center [529, 181] width 176 height 27
type input "slsh"
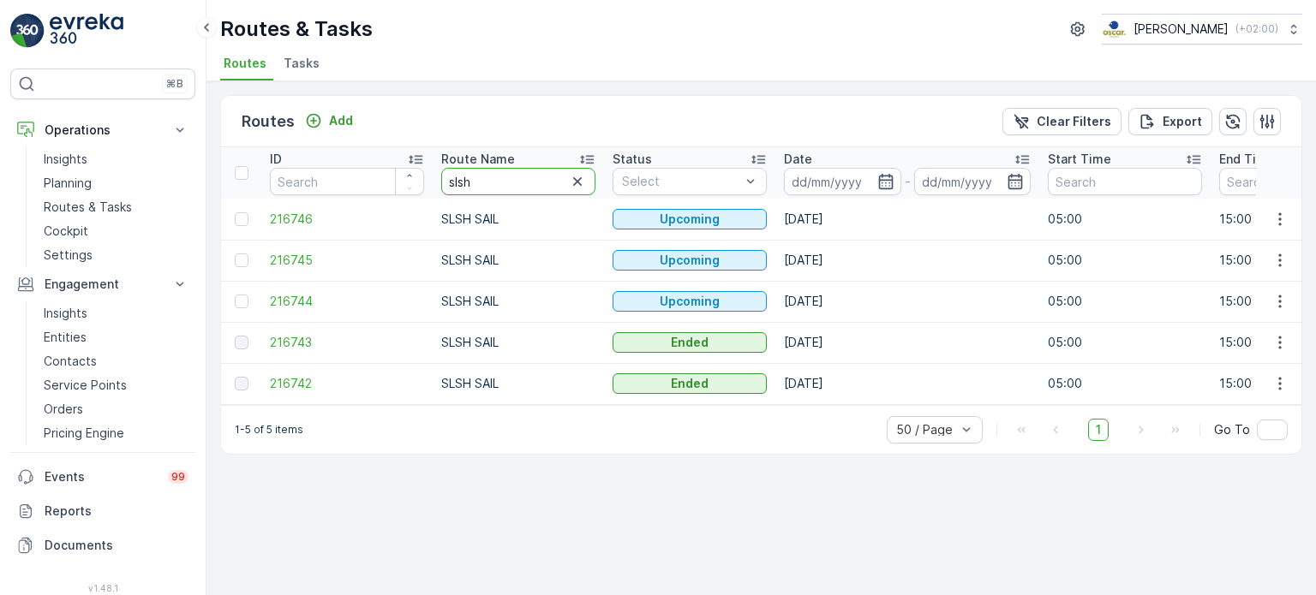
click at [471, 185] on input "slsh" at bounding box center [518, 181] width 154 height 27
click at [1280, 337] on icon "button" at bounding box center [1279, 343] width 3 height 13
click at [1238, 361] on span "See More Details" at bounding box center [1239, 367] width 99 height 17
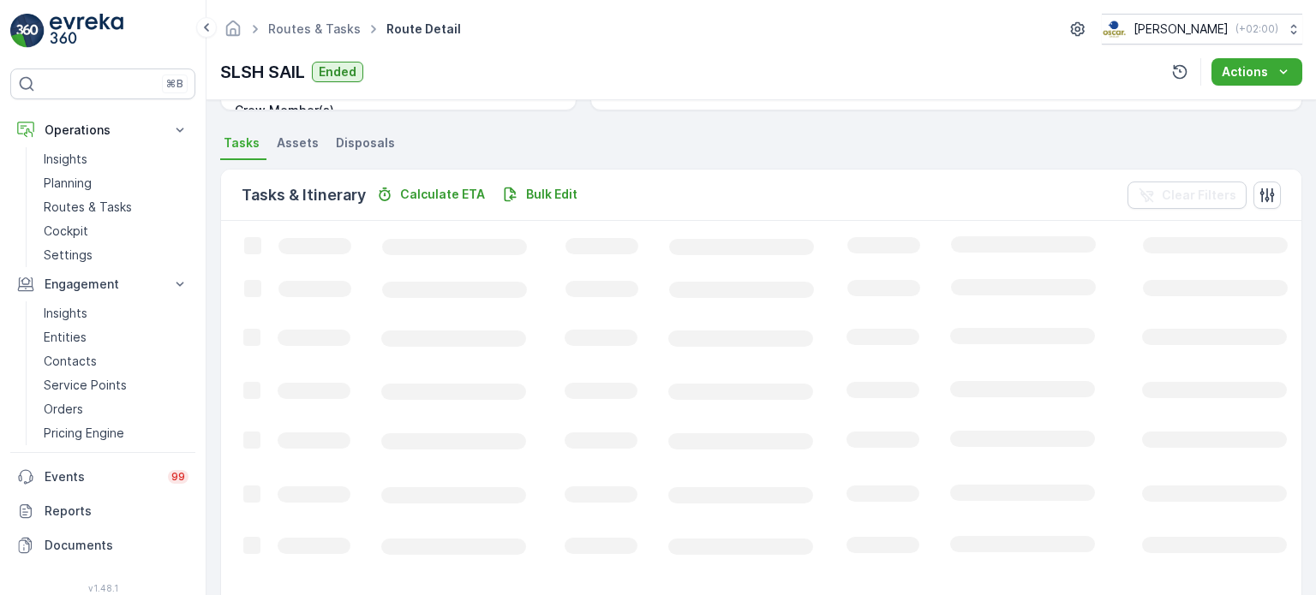
scroll to position [349, 0]
